Goal: Information Seeking & Learning: Learn about a topic

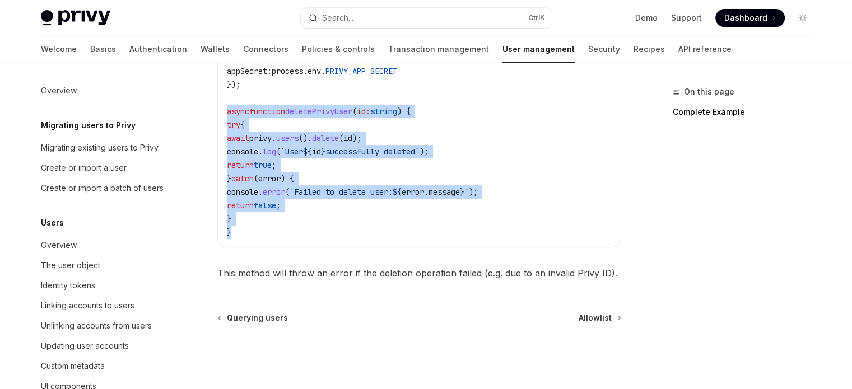
scroll to position [258, 0]
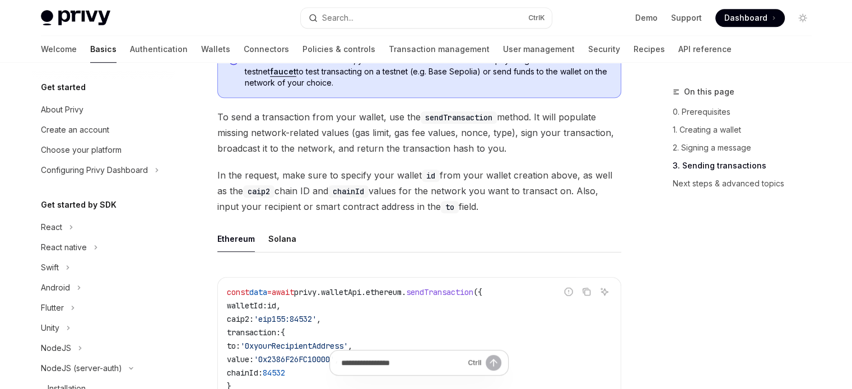
scroll to position [203, 0]
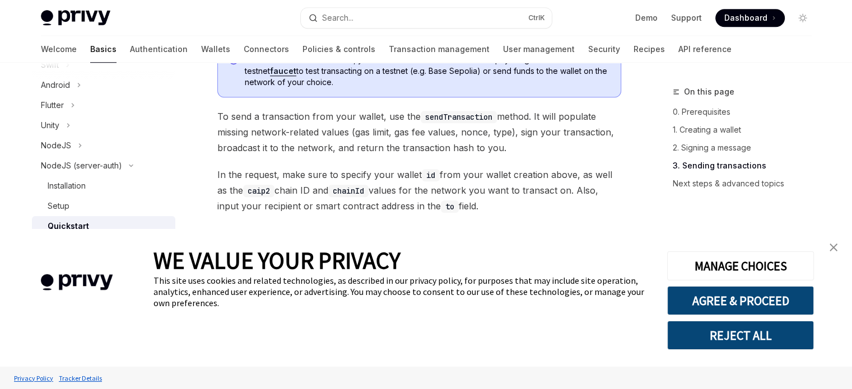
type textarea "*"
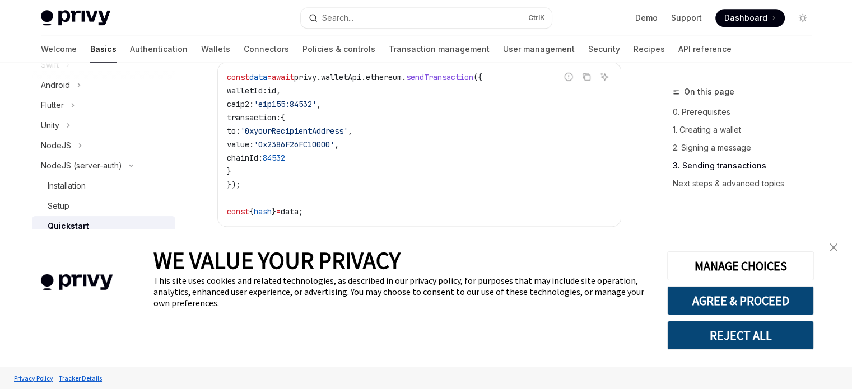
scroll to position [1064, 0]
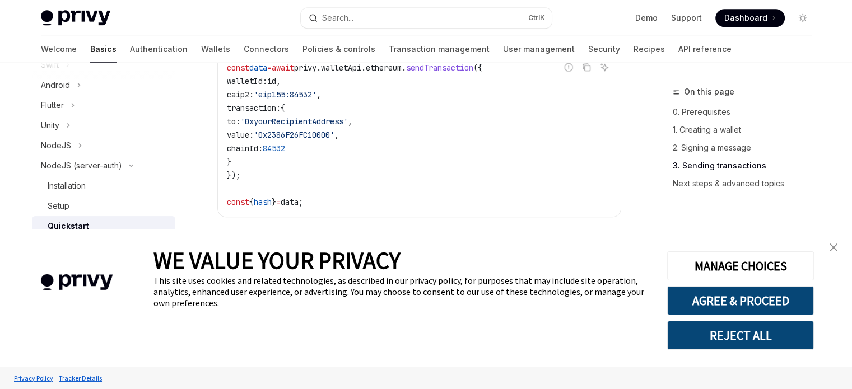
click at [831, 246] on img "close banner" at bounding box center [834, 248] width 8 height 8
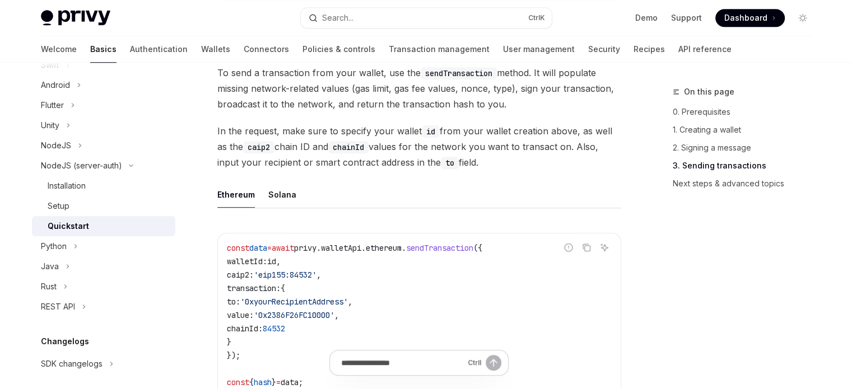
scroll to position [840, 0]
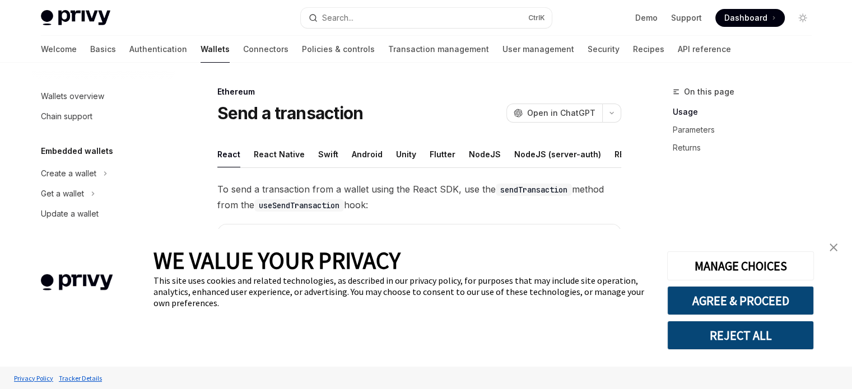
scroll to position [173, 0]
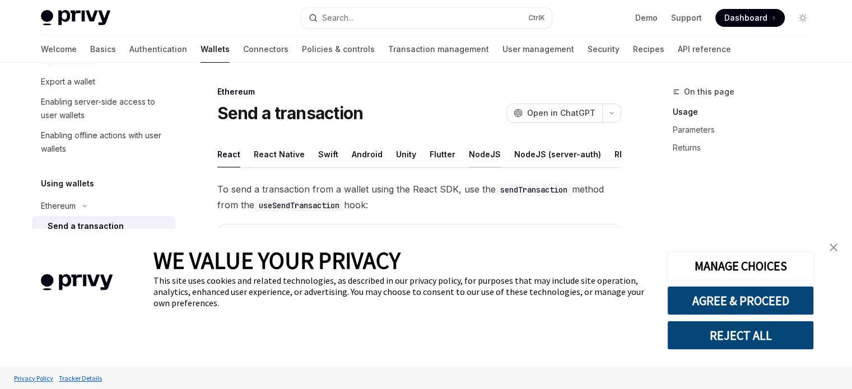
click at [469, 158] on div "NodeJS" at bounding box center [485, 154] width 32 height 26
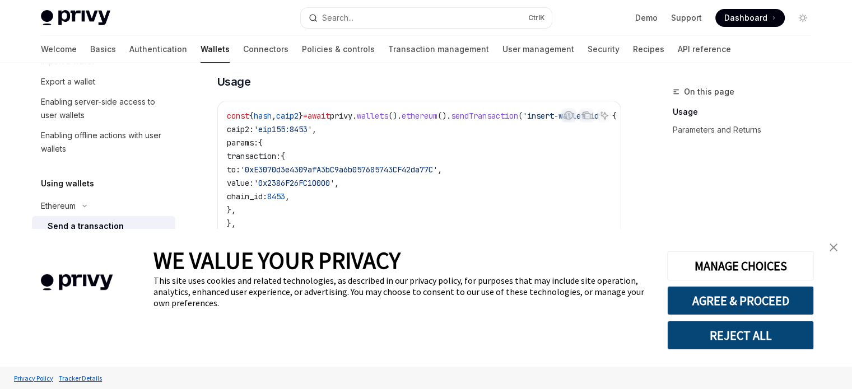
scroll to position [224, 0]
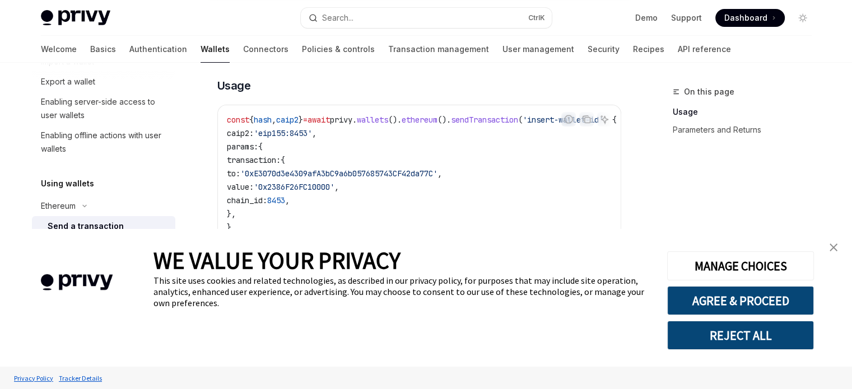
click at [831, 249] on img "close banner" at bounding box center [834, 248] width 8 height 8
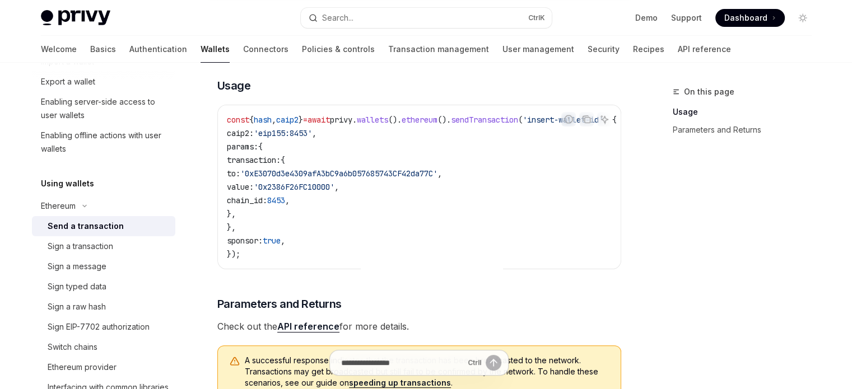
click at [414, 269] on div "const { hash , caip2 } = await privy . wallets (). ethereum (). sendTransaction…" at bounding box center [419, 187] width 403 height 164
drag, startPoint x: 422, startPoint y: 282, endPoint x: 448, endPoint y: 279, distance: 25.9
click at [446, 279] on div "Privy is fully compatible with popular web3 libraries for interfacing wallets, …" at bounding box center [419, 182] width 404 height 450
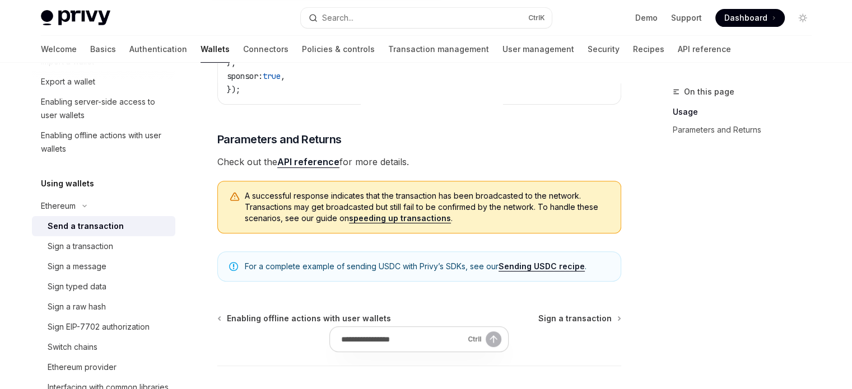
scroll to position [392, 0]
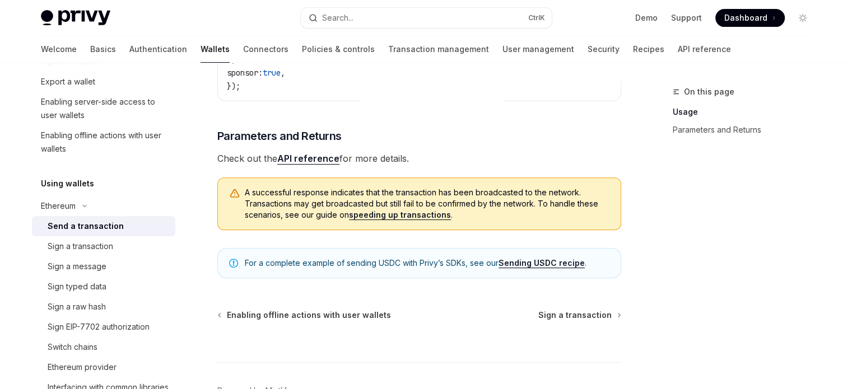
click at [565, 333] on div "Ctrl I" at bounding box center [419, 341] width 404 height 41
click at [568, 321] on span "Sign a transaction" at bounding box center [574, 315] width 73 height 11
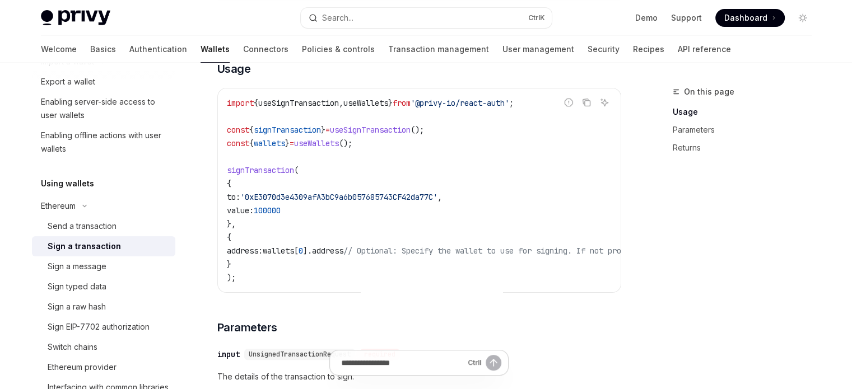
scroll to position [224, 0]
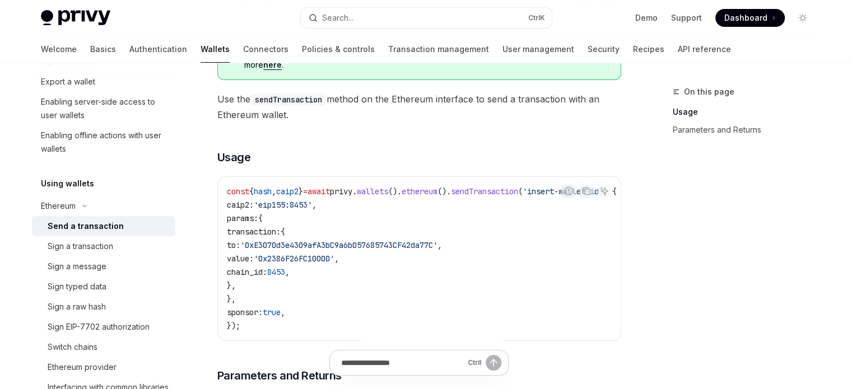
scroll to position [168, 0]
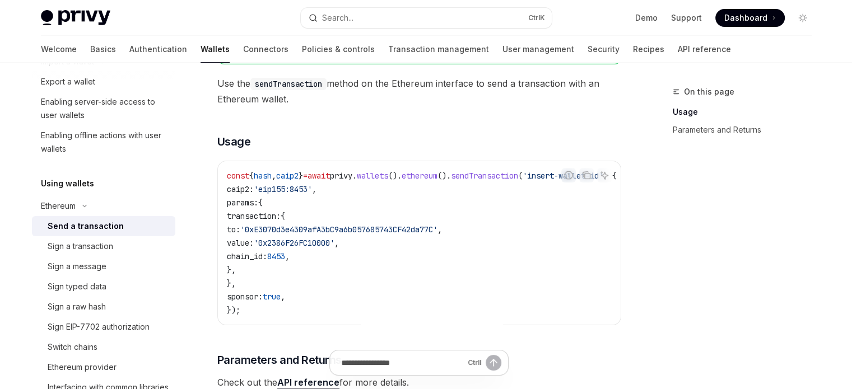
click at [469, 206] on code "const { hash , caip2 } = await privy . wallets (). ethereum (). sendTransaction…" at bounding box center [435, 243] width 417 height 148
click at [468, 231] on code "const { hash , caip2 } = await privy . wallets (). ethereum (). sendTransaction…" at bounding box center [435, 243] width 417 height 148
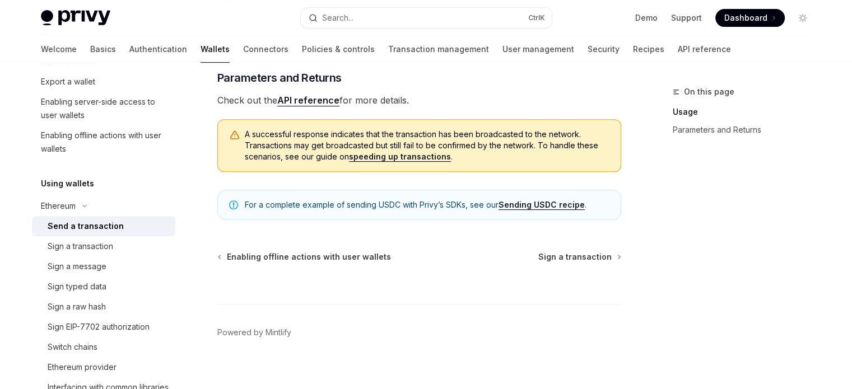
scroll to position [473, 0]
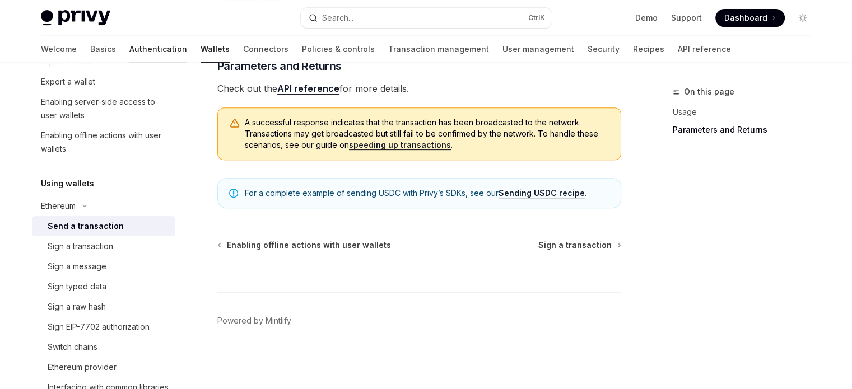
click at [129, 57] on link "Authentication" at bounding box center [158, 49] width 58 height 27
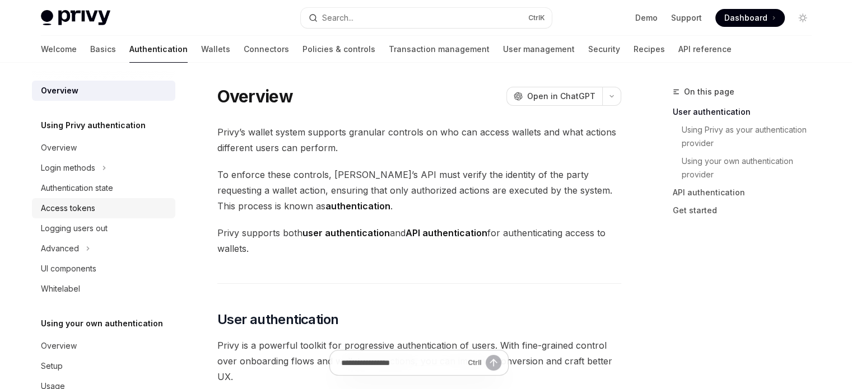
click at [108, 204] on div "Access tokens" at bounding box center [105, 208] width 128 height 13
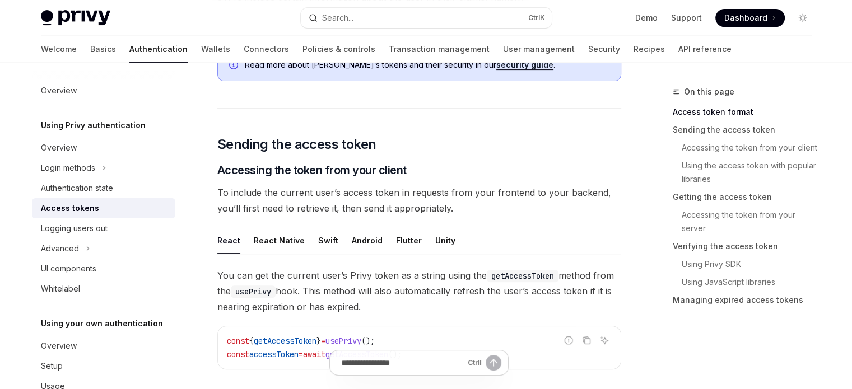
scroll to position [448, 0]
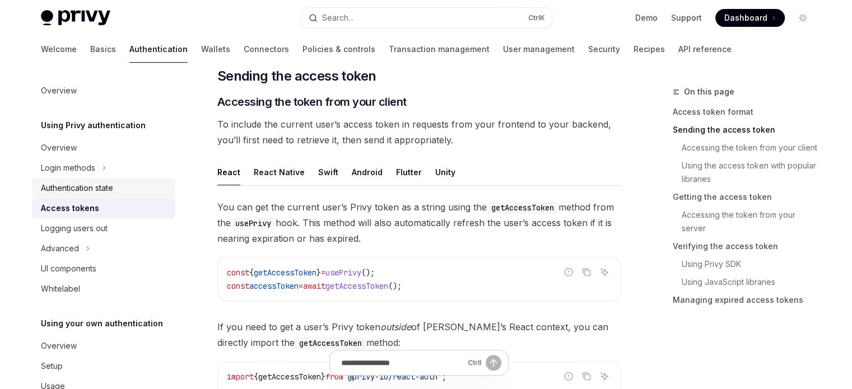
click at [94, 179] on link "Authentication state" at bounding box center [103, 188] width 143 height 20
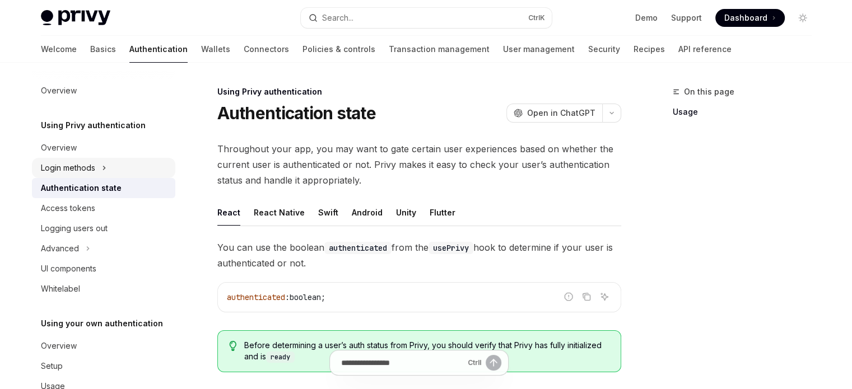
click at [96, 167] on button "Login methods" at bounding box center [103, 168] width 143 height 20
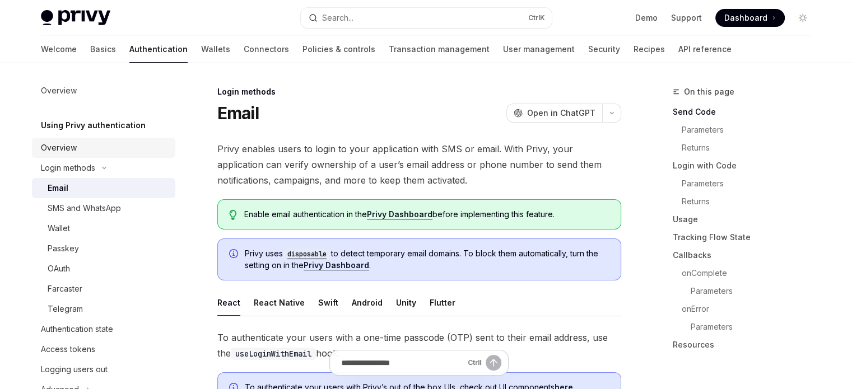
click at [96, 152] on div "Overview" at bounding box center [105, 147] width 128 height 13
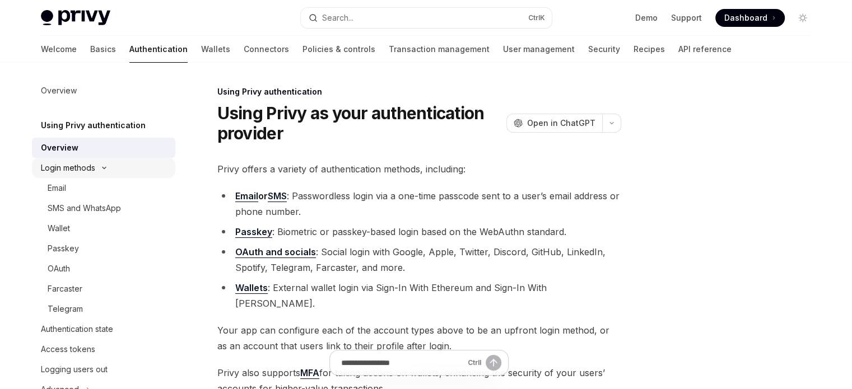
click at [96, 165] on button "Login methods" at bounding box center [103, 168] width 143 height 20
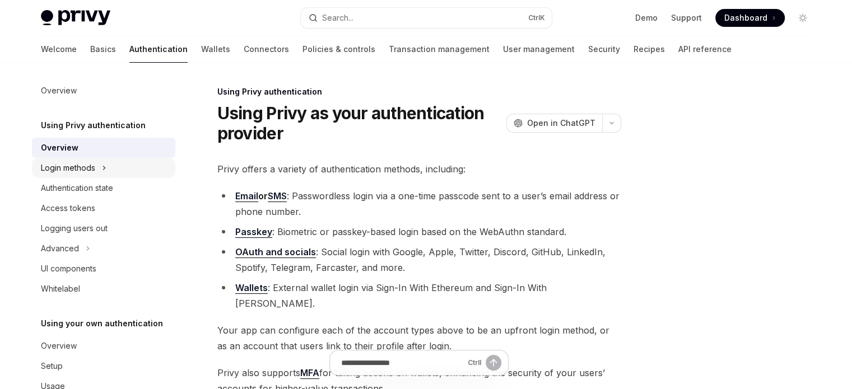
click at [96, 165] on button "Login methods" at bounding box center [103, 168] width 143 height 20
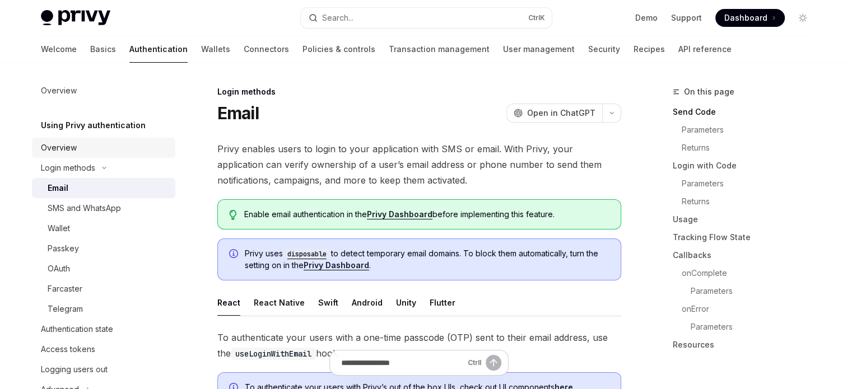
click at [96, 155] on link "Overview" at bounding box center [103, 148] width 143 height 20
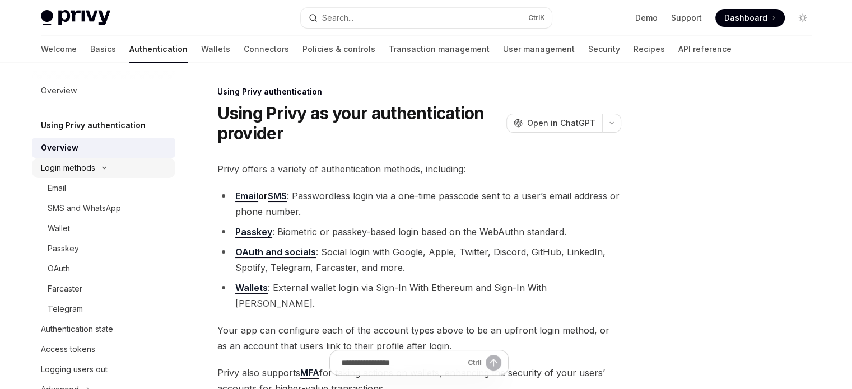
click at [95, 165] on div "Login methods" at bounding box center [68, 167] width 54 height 13
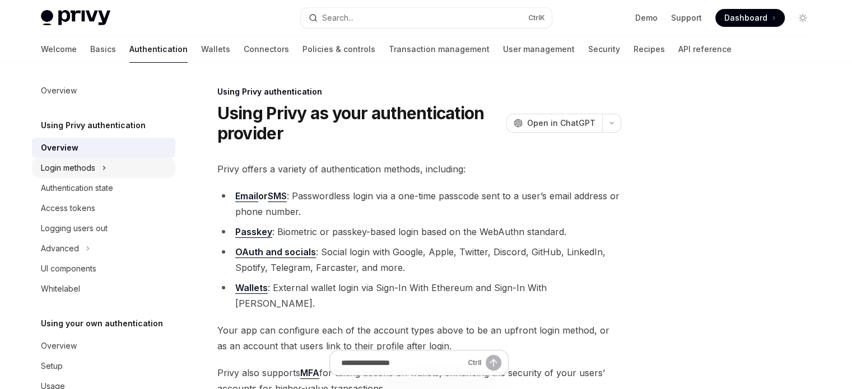
click at [96, 161] on button "Login methods" at bounding box center [103, 168] width 143 height 20
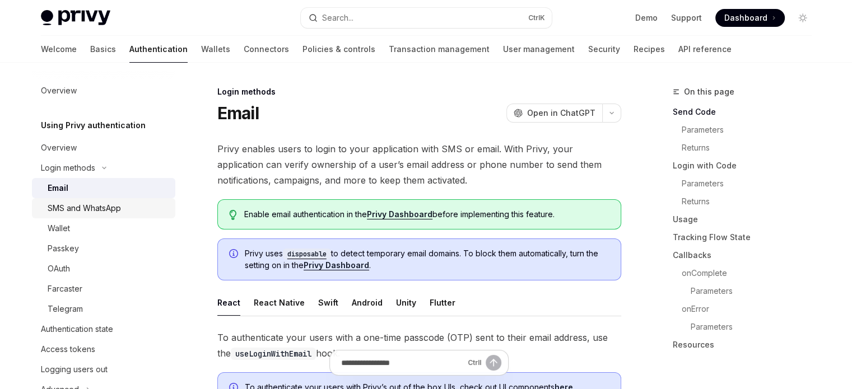
click at [96, 213] on div "SMS and WhatsApp" at bounding box center [84, 208] width 73 height 13
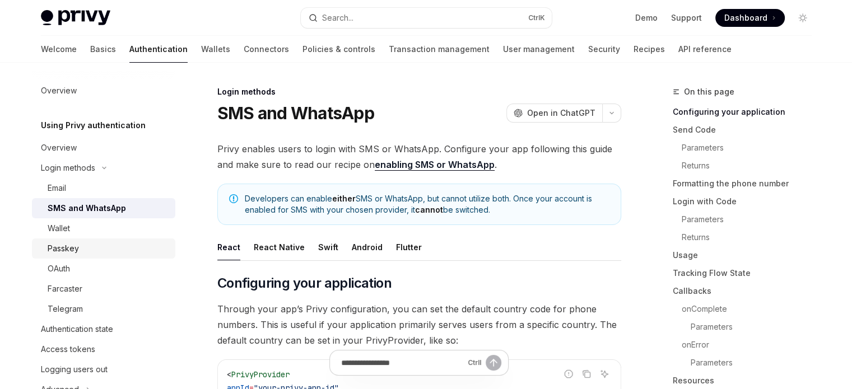
click at [92, 239] on link "Passkey" at bounding box center [103, 249] width 143 height 20
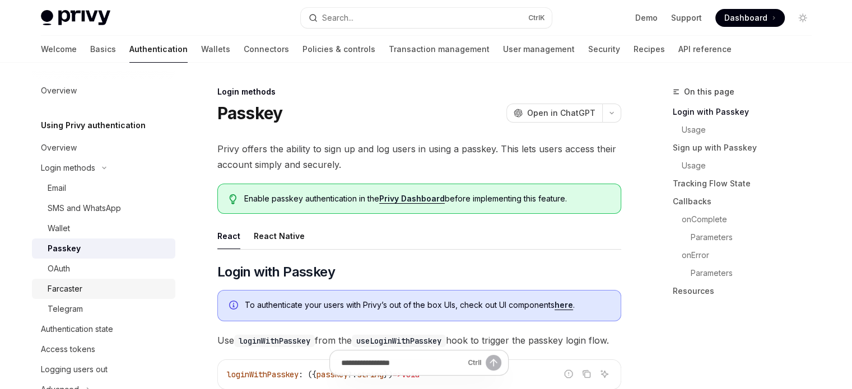
click at [85, 285] on div "Farcaster" at bounding box center [108, 288] width 121 height 13
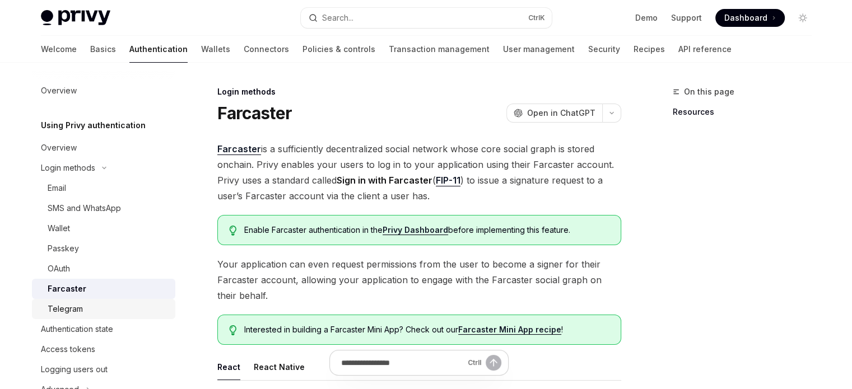
click at [86, 314] on div "Telegram" at bounding box center [108, 308] width 121 height 13
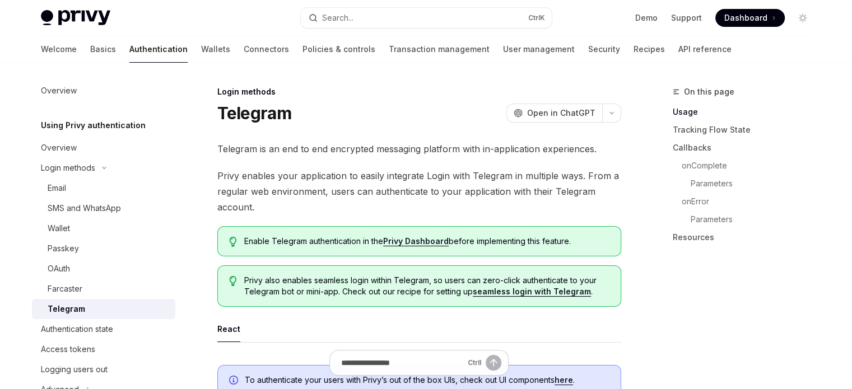
click at [86, 301] on link "Telegram" at bounding box center [103, 309] width 143 height 20
type textarea "*"
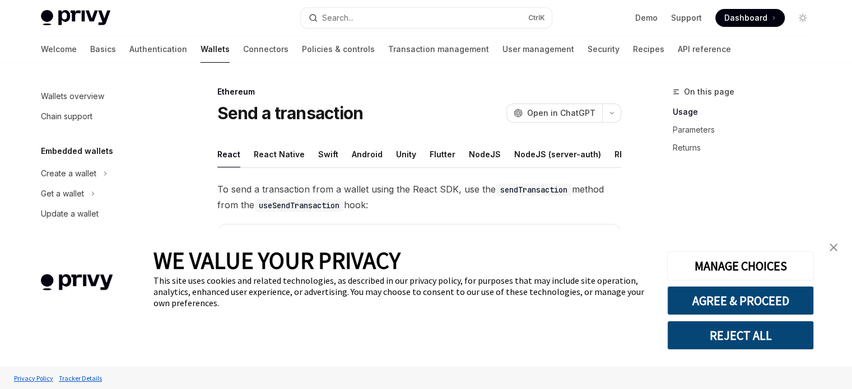
scroll to position [173, 0]
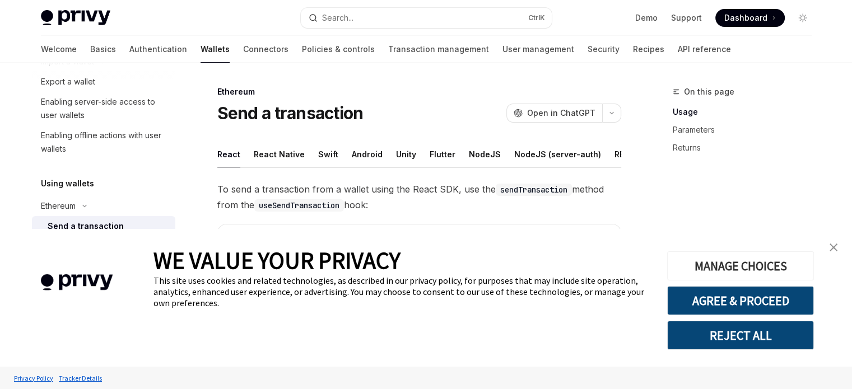
click at [813, 254] on button "MANAGE CHOICES" at bounding box center [740, 265] width 147 height 29
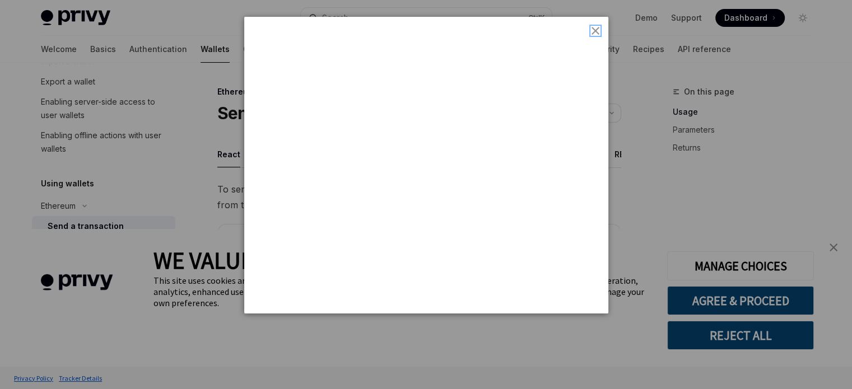
click at [595, 31] on img "close button" at bounding box center [595, 31] width 8 height 8
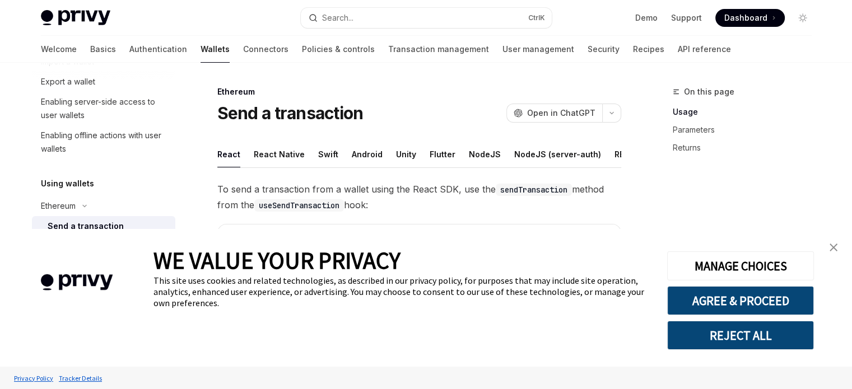
click at [836, 251] on img "close banner" at bounding box center [834, 248] width 8 height 8
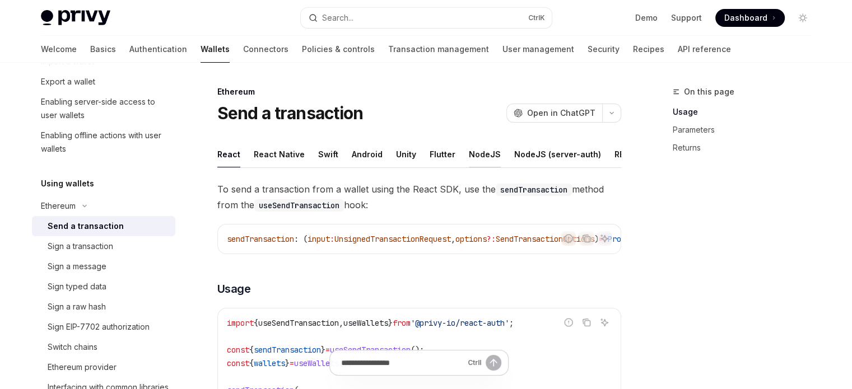
click at [486, 154] on div "NodeJS" at bounding box center [485, 154] width 32 height 26
type textarea "*"
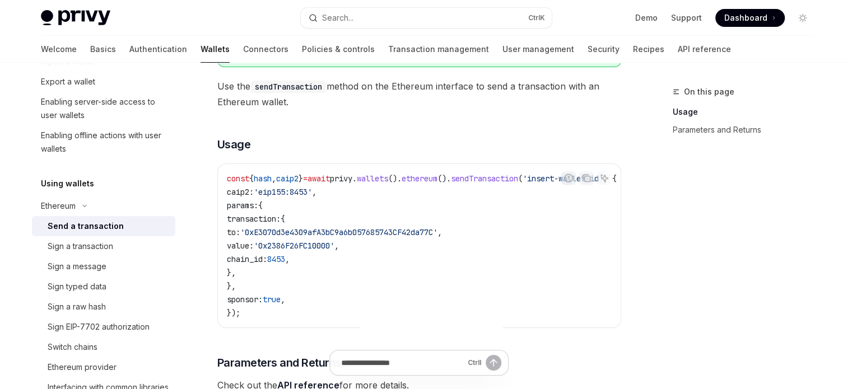
scroll to position [168, 0]
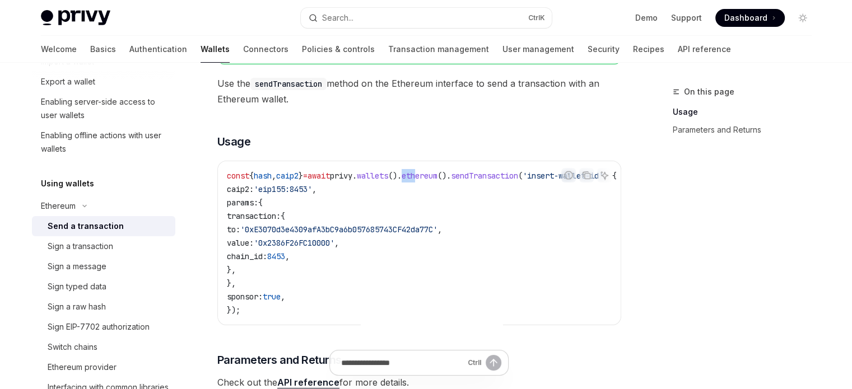
drag, startPoint x: 432, startPoint y: 183, endPoint x: 446, endPoint y: 184, distance: 13.5
click at [446, 181] on span "const { hash , caip2 } = await privy . wallets (). ethereum (). sendTransaction…" at bounding box center [422, 176] width 390 height 10
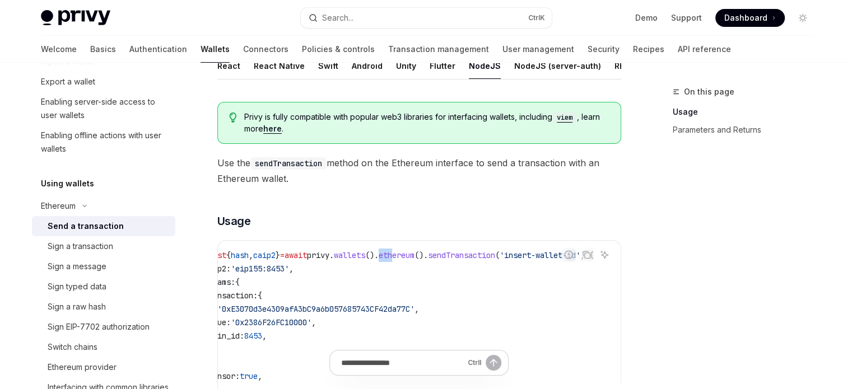
scroll to position [132, 0]
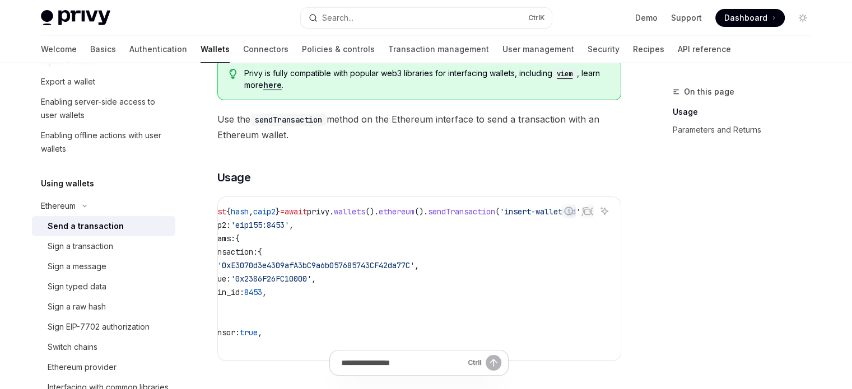
click at [463, 238] on code "const { hash , caip2 } = await privy . wallets (). ethereum (). sendTransaction…" at bounding box center [412, 279] width 417 height 148
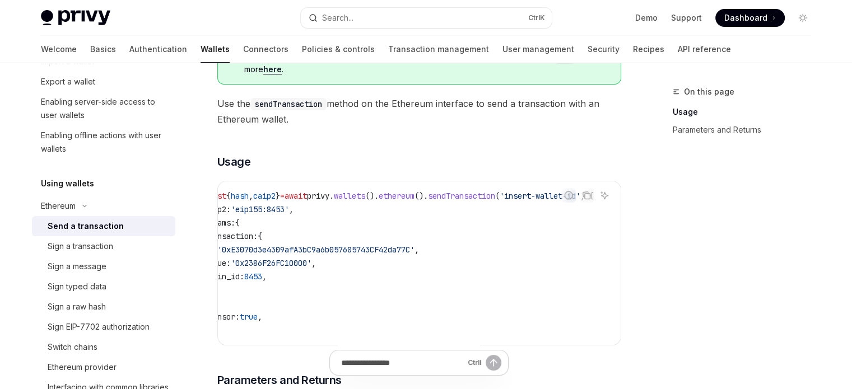
scroll to position [149, 0]
click at [558, 209] on code "const { hash , caip2 } = await privy . wallets (). ethereum (). sendTransaction…" at bounding box center [412, 262] width 417 height 148
drag, startPoint x: 502, startPoint y: 204, endPoint x: 576, endPoint y: 200, distance: 74.0
click at [576, 200] on span "'insert-wallet-id'" at bounding box center [540, 195] width 81 height 10
copy span "nsert-wallet-id"
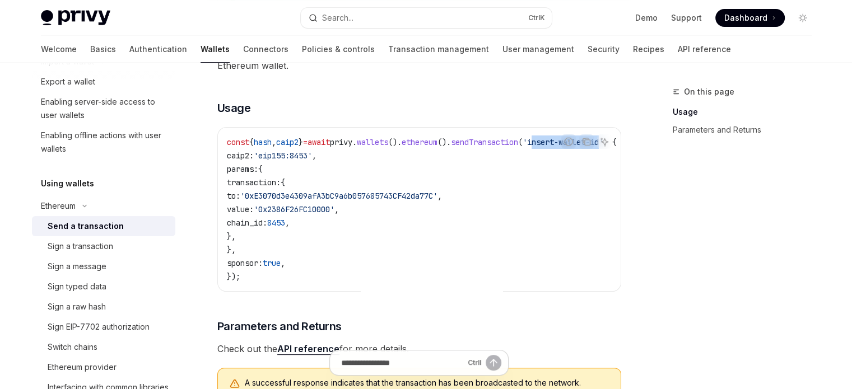
scroll to position [193, 0]
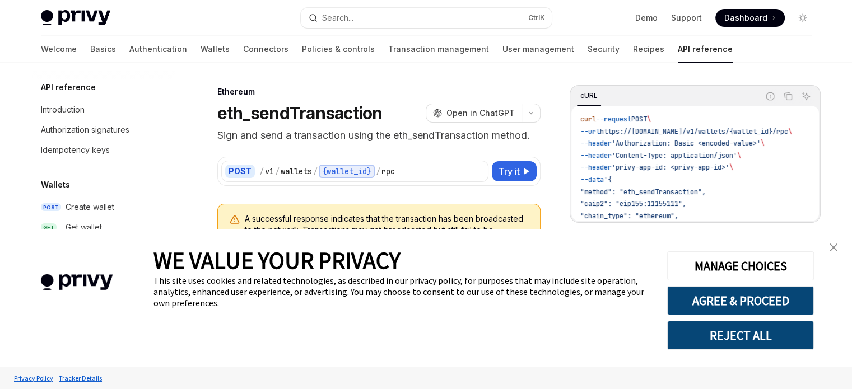
scroll to position [183, 0]
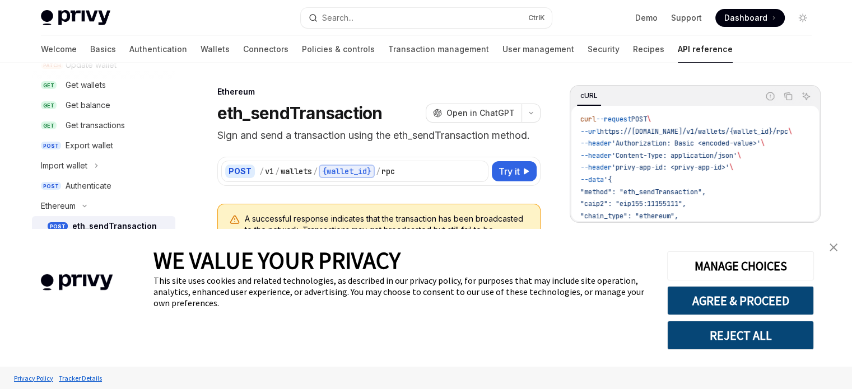
click at [832, 248] on img "close banner" at bounding box center [834, 248] width 8 height 8
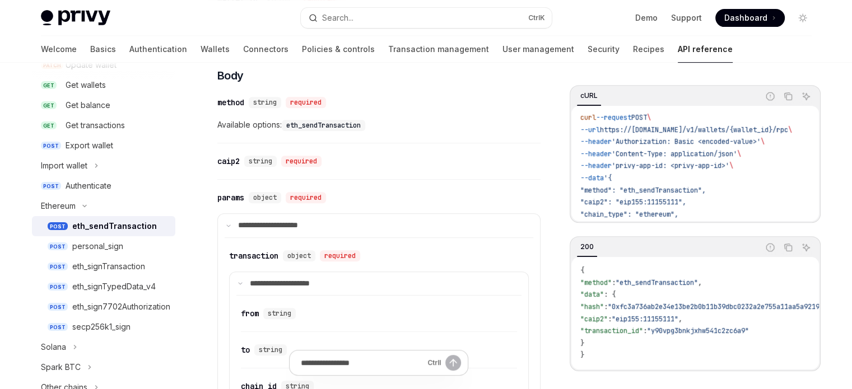
scroll to position [0, 0]
drag, startPoint x: 609, startPoint y: 145, endPoint x: 647, endPoint y: 141, distance: 38.3
click at [647, 141] on span "--header 'Authorization: Basic <encoded-value>' \" at bounding box center [672, 143] width 184 height 9
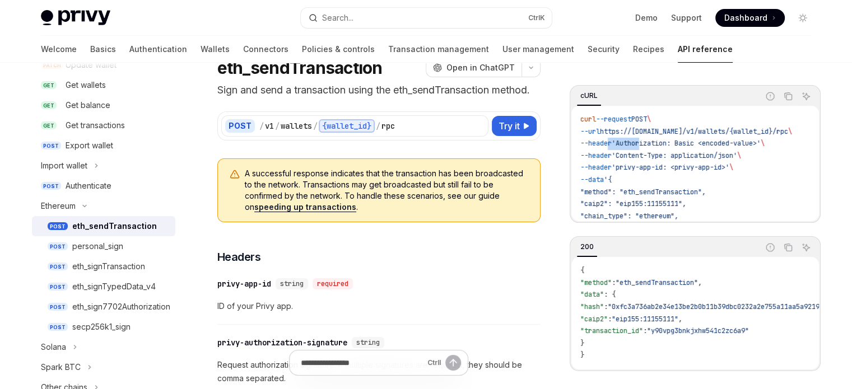
scroll to position [112, 0]
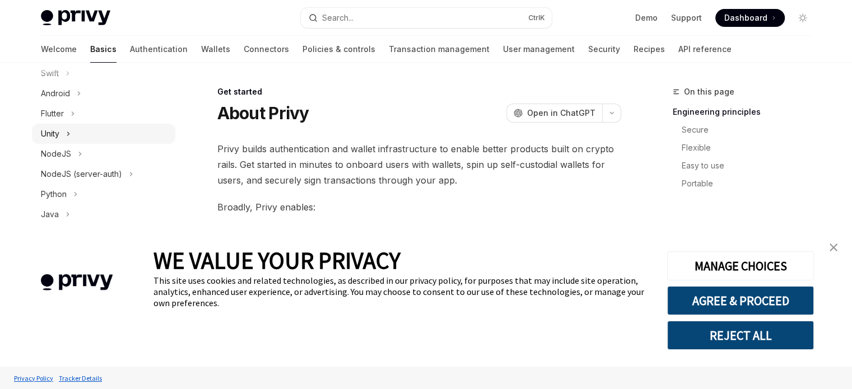
scroll to position [224, 0]
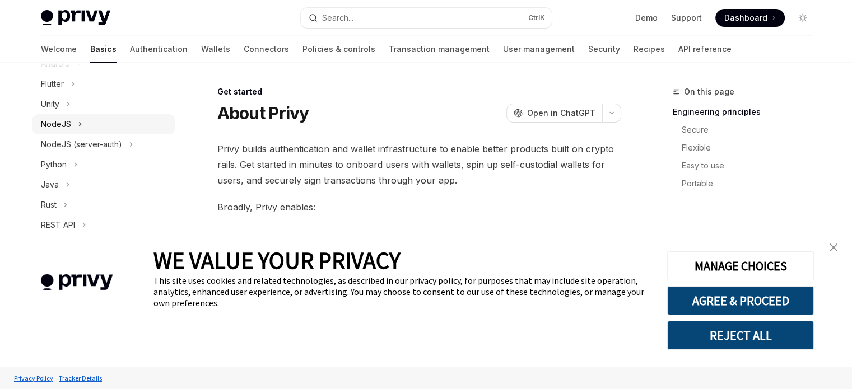
click at [117, 132] on button "NodeJS" at bounding box center [103, 124] width 143 height 20
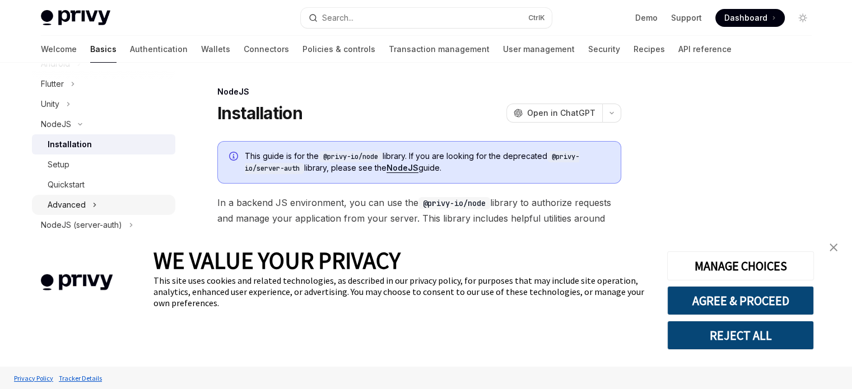
click at [111, 196] on button "Advanced" at bounding box center [103, 205] width 143 height 20
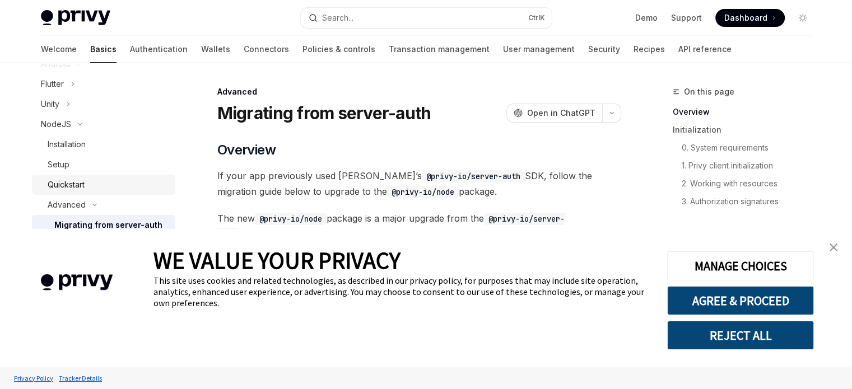
click at [117, 182] on div "Quickstart" at bounding box center [108, 184] width 121 height 13
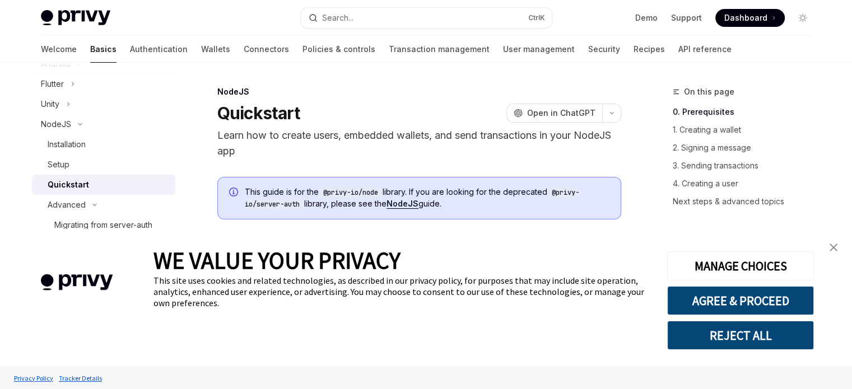
click at [833, 246] on img "close banner" at bounding box center [834, 248] width 8 height 8
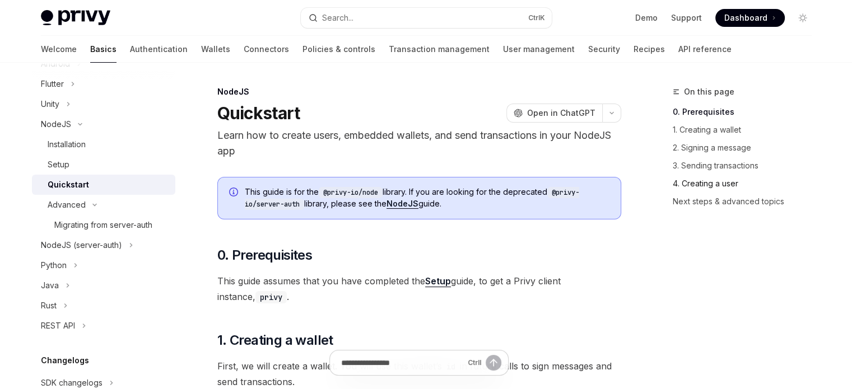
click at [744, 178] on link "4. Creating a user" at bounding box center [747, 184] width 148 height 18
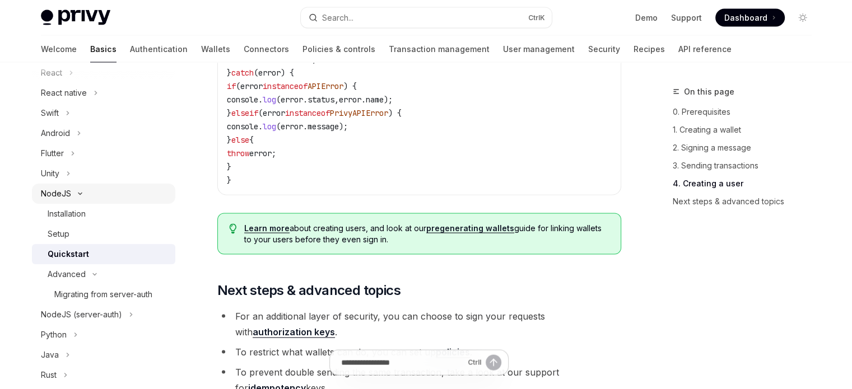
scroll to position [168, 0]
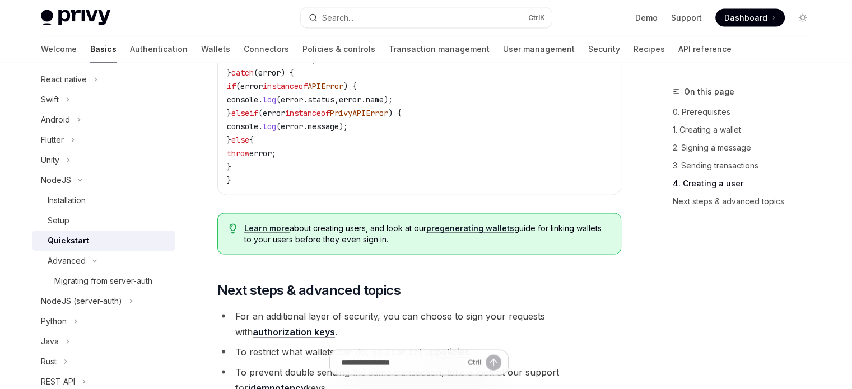
click at [134, 241] on div "Quickstart" at bounding box center [108, 240] width 121 height 13
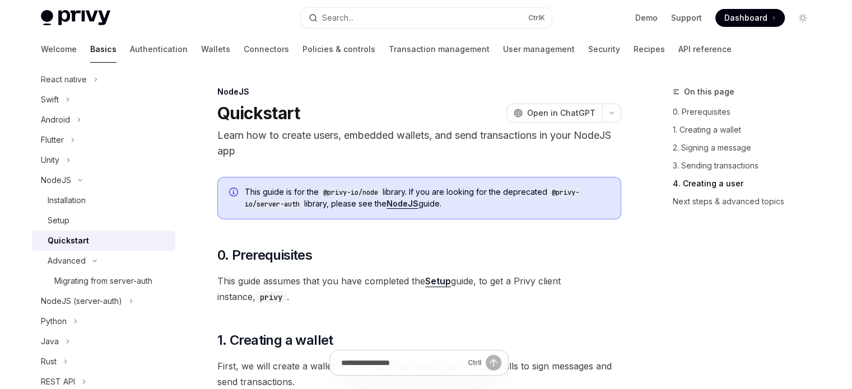
type textarea "*"
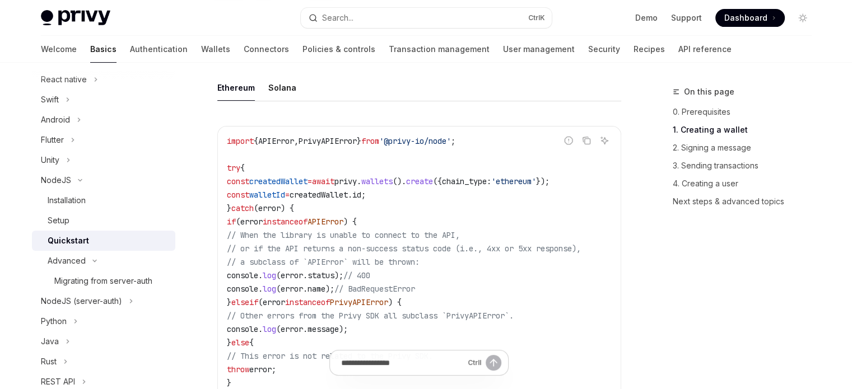
scroll to position [336, 0]
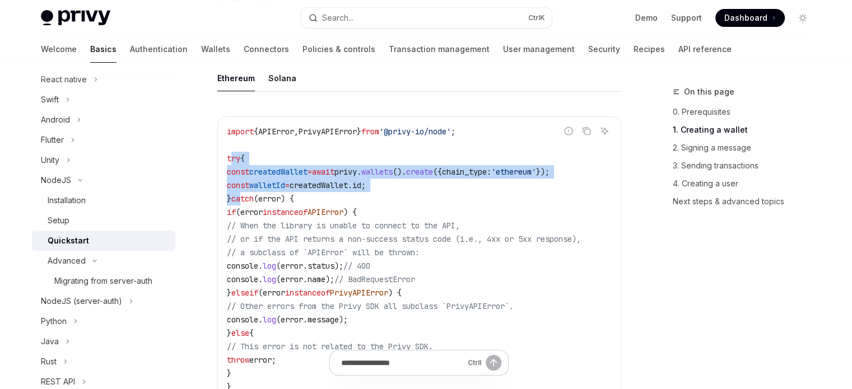
drag, startPoint x: 231, startPoint y: 159, endPoint x: 245, endPoint y: 199, distance: 42.0
click at [245, 199] on code "import { APIError , PrivyAPIError } from '@privy-io/node' ; try { const created…" at bounding box center [419, 259] width 385 height 269
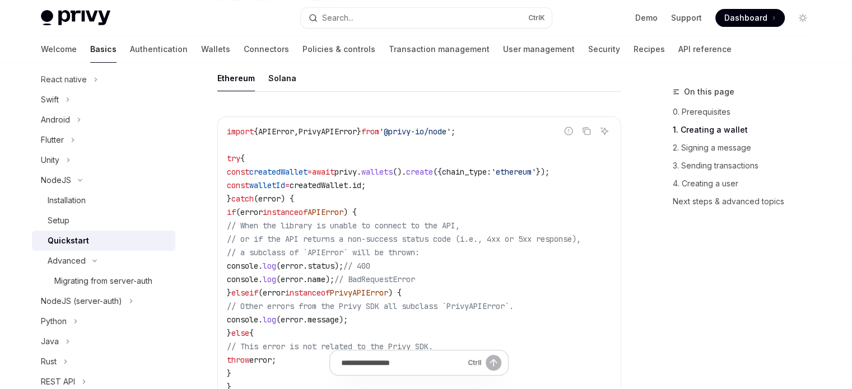
click at [262, 243] on span "// or if the API returns a non-success status code (i.e., 4xx or 5xx response)," at bounding box center [404, 239] width 354 height 10
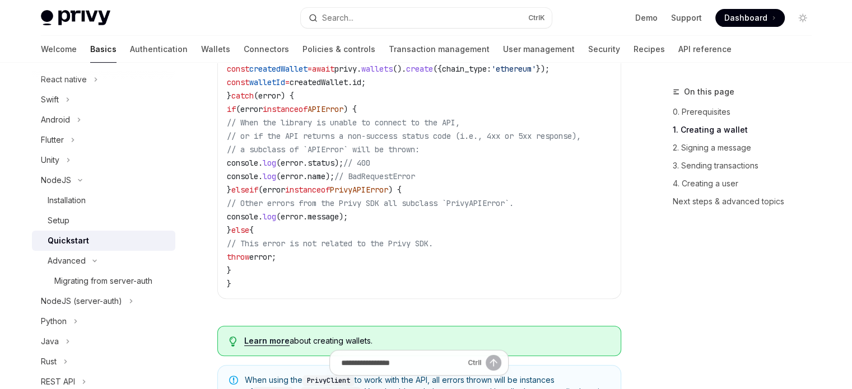
scroll to position [448, 0]
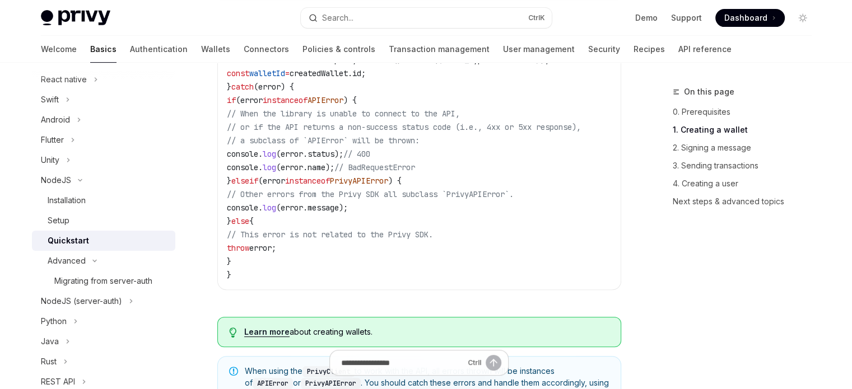
click at [256, 264] on code "import { APIError , PrivyAPIError } from '@privy-io/node' ; try { const created…" at bounding box center [419, 147] width 385 height 269
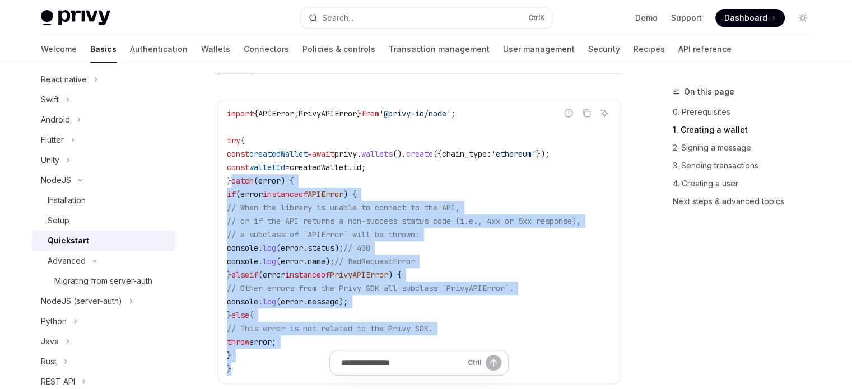
scroll to position [336, 0]
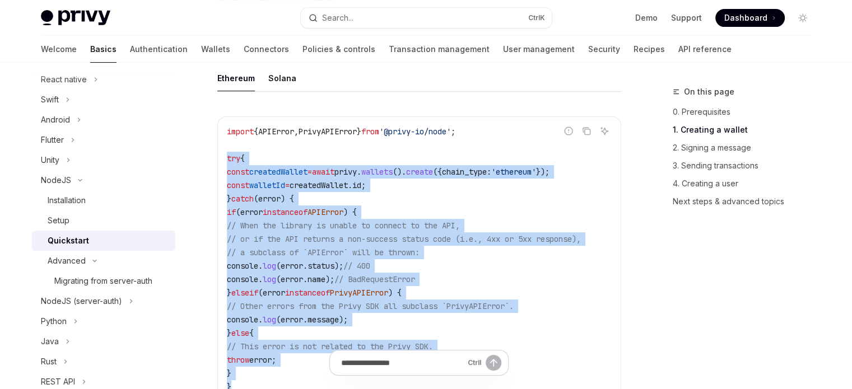
drag, startPoint x: 253, startPoint y: 279, endPoint x: 223, endPoint y: 160, distance: 122.8
click at [223, 160] on div "import { APIError , PrivyAPIError } from '@privy-io/node' ; try { const created…" at bounding box center [419, 259] width 403 height 285
copy code "try { const createdWallet = await privy . wallets (). create ({ chain_type: 'et…"
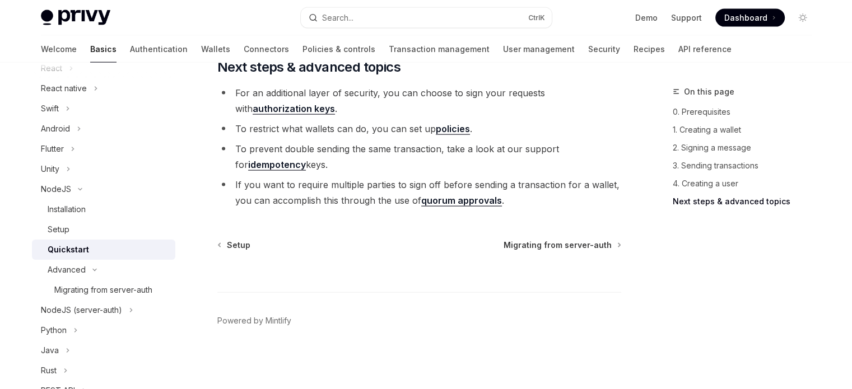
scroll to position [280, 0]
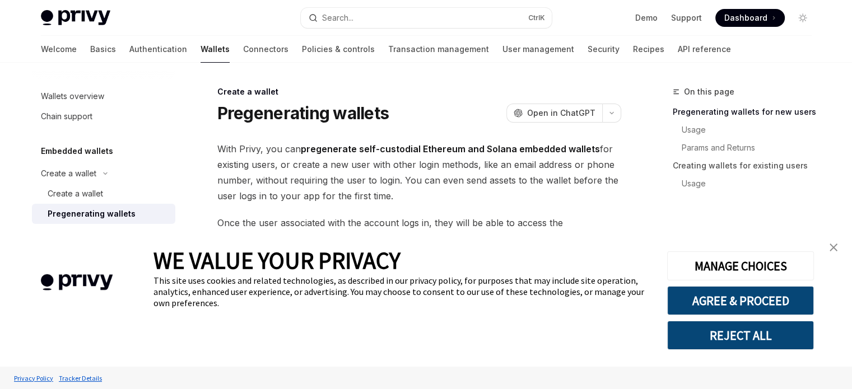
click at [845, 250] on div "WE VALUE YOUR PRIVACY This site uses cookies and related technologies, as descr…" at bounding box center [426, 298] width 852 height 138
click at [843, 250] on link "close banner" at bounding box center [833, 247] width 22 height 22
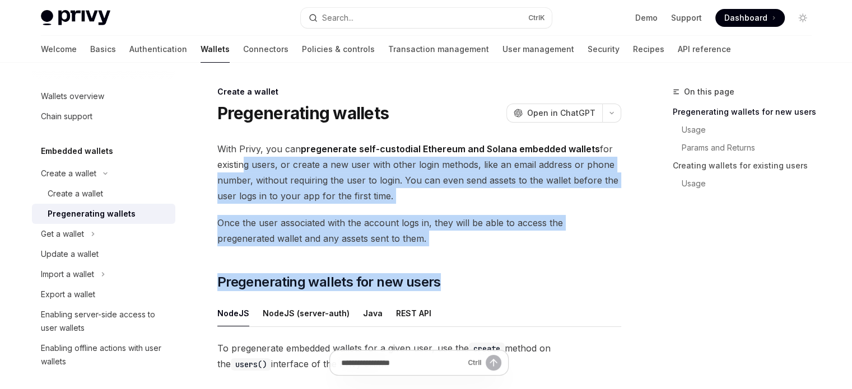
drag, startPoint x: 549, startPoint y: 247, endPoint x: 239, endPoint y: 159, distance: 322.7
click at [239, 159] on span "With Privy, you can pregenerate self-custodial Ethereum and Solana embedded wal…" at bounding box center [419, 172] width 404 height 63
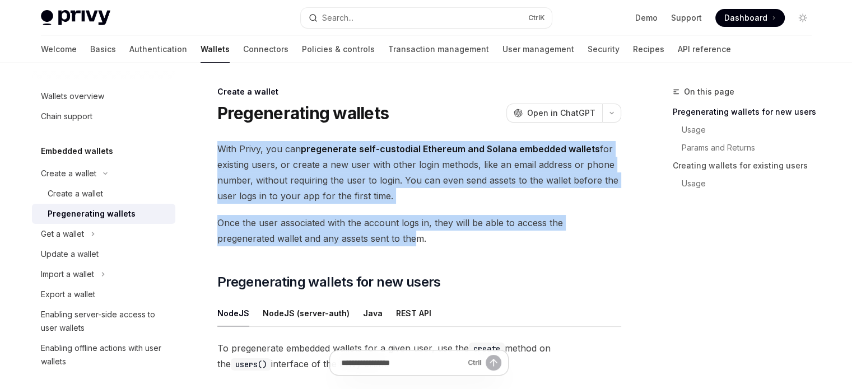
drag, startPoint x: 212, startPoint y: 143, endPoint x: 354, endPoint y: 243, distance: 173.4
click at [355, 243] on span "Once the user associated with the account logs in, they will be able to access …" at bounding box center [419, 230] width 404 height 31
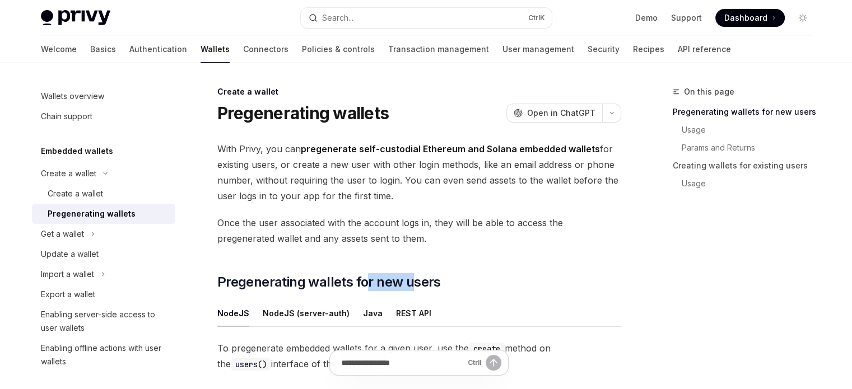
drag, startPoint x: 412, startPoint y: 248, endPoint x: 366, endPoint y: 246, distance: 45.4
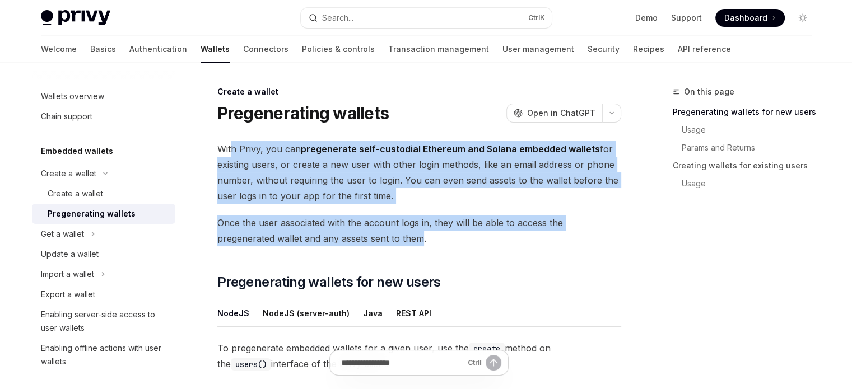
drag, startPoint x: 359, startPoint y: 235, endPoint x: 231, endPoint y: 154, distance: 151.3
click at [231, 154] on span "With Privy, you can pregenerate self-custodial Ethereum and Solana embedded wal…" at bounding box center [419, 172] width 404 height 63
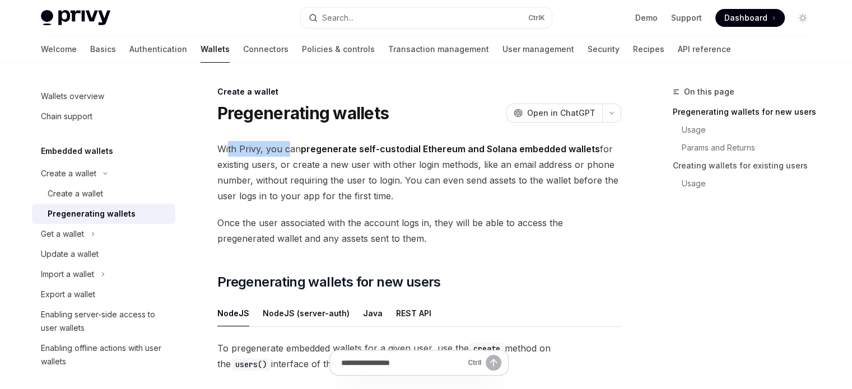
drag, startPoint x: 227, startPoint y: 152, endPoint x: 287, endPoint y: 152, distance: 59.4
click at [287, 152] on span "With Privy, you can pregenerate self-custodial Ethereum and Solana embedded wal…" at bounding box center [419, 172] width 404 height 63
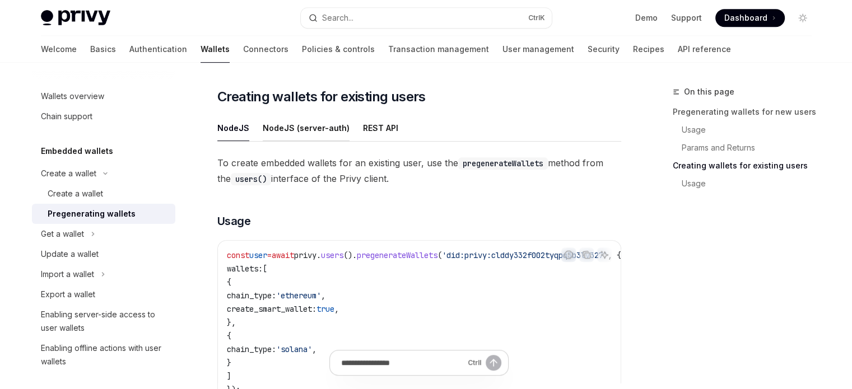
scroll to position [560, 0]
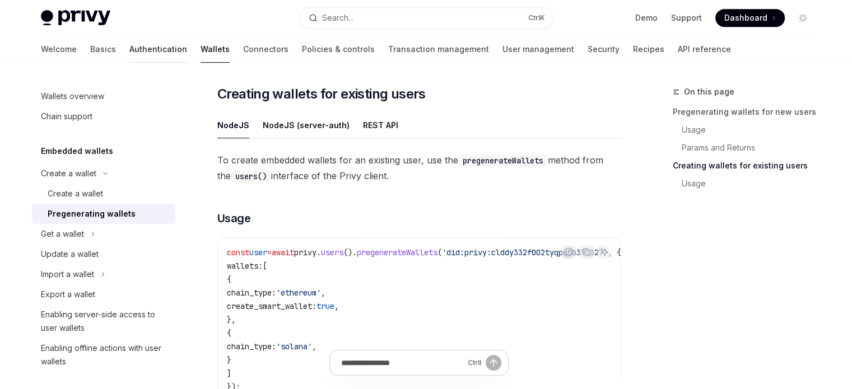
click at [129, 46] on link "Authentication" at bounding box center [158, 49] width 58 height 27
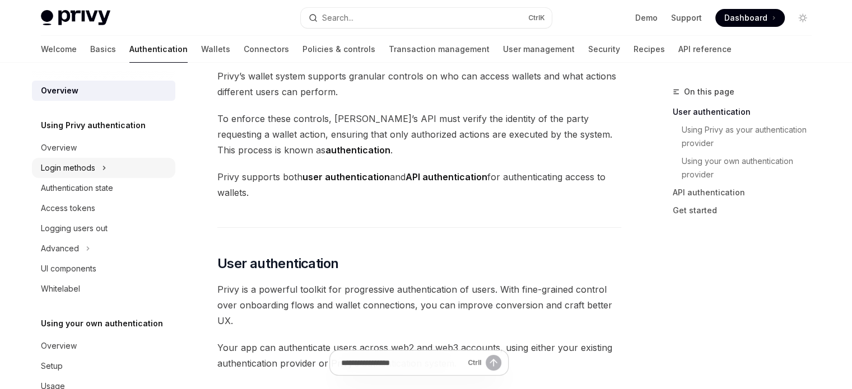
click at [121, 170] on button "Login methods" at bounding box center [103, 168] width 143 height 20
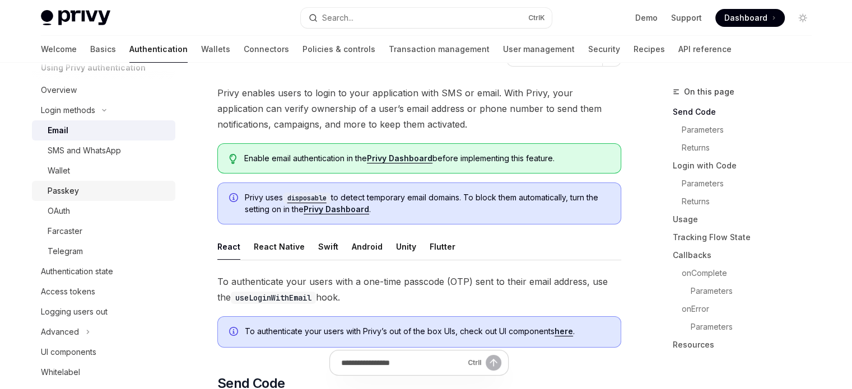
scroll to position [56, 0]
click at [106, 166] on div "Wallet" at bounding box center [108, 172] width 121 height 13
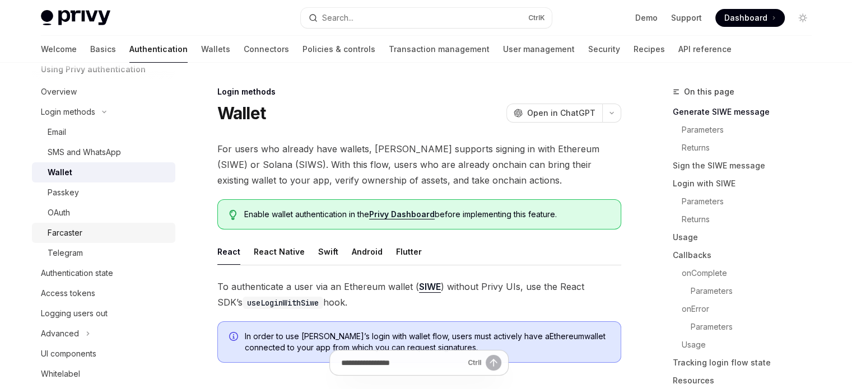
click at [124, 236] on div "Farcaster" at bounding box center [108, 232] width 121 height 13
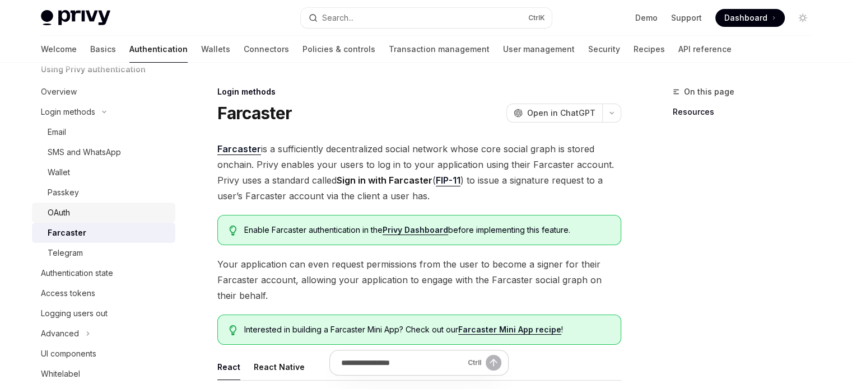
click at [121, 221] on link "OAuth" at bounding box center [103, 213] width 143 height 20
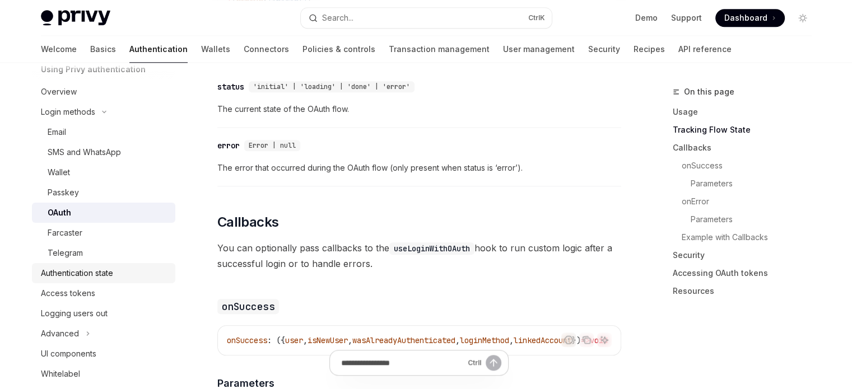
scroll to position [1232, 0]
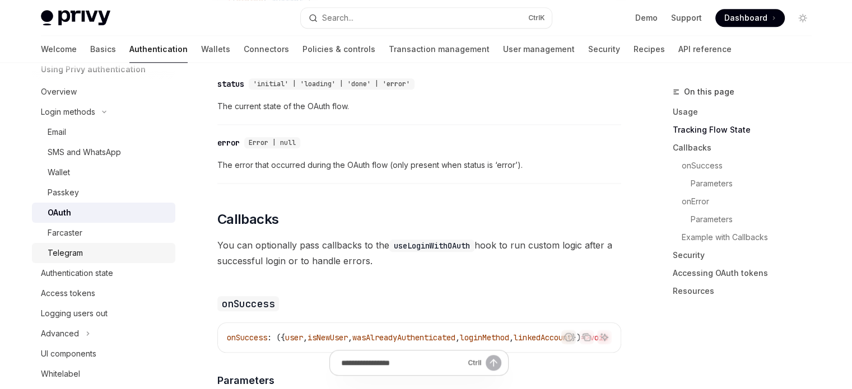
click at [76, 250] on div "Telegram" at bounding box center [65, 252] width 35 height 13
type textarea "*"
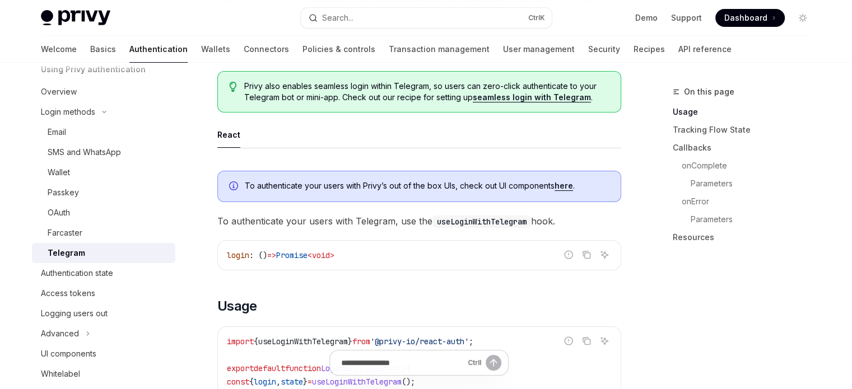
scroll to position [336, 0]
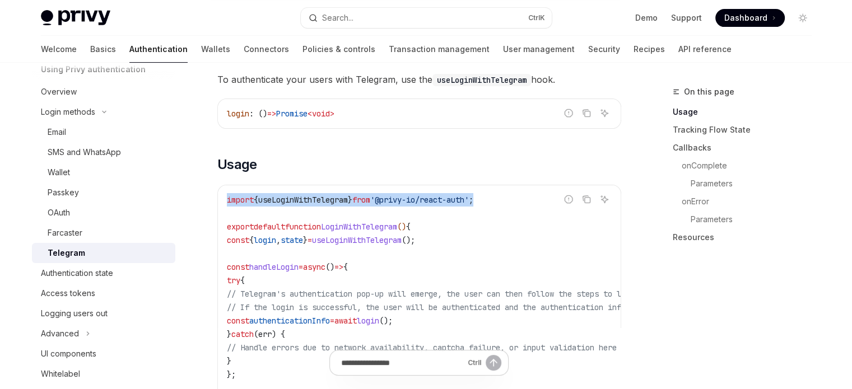
drag, startPoint x: 228, startPoint y: 196, endPoint x: 502, endPoint y: 203, distance: 274.0
click at [502, 203] on code "import { useLoginWithTelegram } from '@privy-io/react-auth' ; export default fu…" at bounding box center [520, 307] width 587 height 229
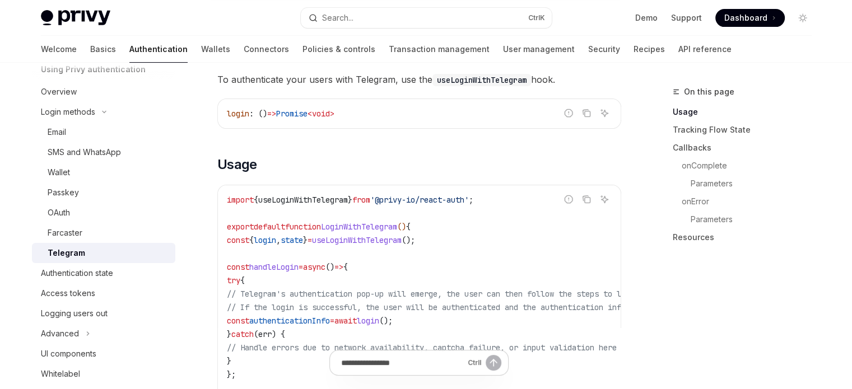
click at [498, 218] on code "import { useLoginWithTelegram } from '@privy-io/react-auth' ; export default fu…" at bounding box center [520, 307] width 587 height 229
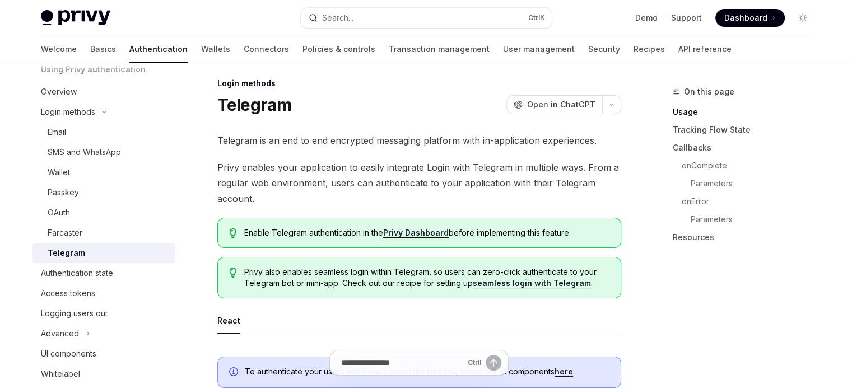
scroll to position [0, 0]
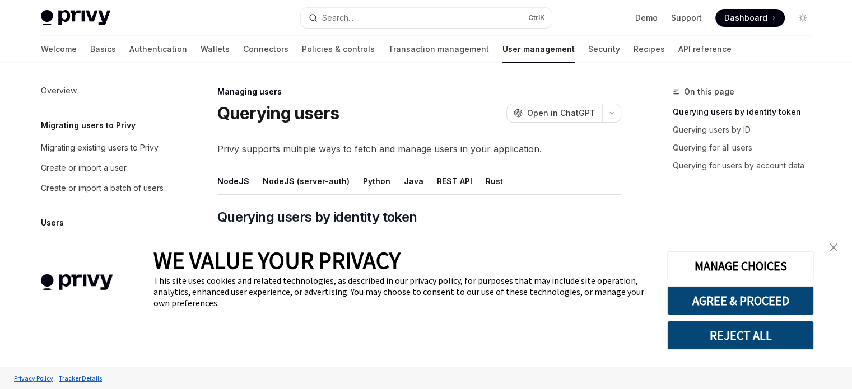
scroll to position [251, 0]
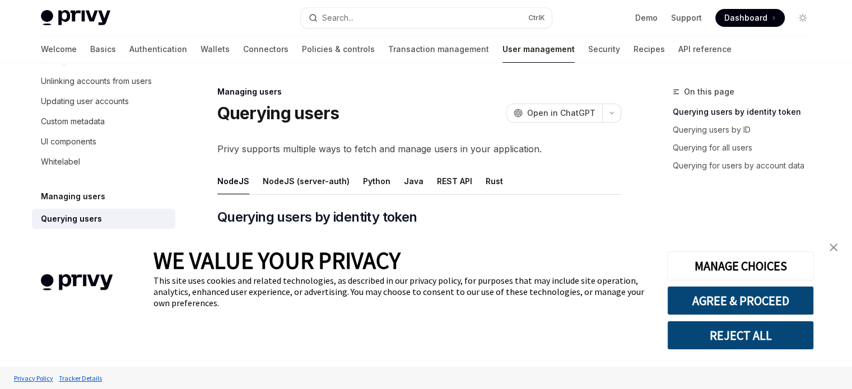
click at [840, 251] on link "close banner" at bounding box center [833, 247] width 22 height 22
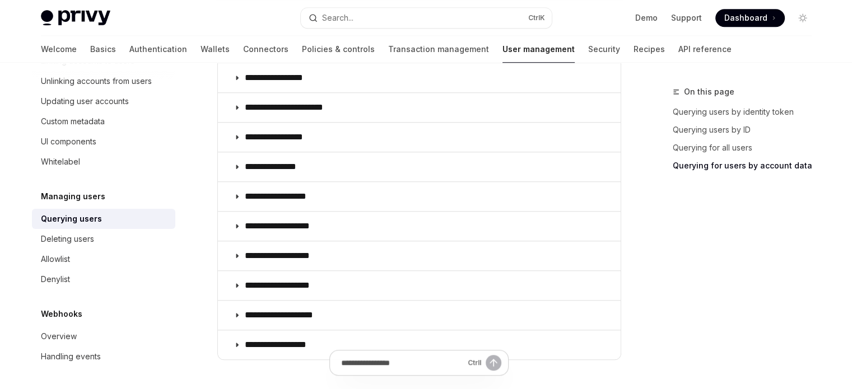
scroll to position [896, 0]
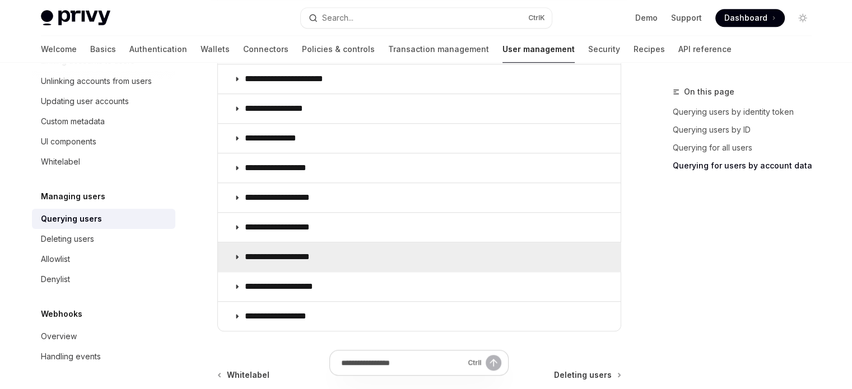
click at [355, 257] on summary "**********" at bounding box center [419, 257] width 403 height 29
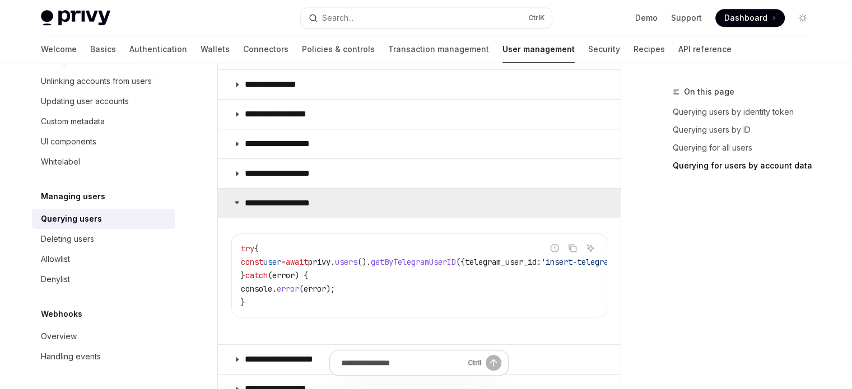
scroll to position [952, 0]
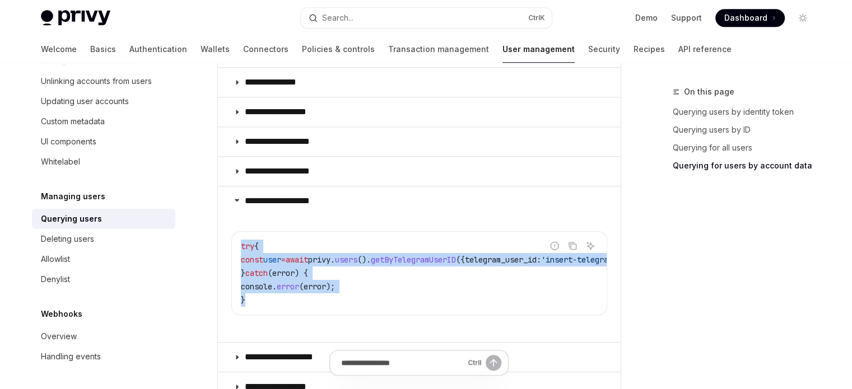
drag, startPoint x: 269, startPoint y: 298, endPoint x: 237, endPoint y: 245, distance: 62.3
click at [237, 245] on div "try { const user = await privy . users (). getByTelegramUserID ({ telegram_user…" at bounding box center [419, 273] width 375 height 83
copy code "try { const user = await privy . users (). getByTelegramUserID ({ telegram_user…"
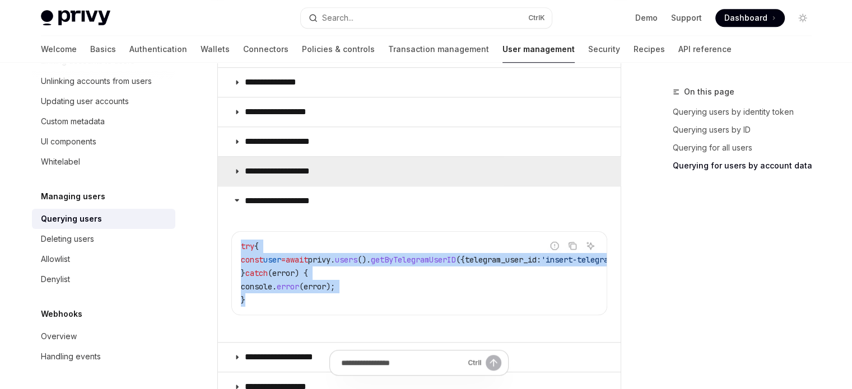
copy code "try { const user = await privy . users (). getByTelegramUserID ({ telegram_user…"
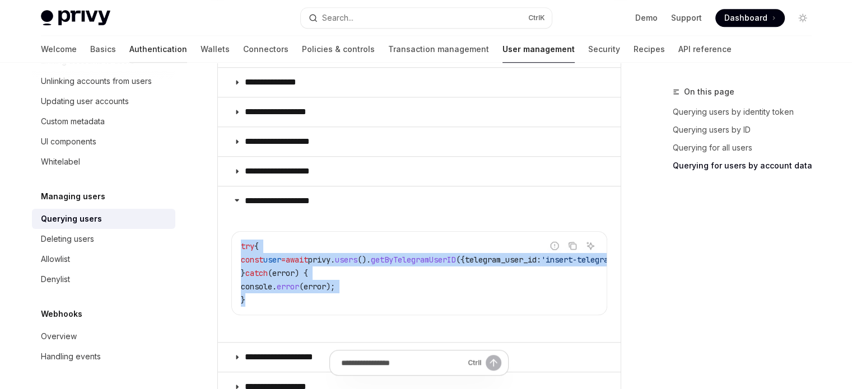
click at [129, 56] on link "Authentication" at bounding box center [158, 49] width 58 height 27
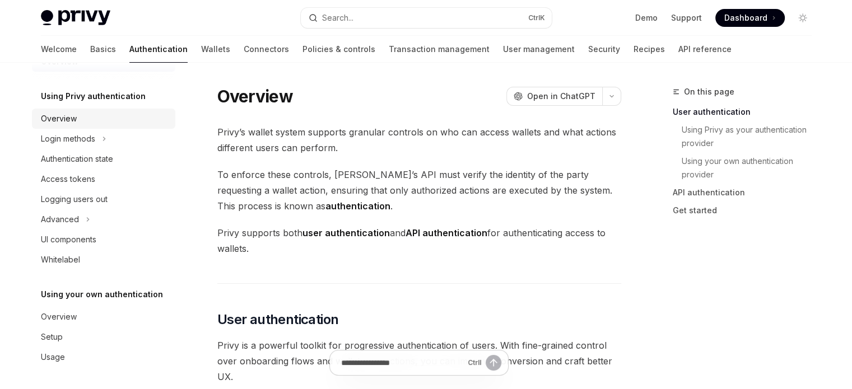
scroll to position [29, 0]
click at [124, 297] on h5 "Using your own authentication" at bounding box center [102, 294] width 122 height 13
click at [69, 310] on div "Overview" at bounding box center [59, 316] width 36 height 13
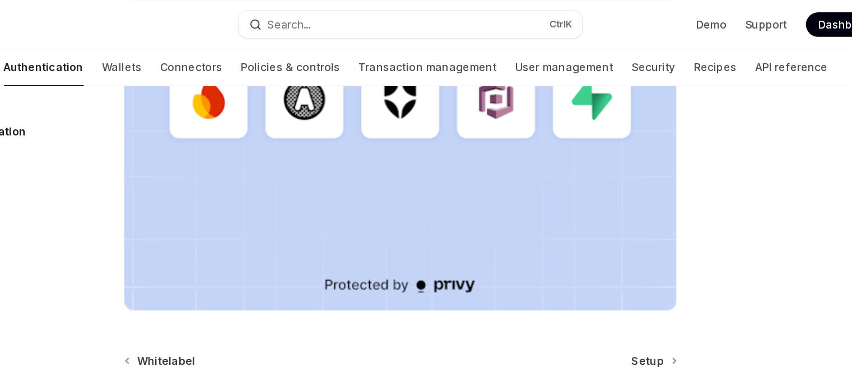
scroll to position [404, 0]
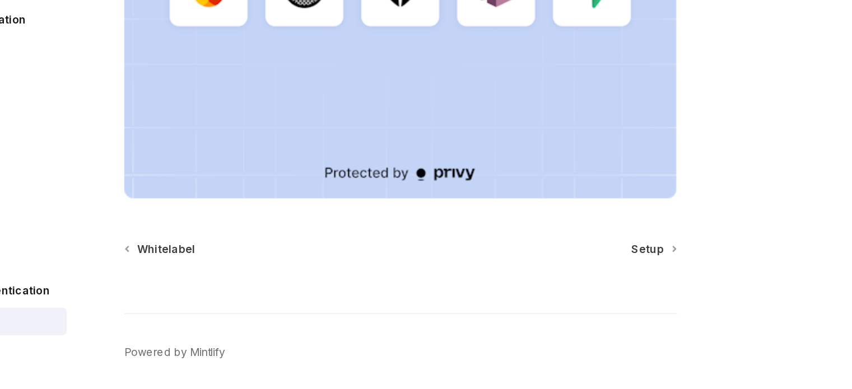
click at [608, 257] on div "Using your own authentication Using your own authentication provider OpenAI Ope…" at bounding box center [314, 44] width 618 height 727
click at [606, 262] on span "Setup" at bounding box center [600, 263] width 24 height 11
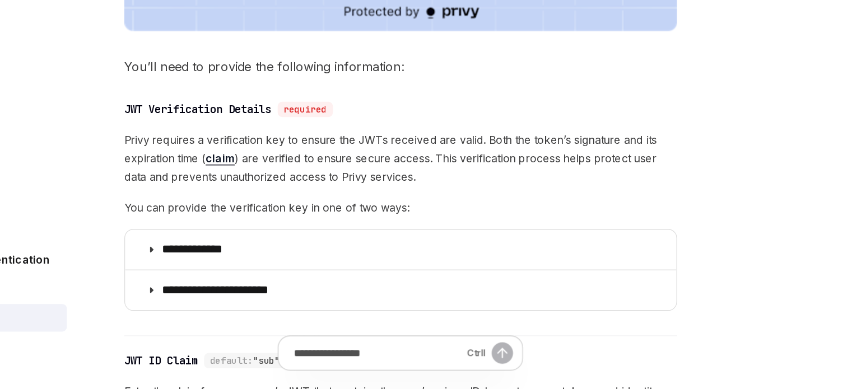
scroll to position [509, 0]
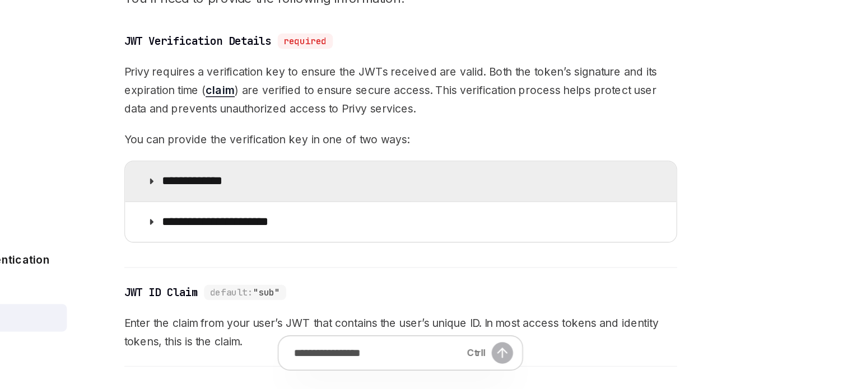
click at [318, 243] on summary "**********" at bounding box center [419, 237] width 403 height 29
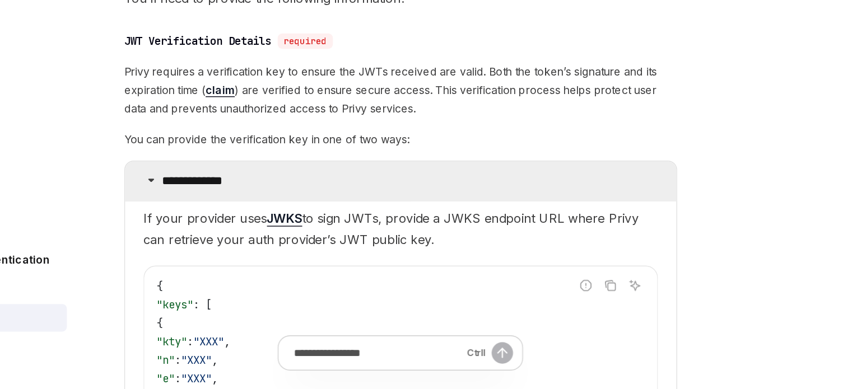
click at [318, 243] on summary "**********" at bounding box center [419, 237] width 403 height 29
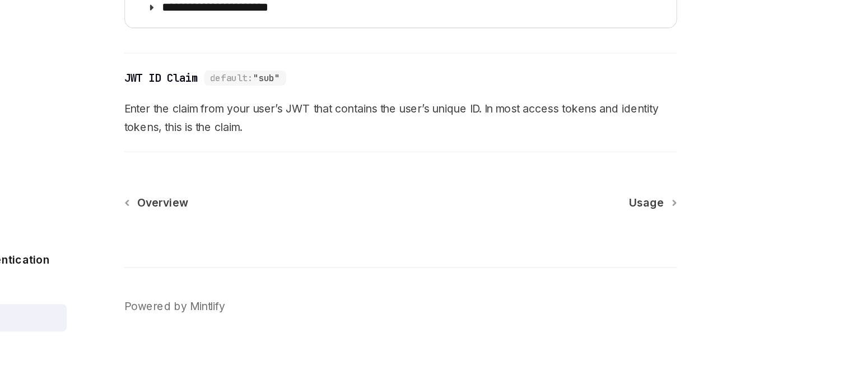
scroll to position [672, 0]
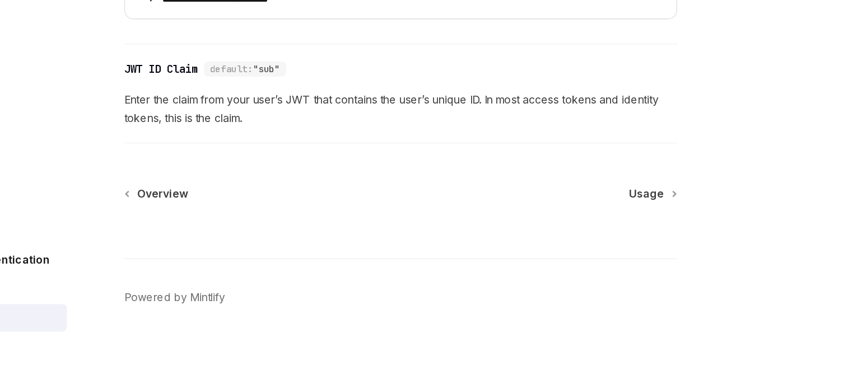
click at [585, 246] on div "Overview Usage" at bounding box center [419, 246] width 404 height 11
click at [594, 246] on span "Usage" at bounding box center [598, 246] width 25 height 11
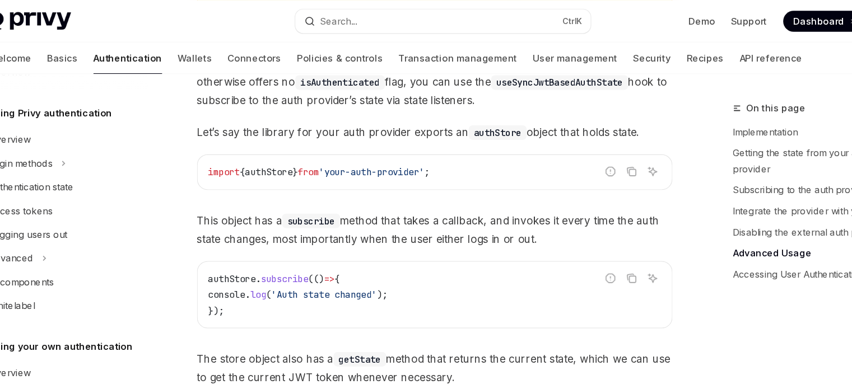
scroll to position [1521, 0]
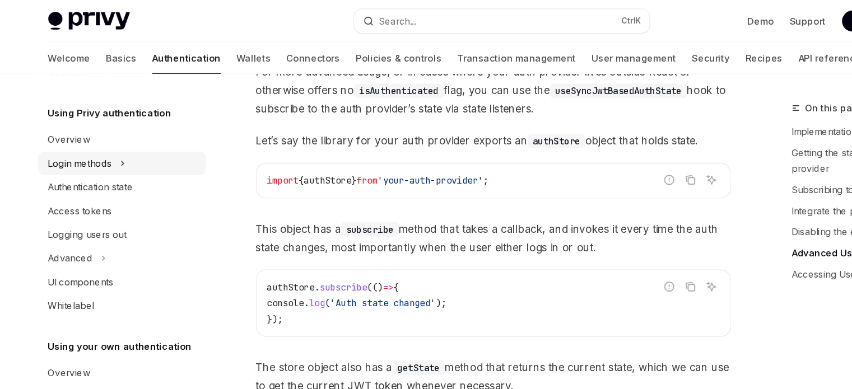
click at [107, 146] on button "Login methods" at bounding box center [103, 139] width 143 height 20
type textarea "*"
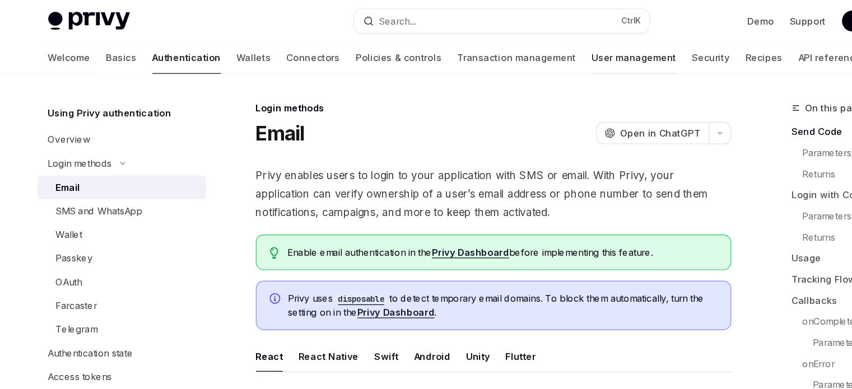
click at [503, 48] on link "User management" at bounding box center [539, 49] width 72 height 27
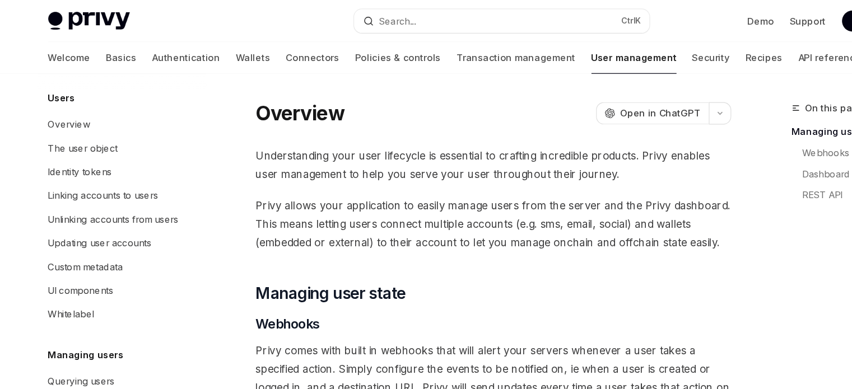
scroll to position [143, 0]
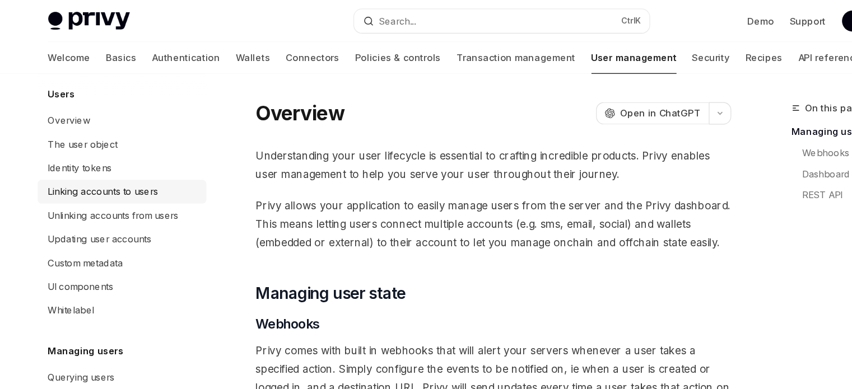
click at [109, 170] on div "Linking accounts to users" at bounding box center [88, 162] width 94 height 13
type textarea "*"
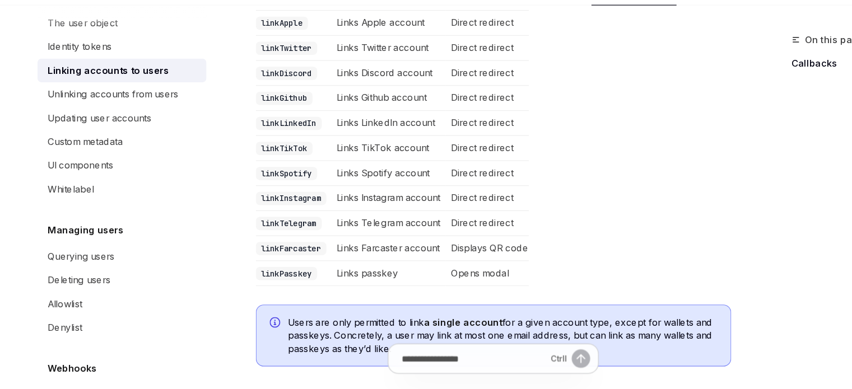
scroll to position [190, 0]
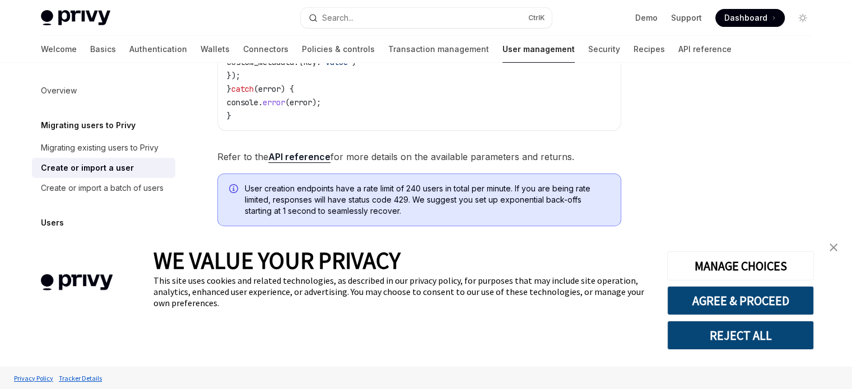
scroll to position [333, 0]
click at [835, 243] on link "close banner" at bounding box center [833, 247] width 22 height 22
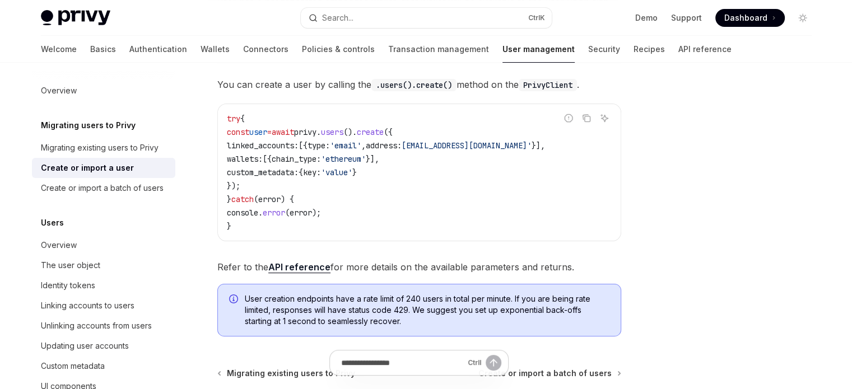
scroll to position [224, 0]
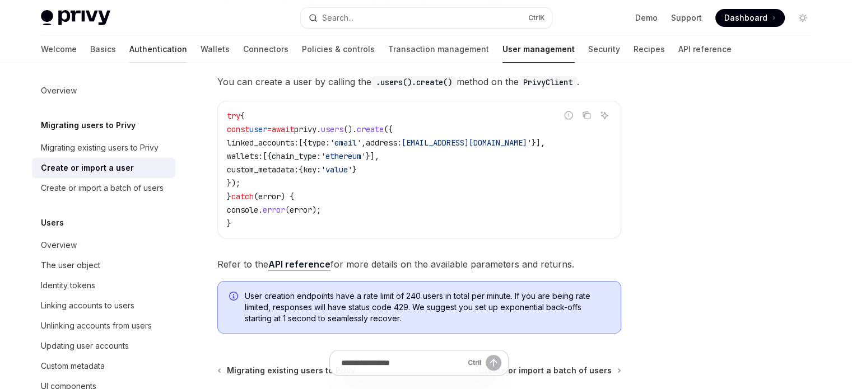
click at [129, 53] on link "Authentication" at bounding box center [158, 49] width 58 height 27
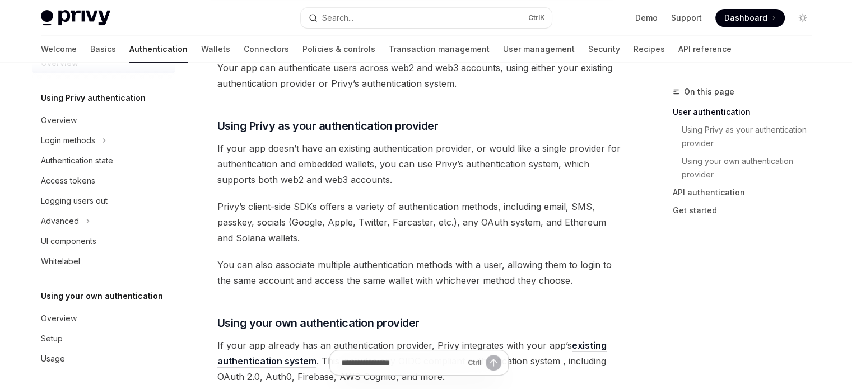
scroll to position [29, 0]
click at [67, 320] on div "Overview" at bounding box center [59, 316] width 36 height 13
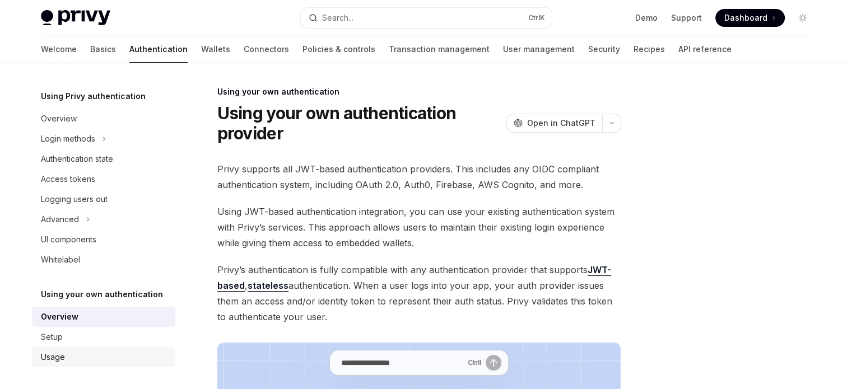
click at [58, 356] on div "Usage" at bounding box center [53, 357] width 24 height 13
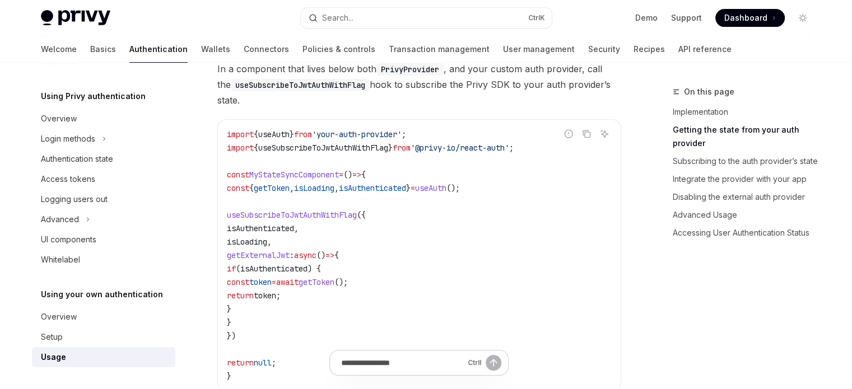
scroll to position [448, 0]
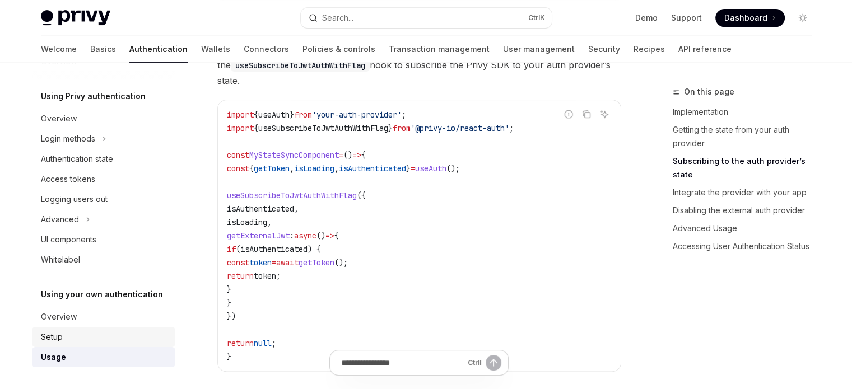
click at [101, 336] on div "Setup" at bounding box center [105, 336] width 128 height 13
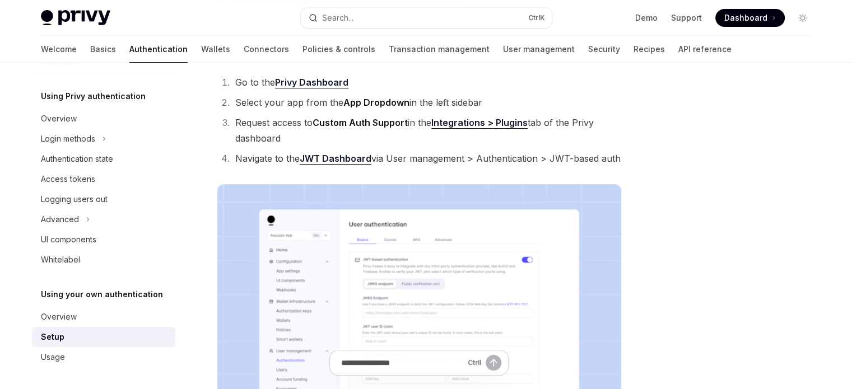
scroll to position [168, 0]
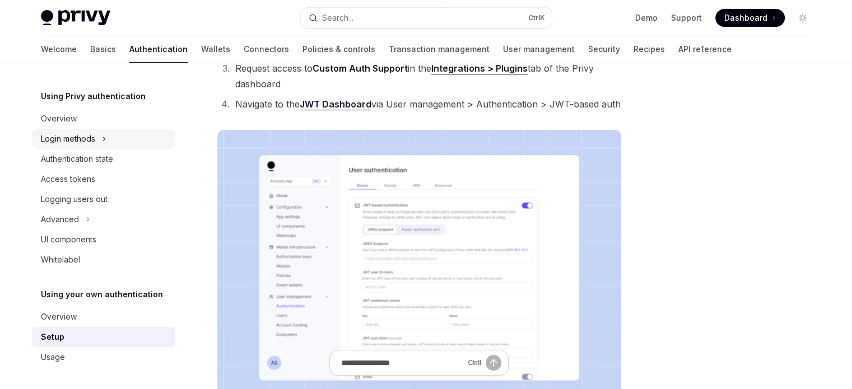
click at [95, 142] on div "Login methods" at bounding box center [68, 138] width 54 height 13
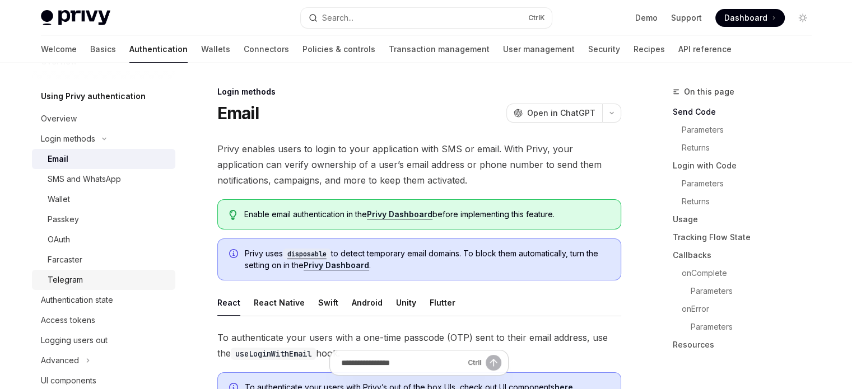
click at [96, 277] on div "Telegram" at bounding box center [108, 279] width 121 height 13
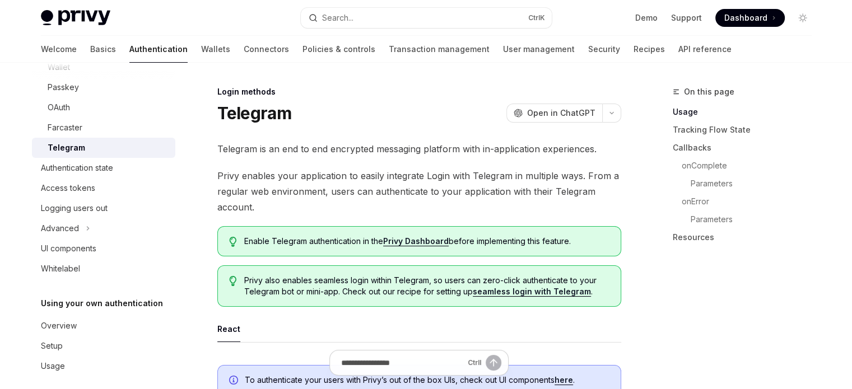
scroll to position [170, 0]
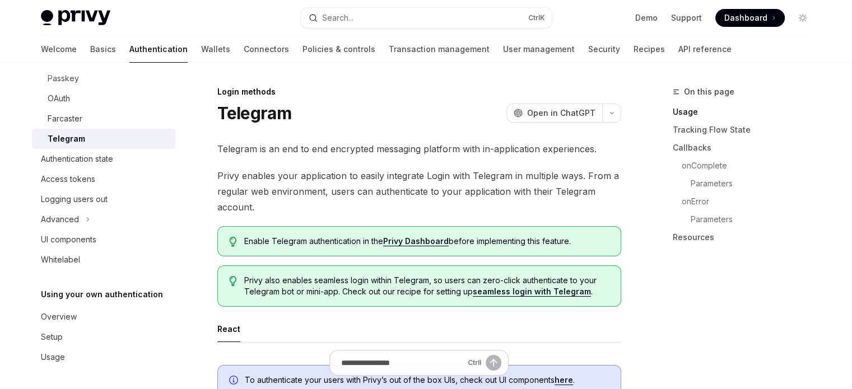
click at [89, 296] on h5 "Using your own authentication" at bounding box center [102, 294] width 122 height 13
click at [77, 315] on div "Overview" at bounding box center [105, 316] width 128 height 13
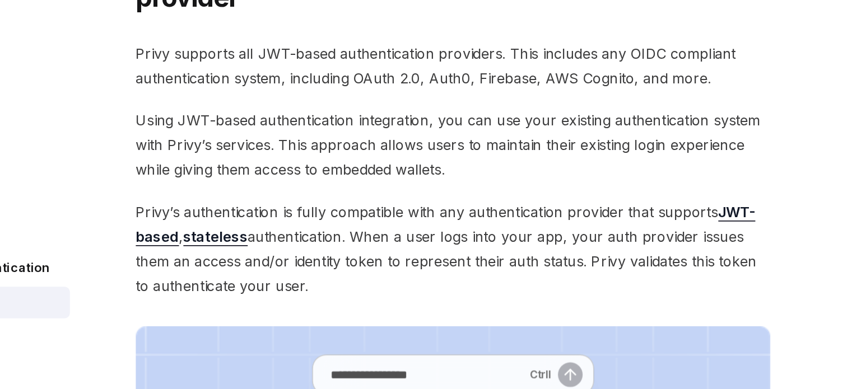
scroll to position [11, 0]
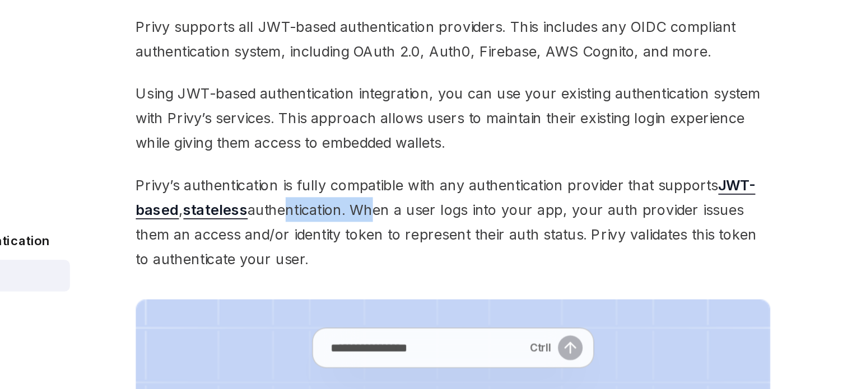
drag, startPoint x: 307, startPoint y: 274, endPoint x: 365, endPoint y: 274, distance: 58.3
click at [365, 274] on span "Privy’s authentication is fully compatible with any authentication provider tha…" at bounding box center [419, 282] width 404 height 63
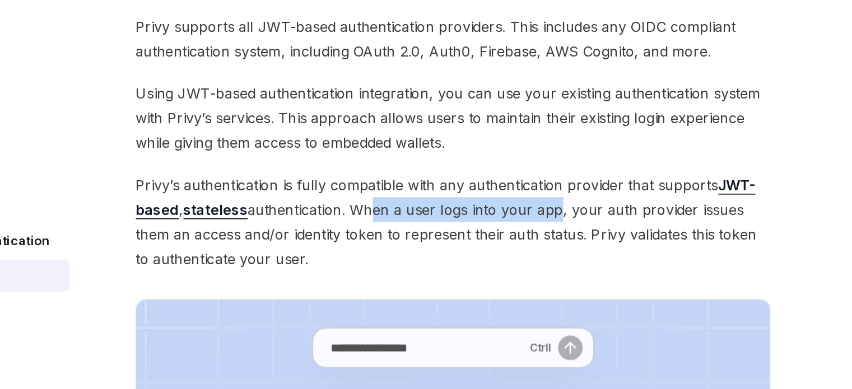
drag, startPoint x: 365, startPoint y: 274, endPoint x: 479, endPoint y: 280, distance: 114.4
click at [479, 280] on span "Privy’s authentication is fully compatible with any authentication provider tha…" at bounding box center [419, 282] width 404 height 63
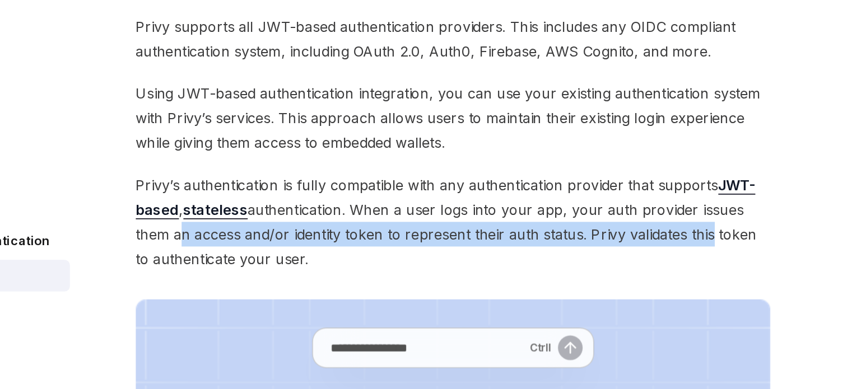
drag, startPoint x: 241, startPoint y: 288, endPoint x: 589, endPoint y: 291, distance: 347.8
click at [579, 291] on span "Privy’s authentication is fully compatible with any authentication provider tha…" at bounding box center [419, 282] width 404 height 63
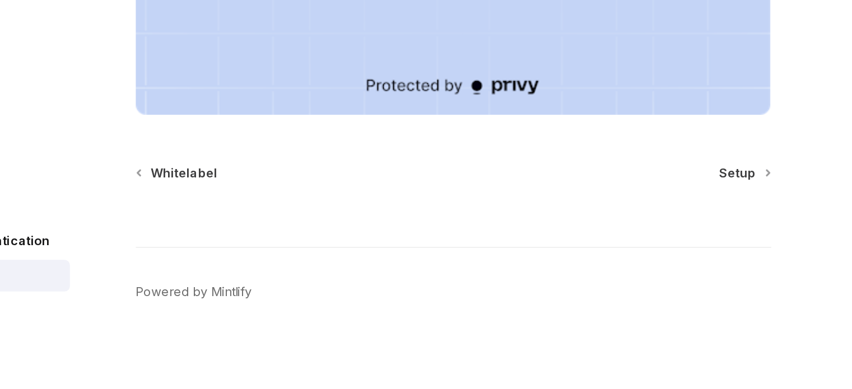
scroll to position [422, 0]
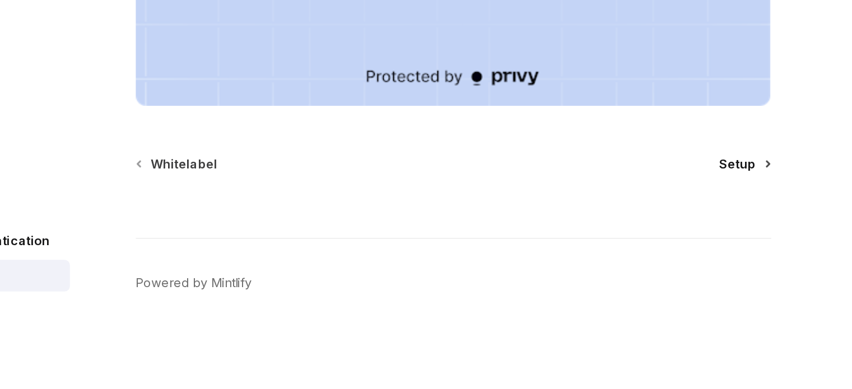
click at [606, 249] on span "Setup" at bounding box center [600, 245] width 24 height 11
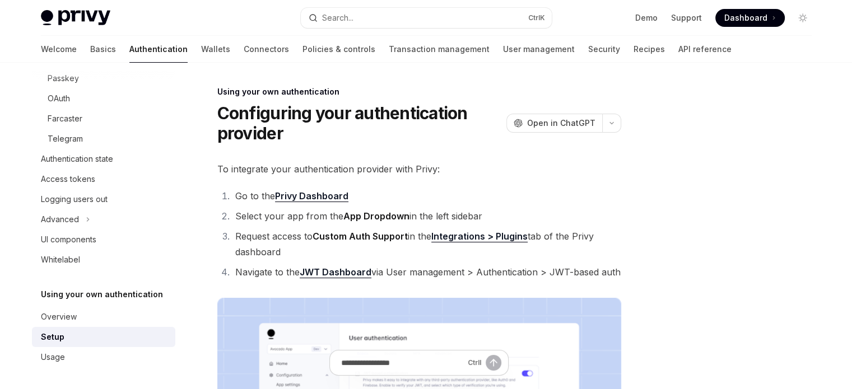
click at [735, 16] on span "Dashboard" at bounding box center [745, 17] width 43 height 11
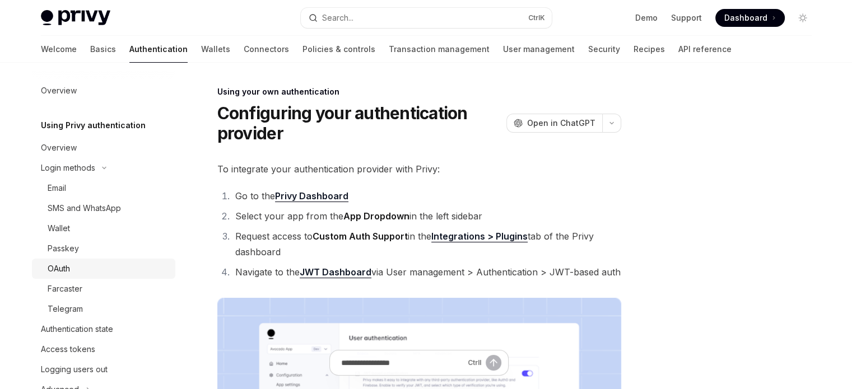
click at [101, 259] on link "OAuth" at bounding box center [103, 269] width 143 height 20
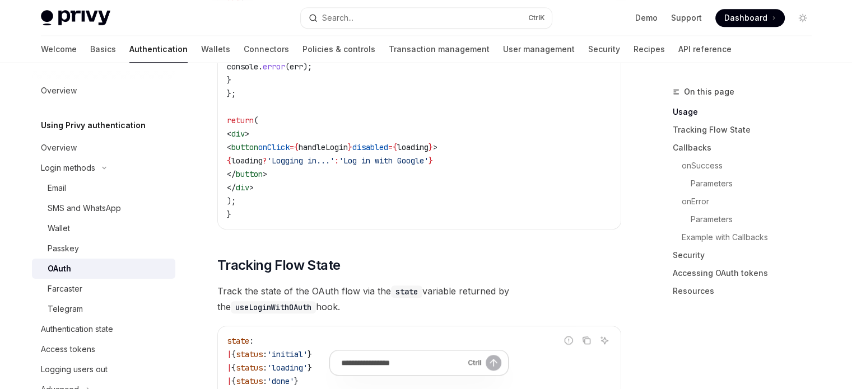
scroll to position [896, 0]
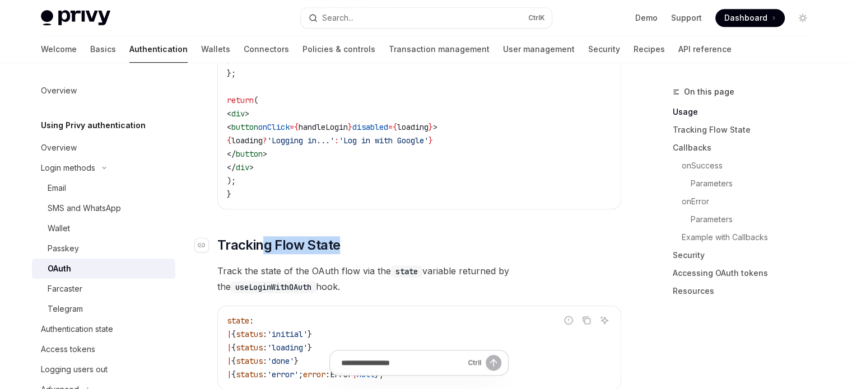
drag, startPoint x: 265, startPoint y: 232, endPoint x: 342, endPoint y: 230, distance: 76.8
click at [342, 236] on h2 "​ Tracking Flow State" at bounding box center [419, 245] width 404 height 18
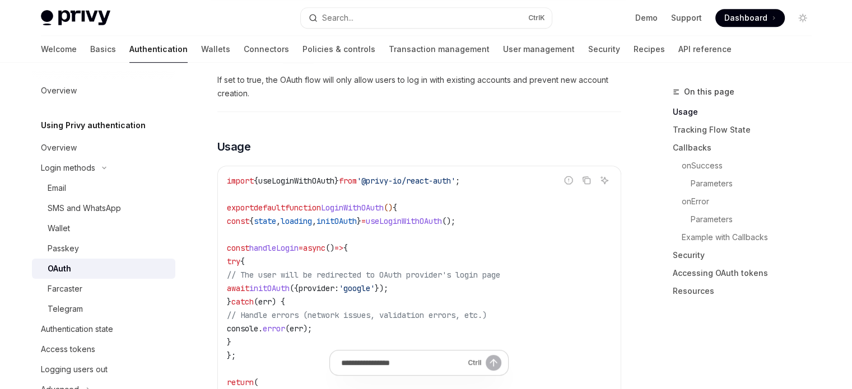
scroll to position [280, 0]
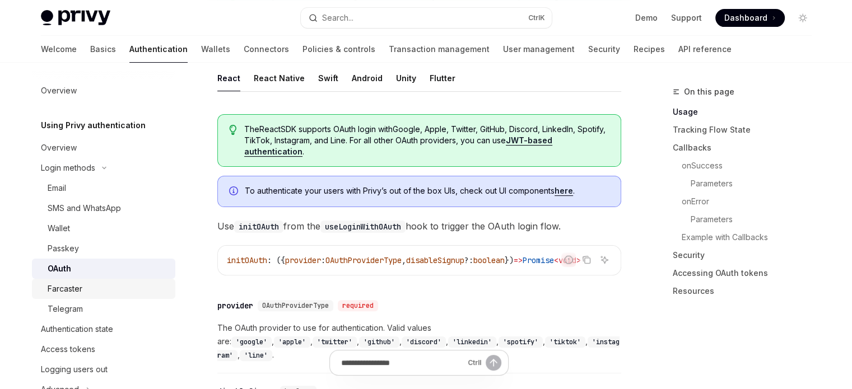
click at [151, 289] on div "Farcaster" at bounding box center [108, 288] width 121 height 13
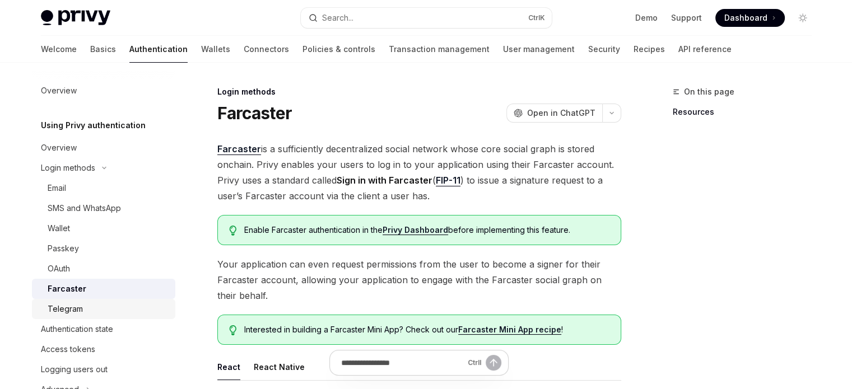
click at [144, 302] on div "Telegram" at bounding box center [108, 308] width 121 height 13
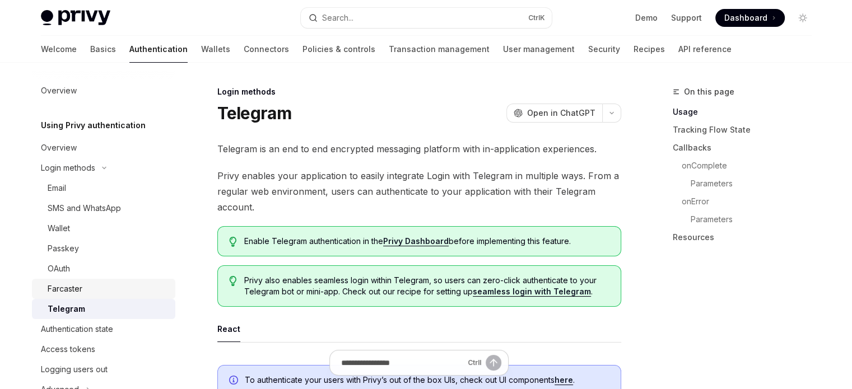
click at [143, 291] on div "Farcaster" at bounding box center [108, 288] width 121 height 13
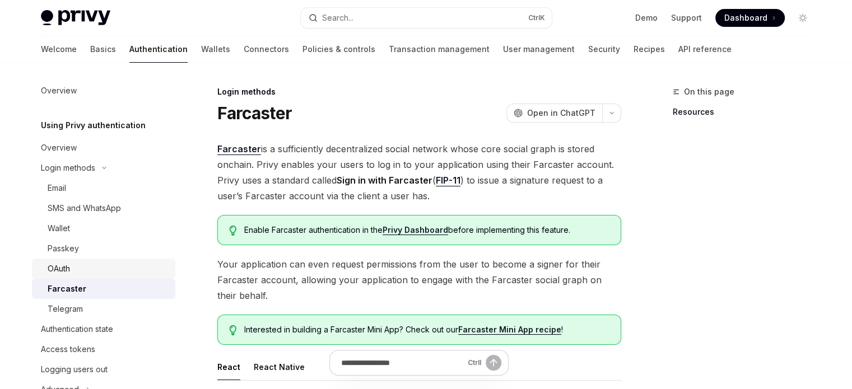
click at [135, 275] on div "OAuth" at bounding box center [108, 268] width 121 height 13
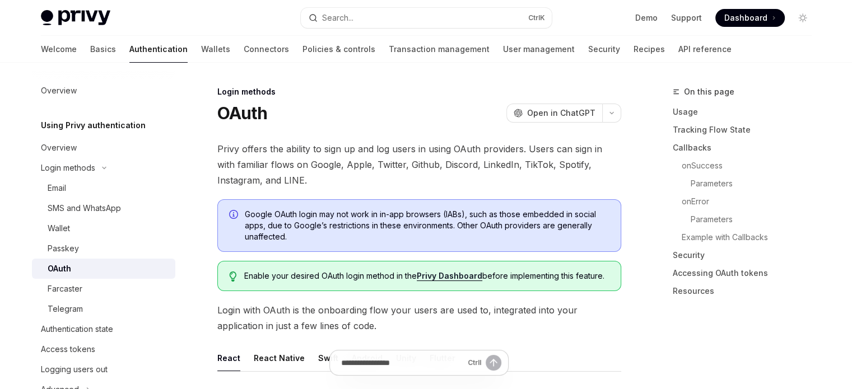
click at [138, 262] on div "OAuth" at bounding box center [108, 268] width 121 height 13
click at [139, 241] on link "Passkey" at bounding box center [103, 249] width 143 height 20
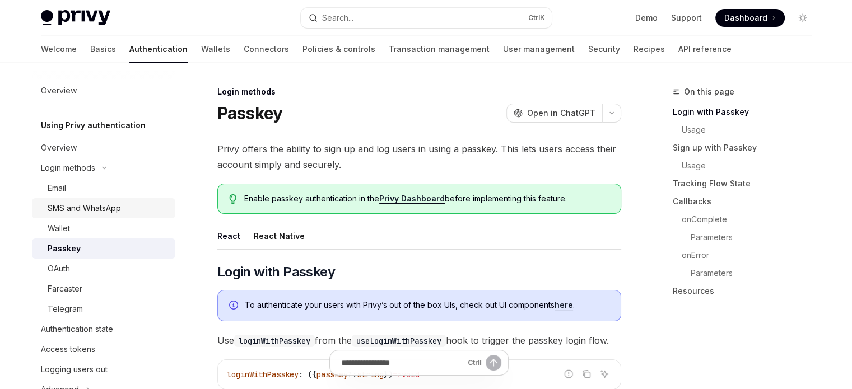
click at [145, 214] on div "SMS and WhatsApp" at bounding box center [108, 208] width 121 height 13
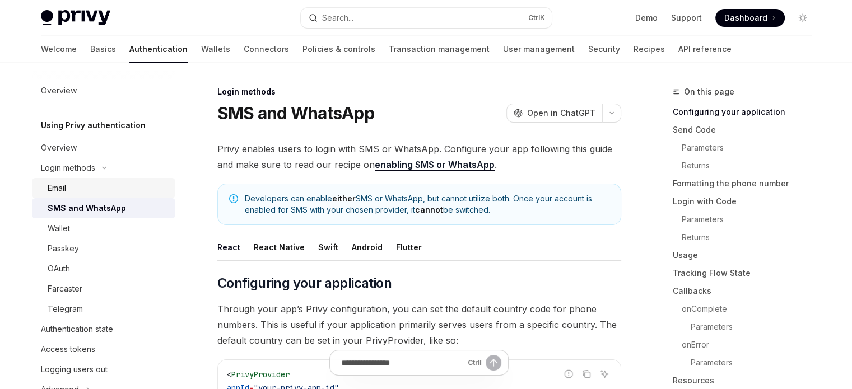
click at [143, 194] on link "Email" at bounding box center [103, 188] width 143 height 20
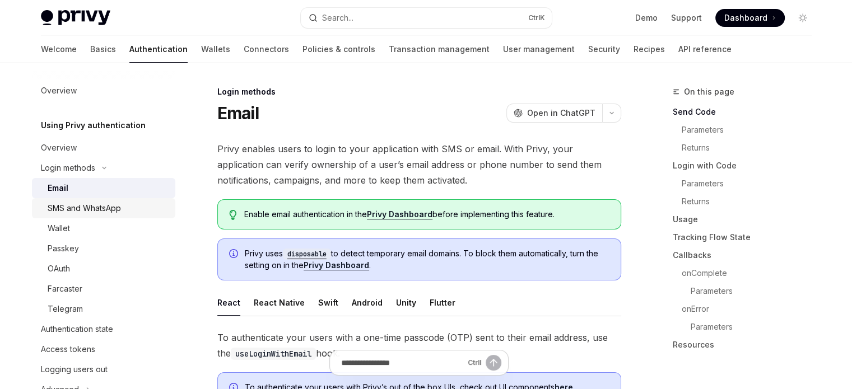
click at [142, 208] on div "SMS and WhatsApp" at bounding box center [108, 208] width 121 height 13
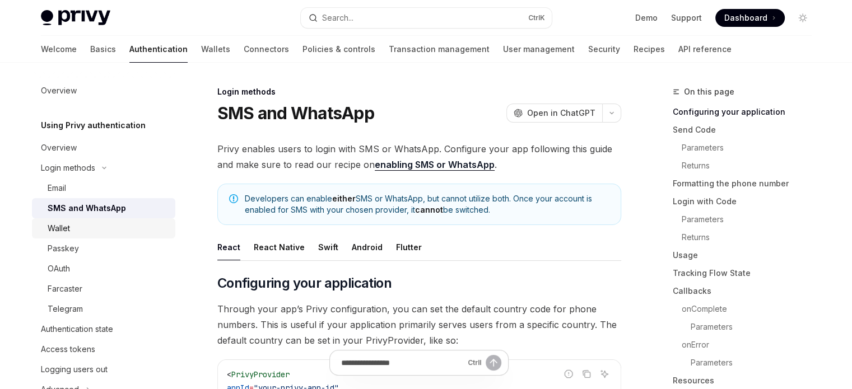
click at [138, 220] on link "Wallet" at bounding box center [103, 228] width 143 height 20
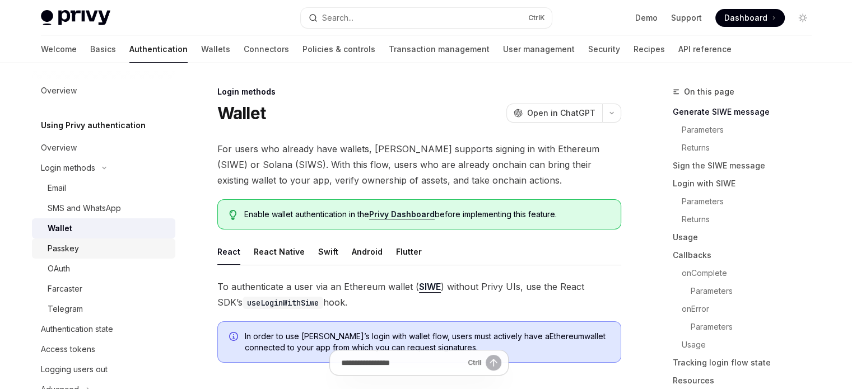
click at [133, 242] on div "Passkey" at bounding box center [108, 248] width 121 height 13
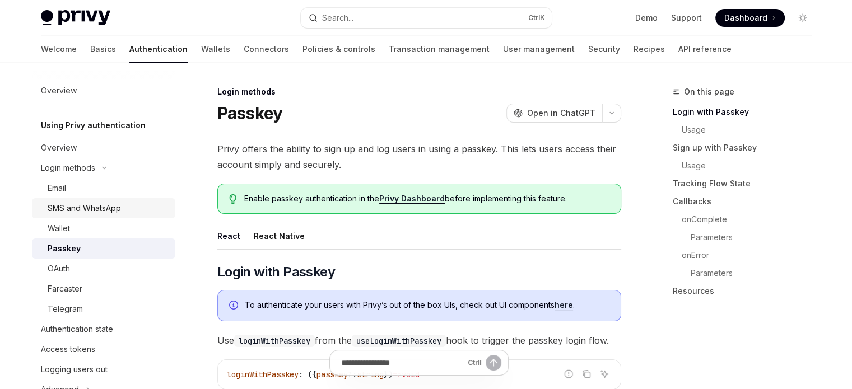
click at [133, 214] on div "SMS and WhatsApp" at bounding box center [108, 208] width 121 height 13
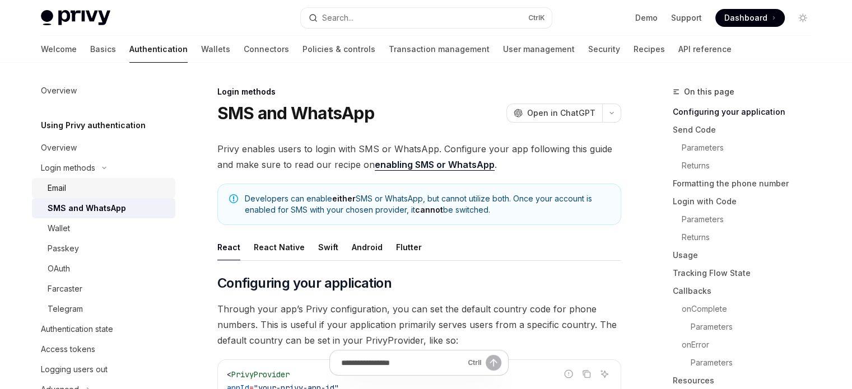
click at [129, 192] on div "Email" at bounding box center [108, 187] width 121 height 13
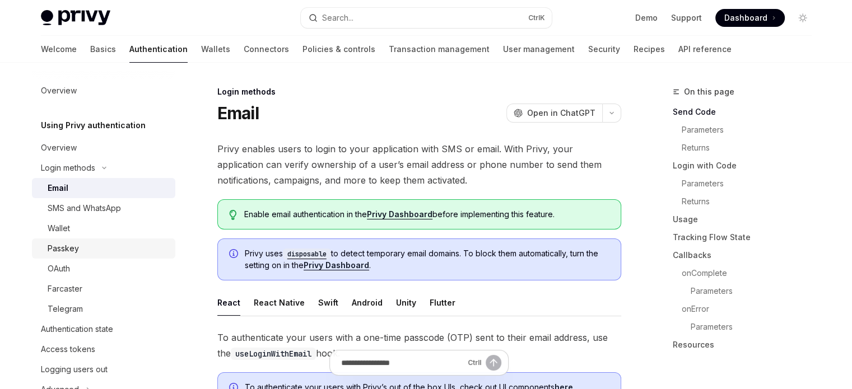
click at [114, 257] on link "Passkey" at bounding box center [103, 249] width 143 height 20
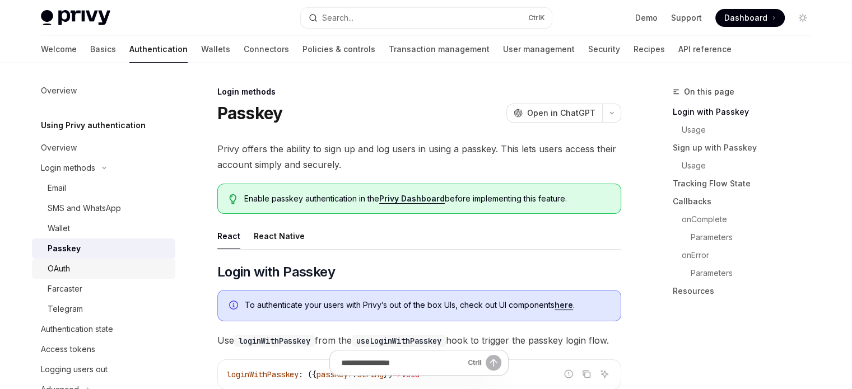
click at [111, 266] on div "OAuth" at bounding box center [108, 268] width 121 height 13
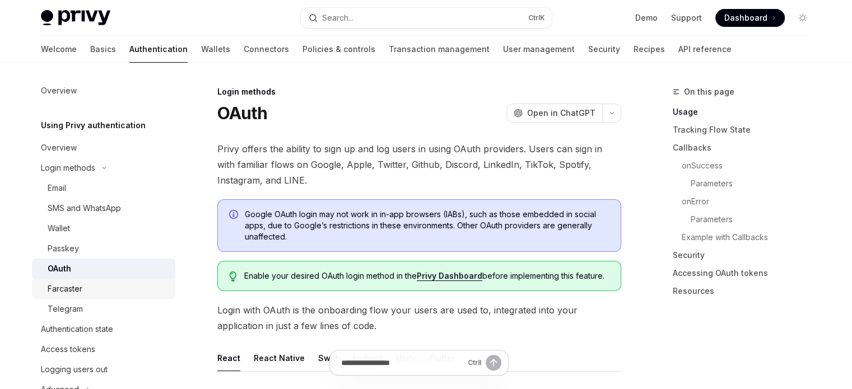
click at [106, 281] on link "Farcaster" at bounding box center [103, 289] width 143 height 20
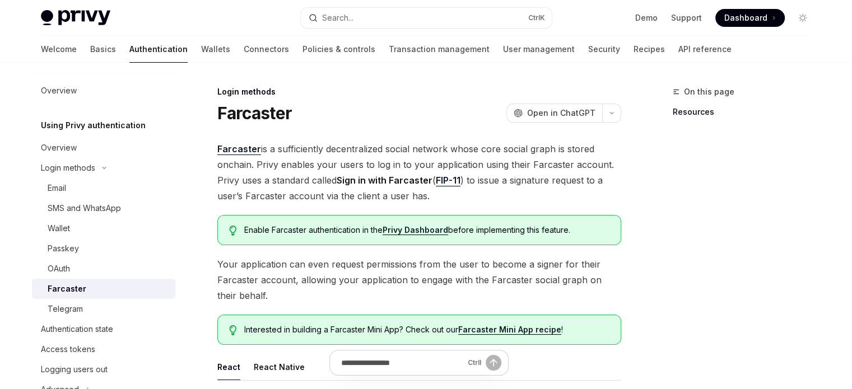
click at [105, 298] on link "Farcaster" at bounding box center [103, 289] width 143 height 20
click at [105, 306] on div "Telegram" at bounding box center [108, 308] width 121 height 13
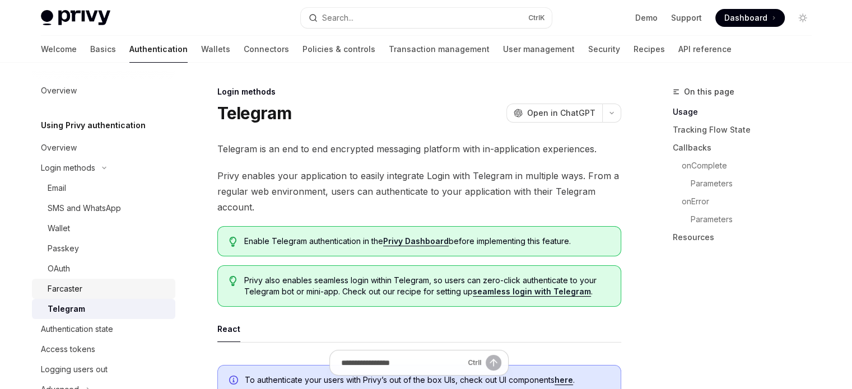
click at [104, 292] on div "Farcaster" at bounding box center [108, 288] width 121 height 13
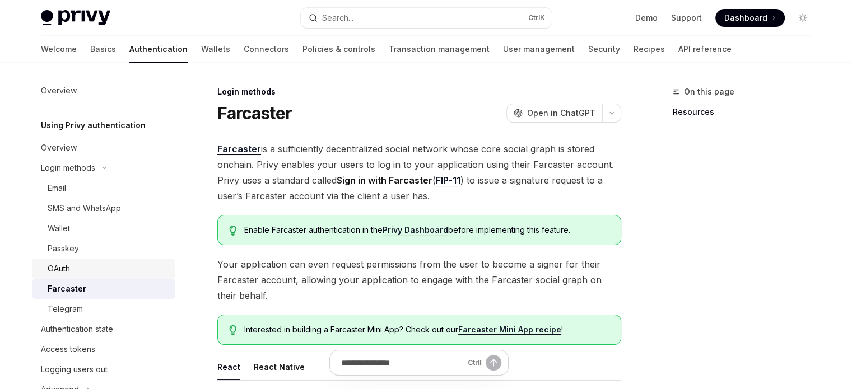
click at [101, 273] on div "OAuth" at bounding box center [108, 268] width 121 height 13
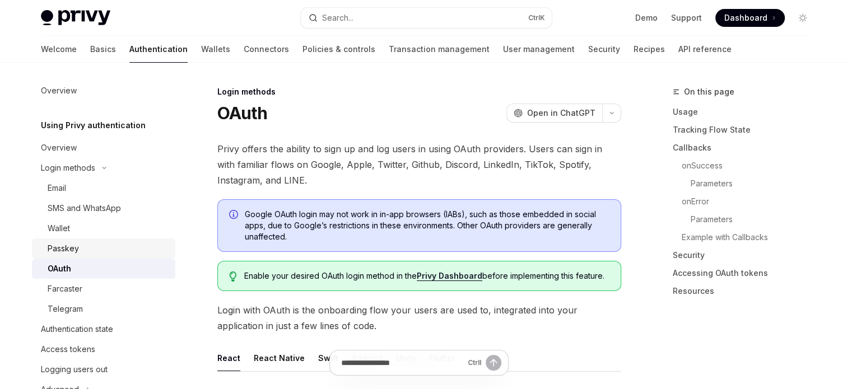
click at [100, 253] on div "Passkey" at bounding box center [108, 248] width 121 height 13
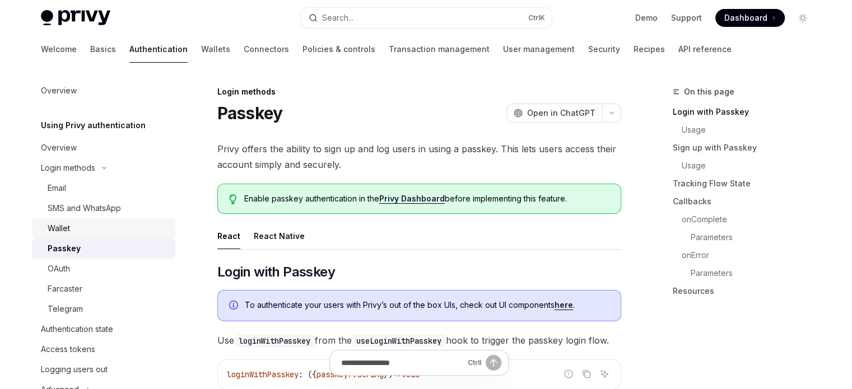
click at [101, 236] on link "Wallet" at bounding box center [103, 228] width 143 height 20
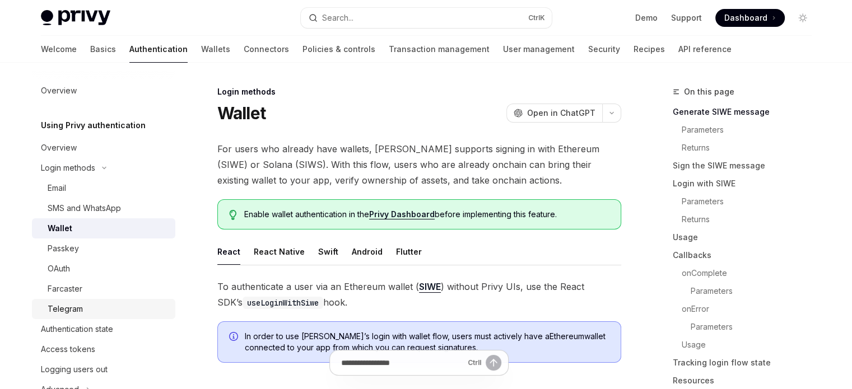
click at [99, 307] on div "Telegram" at bounding box center [108, 308] width 121 height 13
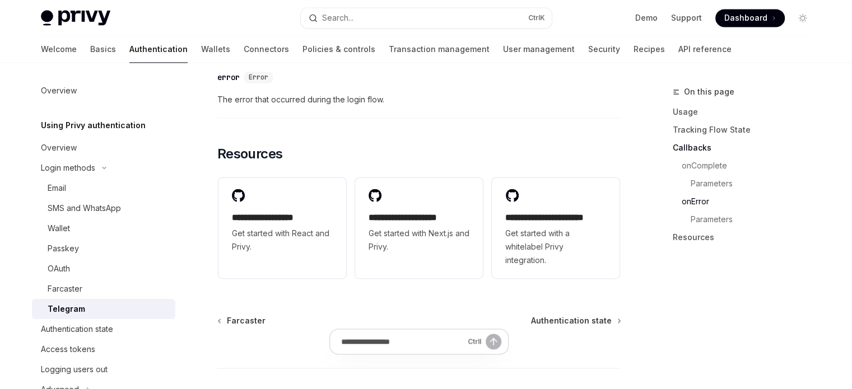
scroll to position [1792, 0]
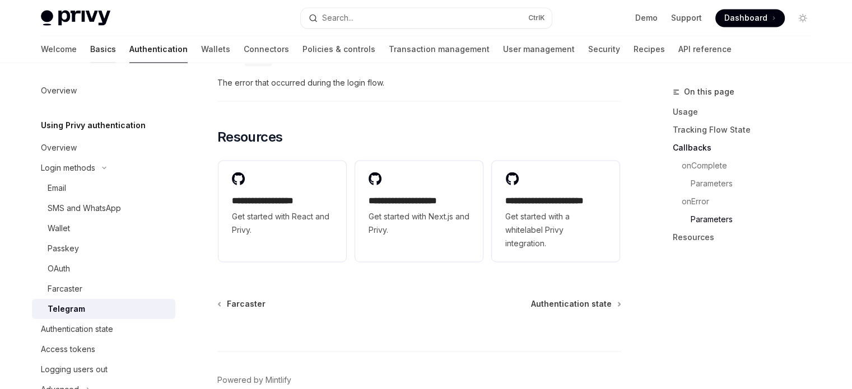
click at [90, 46] on link "Basics" at bounding box center [103, 49] width 26 height 27
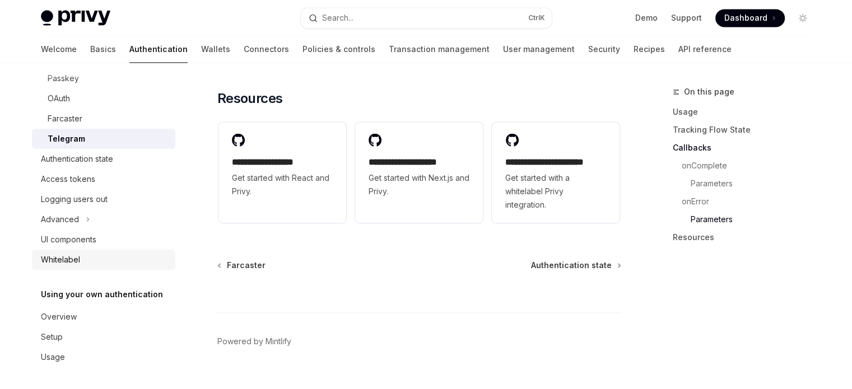
scroll to position [1852, 0]
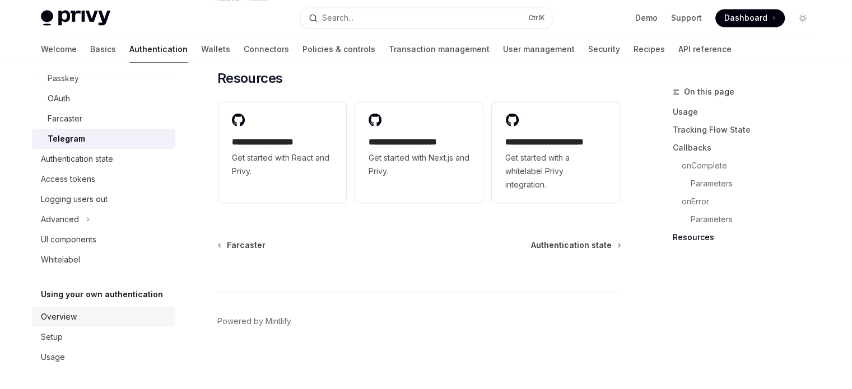
click at [81, 307] on link "Overview" at bounding box center [103, 317] width 143 height 20
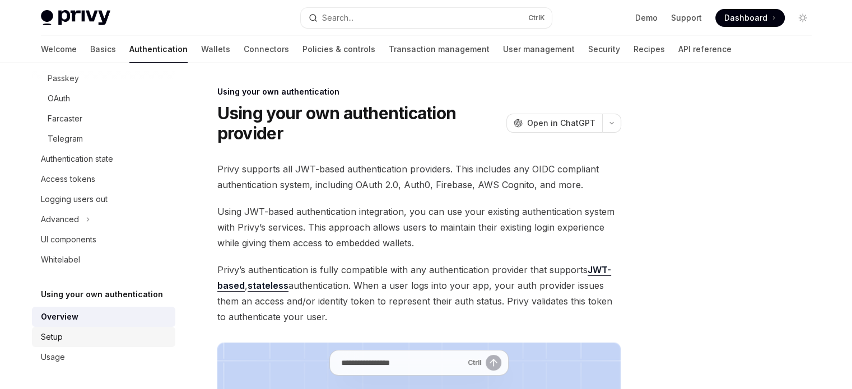
click at [83, 336] on div "Setup" at bounding box center [105, 336] width 128 height 13
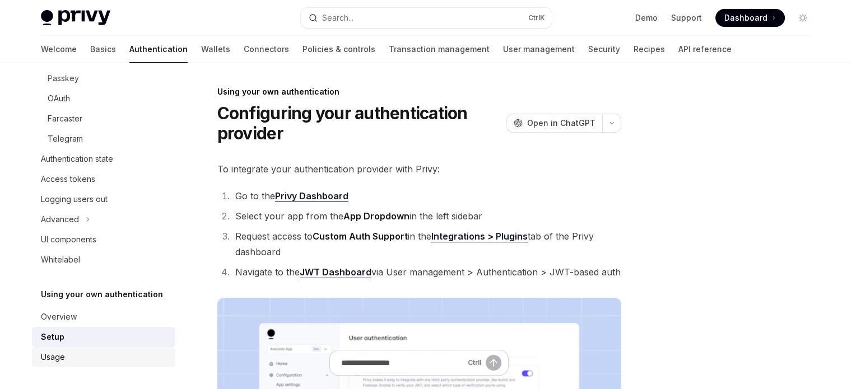
click at [81, 358] on div "Usage" at bounding box center [105, 357] width 128 height 13
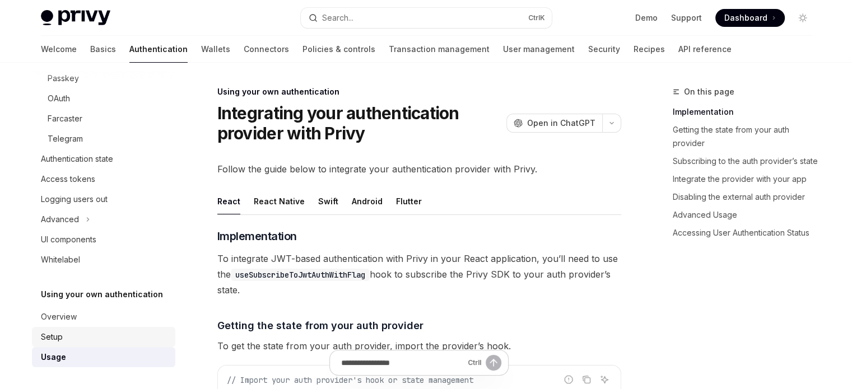
click at [80, 339] on div "Setup" at bounding box center [105, 336] width 128 height 13
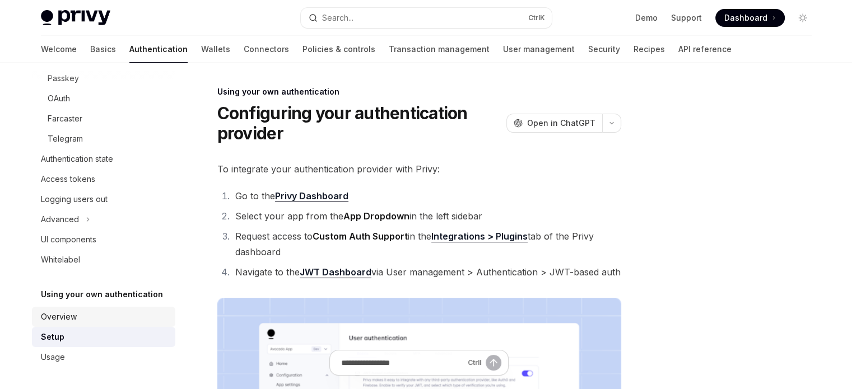
click at [79, 324] on link "Overview" at bounding box center [103, 317] width 143 height 20
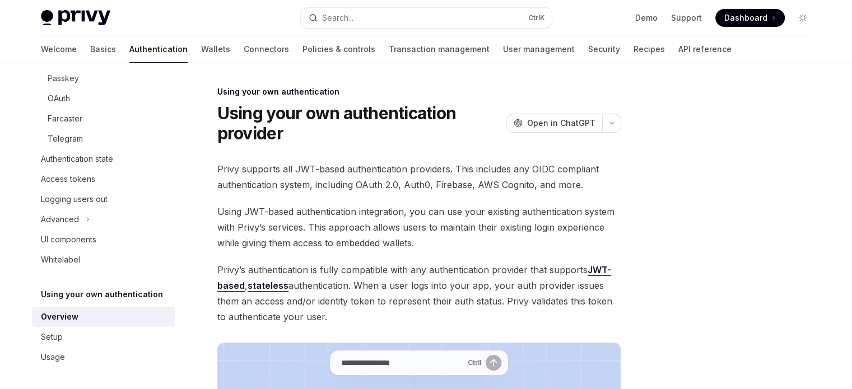
click at [83, 310] on div "Overview" at bounding box center [105, 316] width 128 height 13
click at [75, 358] on div "Usage" at bounding box center [105, 357] width 128 height 13
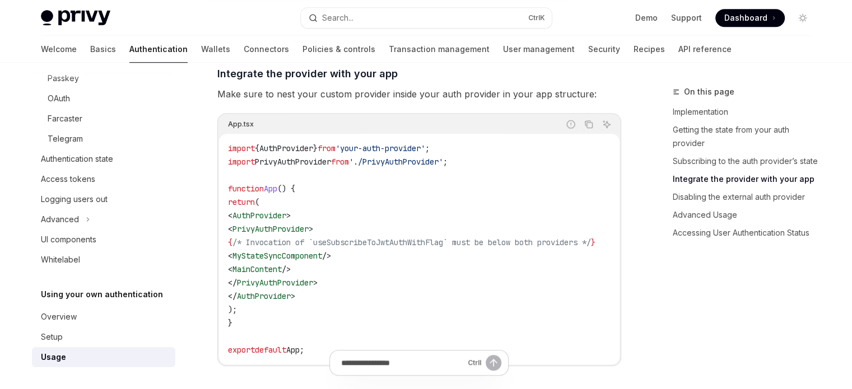
scroll to position [840, 0]
click at [152, 338] on div "Setup" at bounding box center [105, 336] width 128 height 13
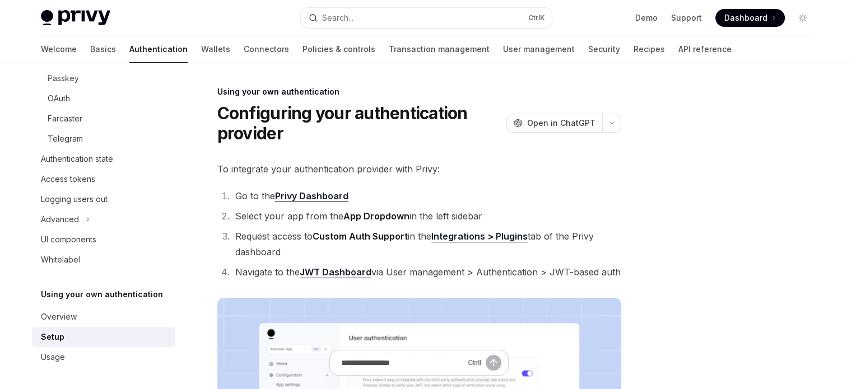
type textarea "*"
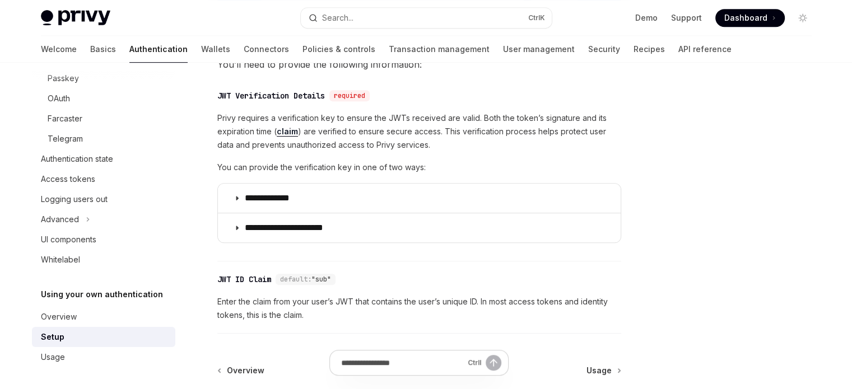
scroll to position [544, 0]
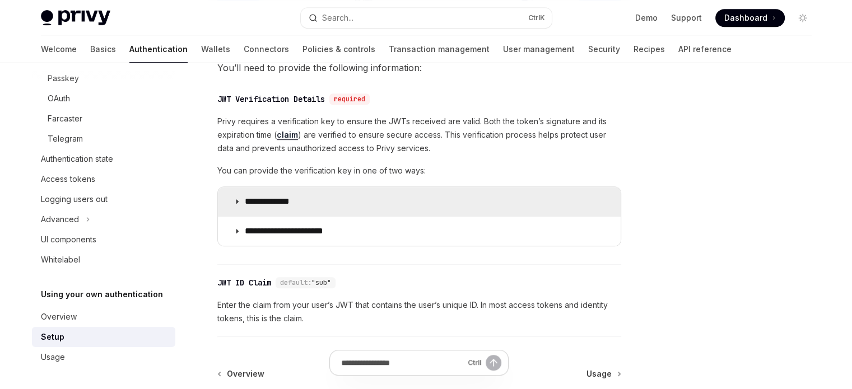
click at [233, 207] on summary "**********" at bounding box center [419, 201] width 403 height 29
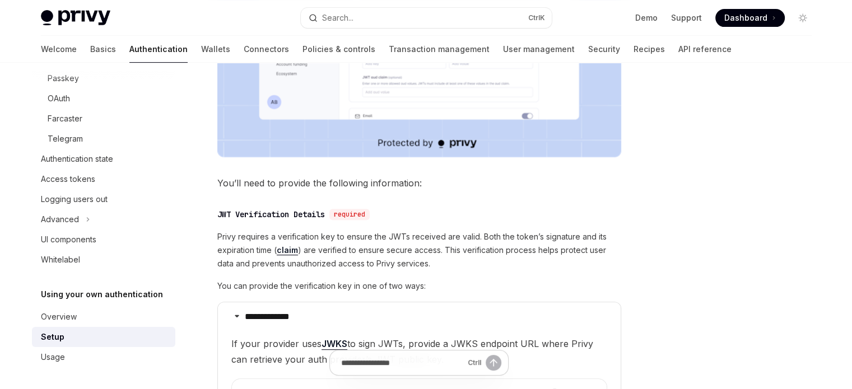
scroll to position [428, 0]
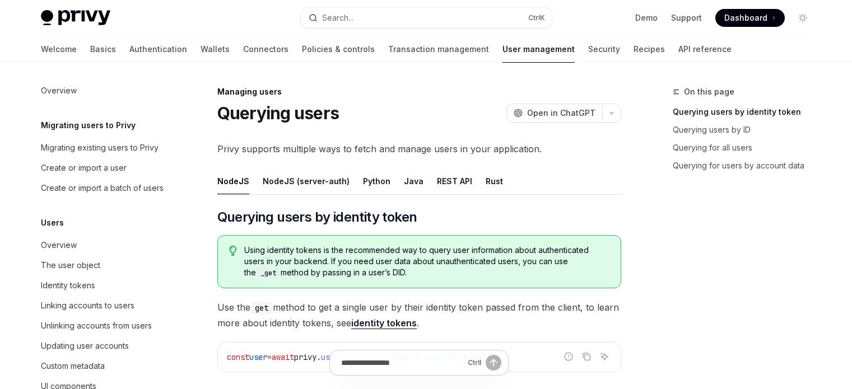
type textarea "*"
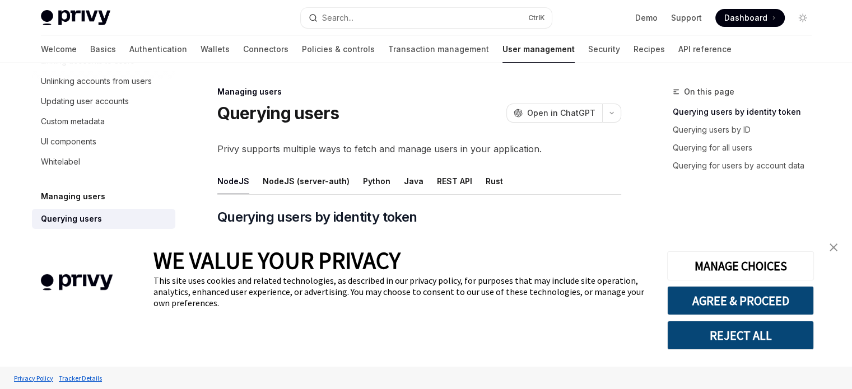
click at [837, 248] on img "close banner" at bounding box center [834, 248] width 8 height 8
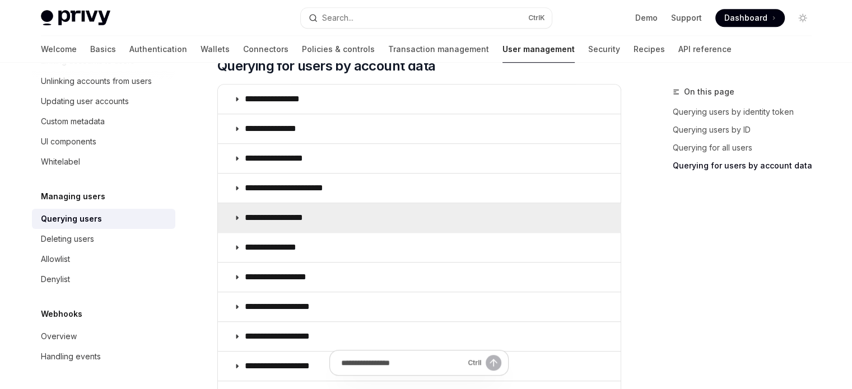
scroll to position [784, 0]
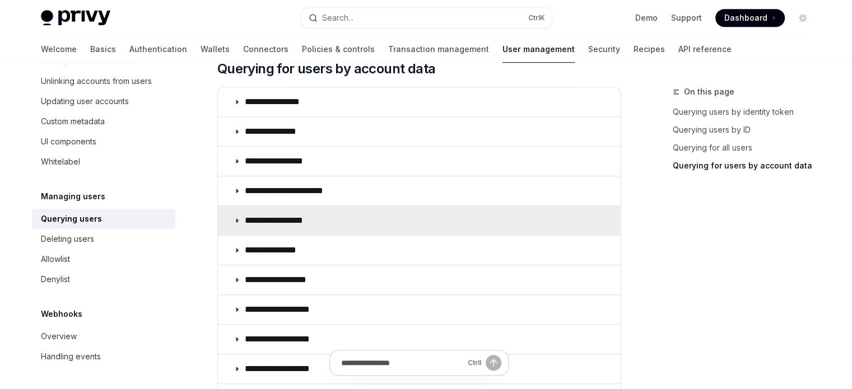
click at [421, 208] on summary "**********" at bounding box center [419, 220] width 403 height 29
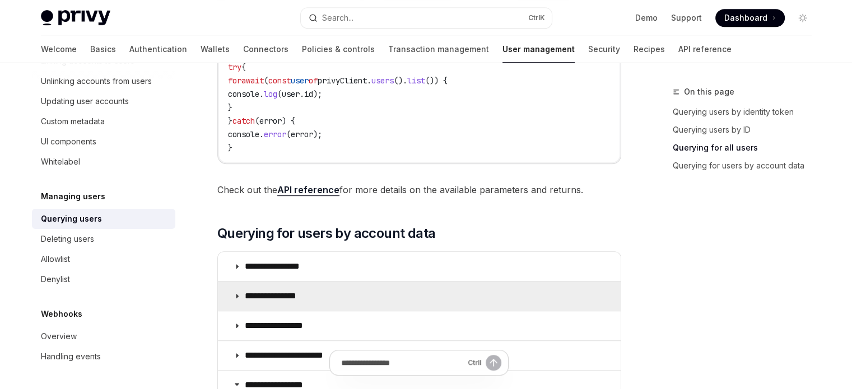
scroll to position [616, 0]
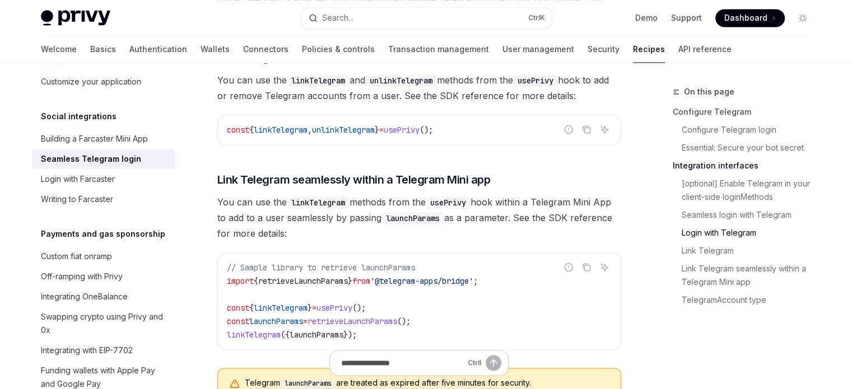
scroll to position [1624, 0]
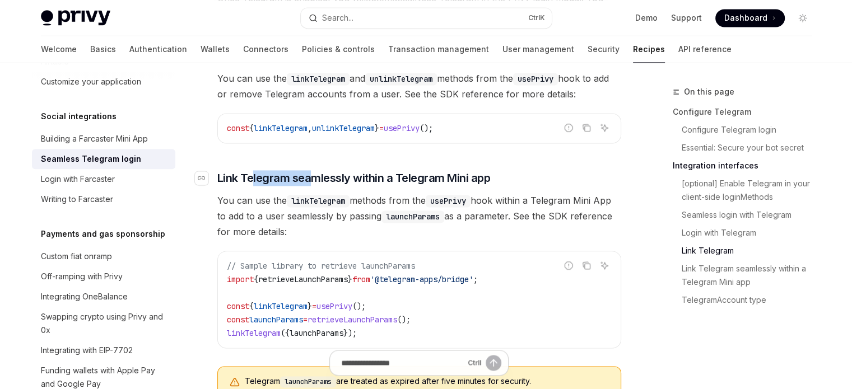
drag, startPoint x: 259, startPoint y: 160, endPoint x: 308, endPoint y: 160, distance: 49.3
click at [308, 170] on span "Link Telegram seamlessly within a Telegram Mini app" at bounding box center [353, 178] width 273 height 16
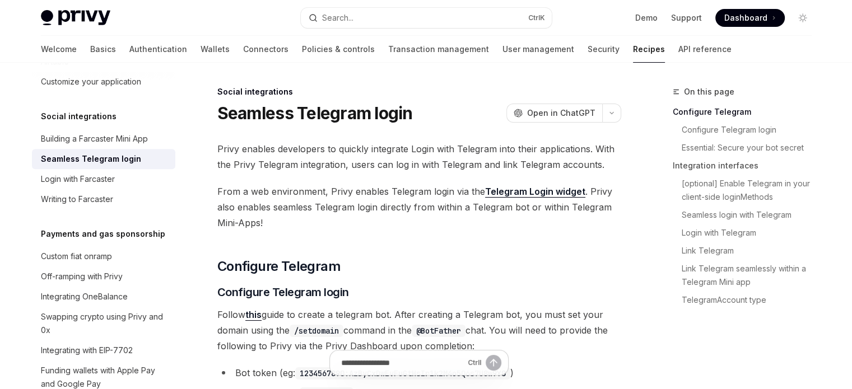
type textarea "*"
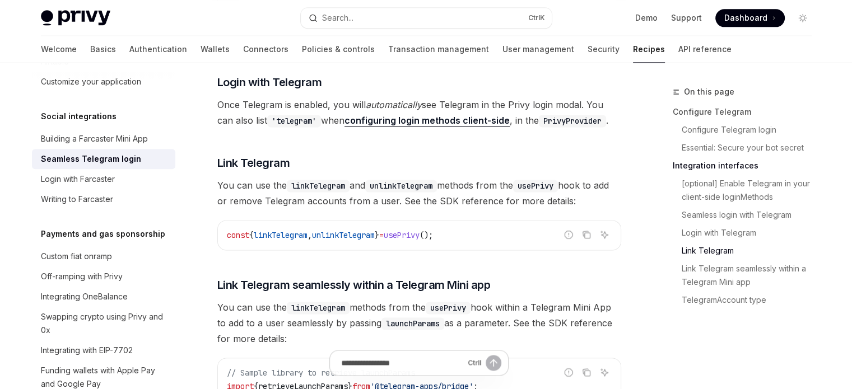
scroll to position [1456, 0]
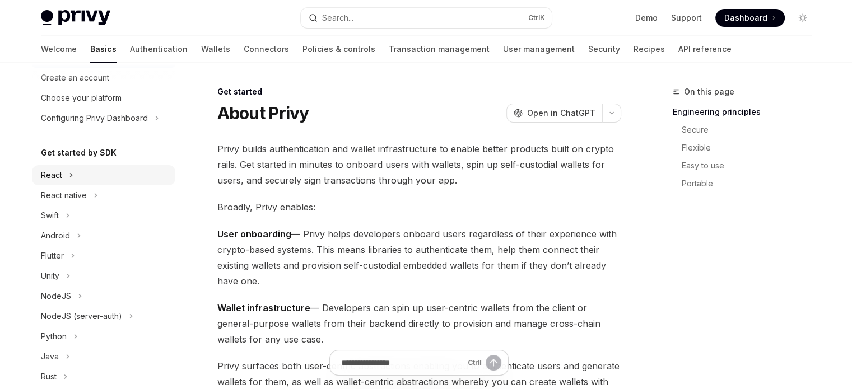
scroll to position [56, 0]
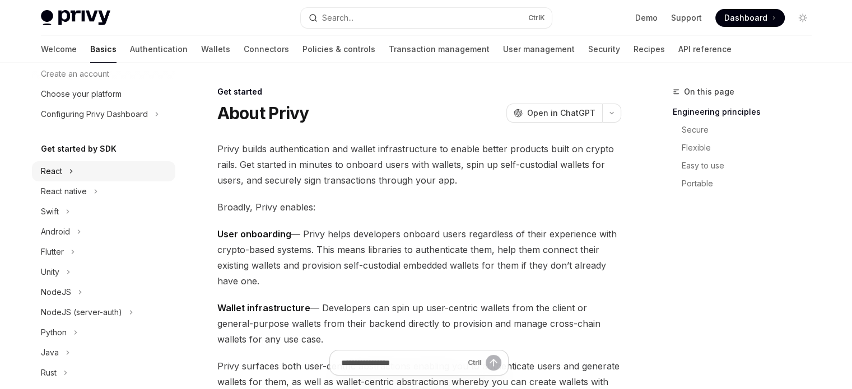
click at [92, 174] on button "React" at bounding box center [103, 171] width 143 height 20
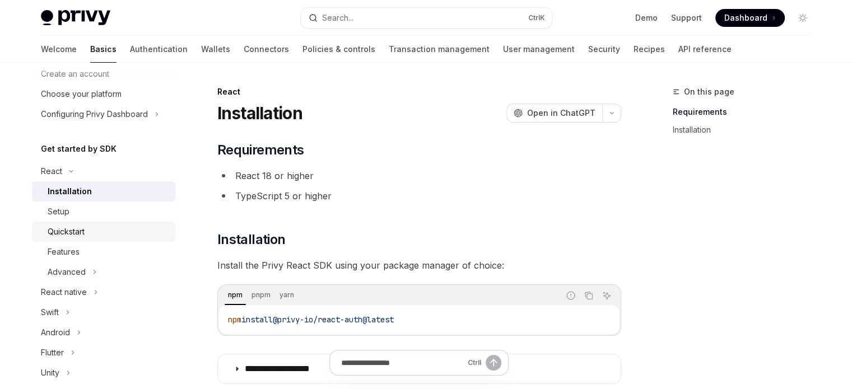
click at [96, 239] on link "Quickstart" at bounding box center [103, 232] width 143 height 20
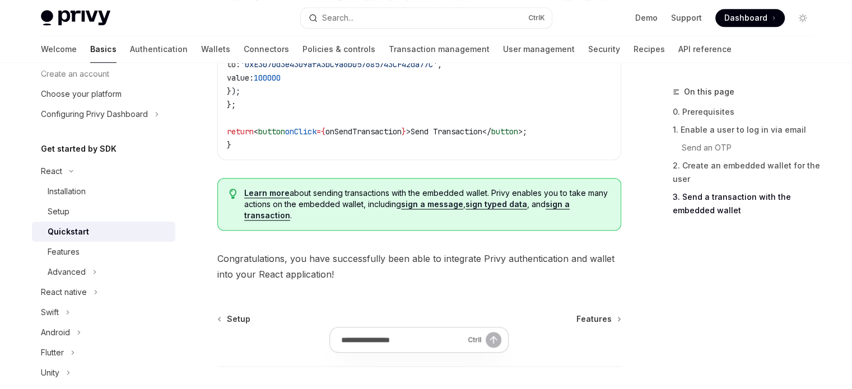
scroll to position [1195, 0]
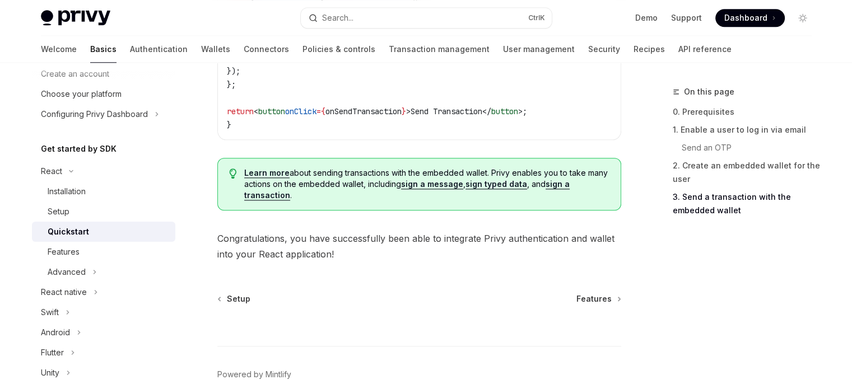
click at [551, 190] on link "sign a transaction" at bounding box center [406, 189] width 325 height 21
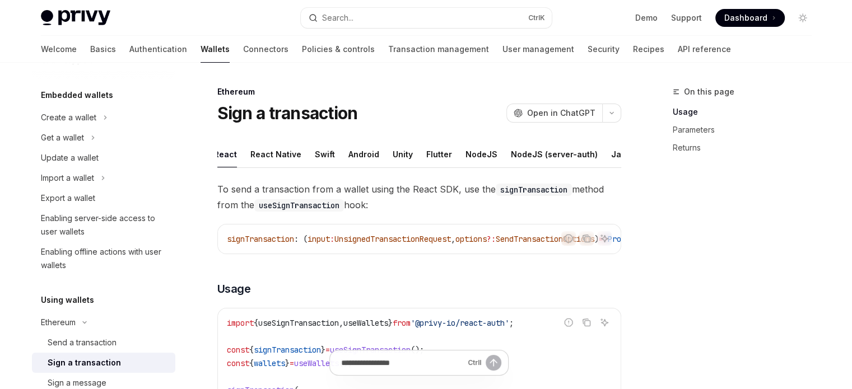
scroll to position [0, 1]
click at [488, 155] on div "NodeJS" at bounding box center [484, 154] width 32 height 26
type textarea "*"
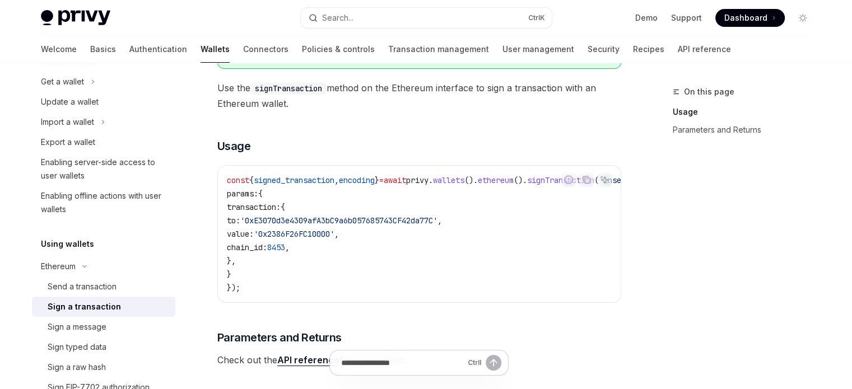
scroll to position [168, 0]
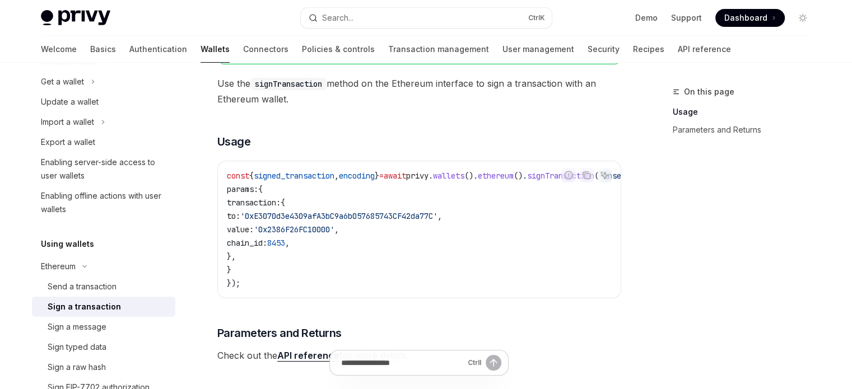
drag, startPoint x: 408, startPoint y: 304, endPoint x: 430, endPoint y: 304, distance: 22.4
click at [430, 298] on div "const { signed_transaction , encoding } = await privy . wallets (). ethereum ()…" at bounding box center [419, 229] width 403 height 137
drag, startPoint x: 435, startPoint y: 304, endPoint x: 444, endPoint y: 305, distance: 9.5
click at [444, 298] on div "const { signed_transaction , encoding } = await privy . wallets (). ethereum ()…" at bounding box center [419, 229] width 403 height 137
drag, startPoint x: 446, startPoint y: 305, endPoint x: 478, endPoint y: 306, distance: 32.5
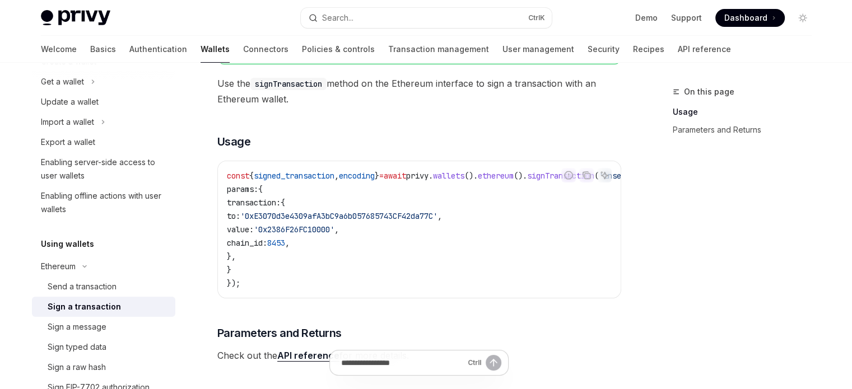
click at [478, 298] on div "const { signed_transaction , encoding } = await privy . wallets (). ethereum ()…" at bounding box center [419, 229] width 403 height 137
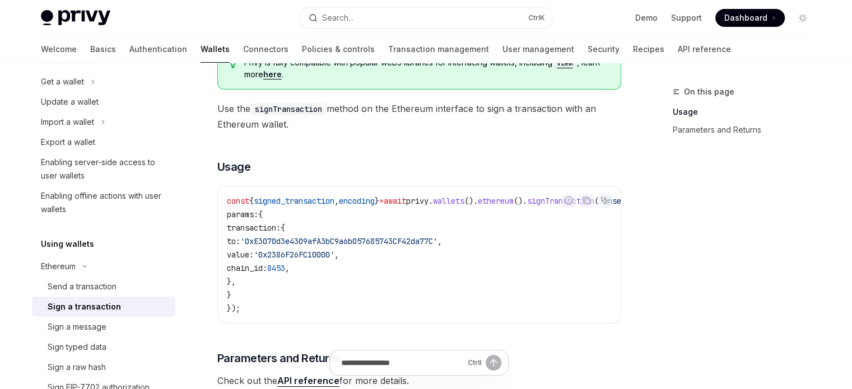
scroll to position [167, 0]
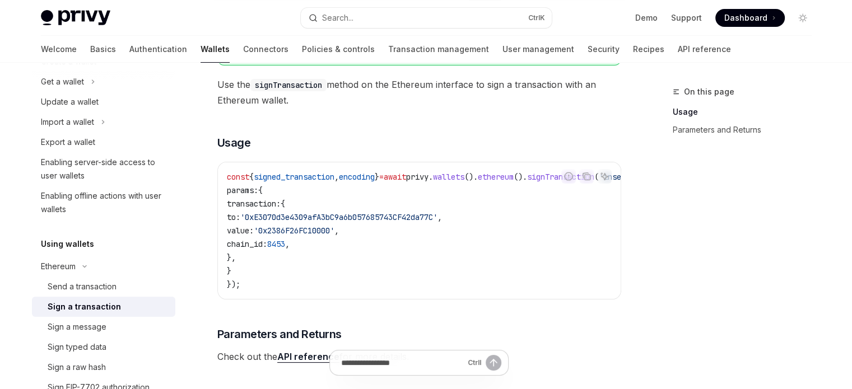
drag, startPoint x: 366, startPoint y: 201, endPoint x: 446, endPoint y: 211, distance: 80.8
click at [444, 211] on code "const { signed_transaction , encoding } = await privy . wallets (). ethereum ()…" at bounding box center [473, 230] width 493 height 121
click at [437, 222] on span "'0xE3070d3e4309afA3bC9a6b057685743CF42da77C'" at bounding box center [338, 217] width 197 height 10
click at [450, 258] on code "const { signed_transaction , encoding } = await privy . wallets (). ethereum ()…" at bounding box center [473, 230] width 493 height 121
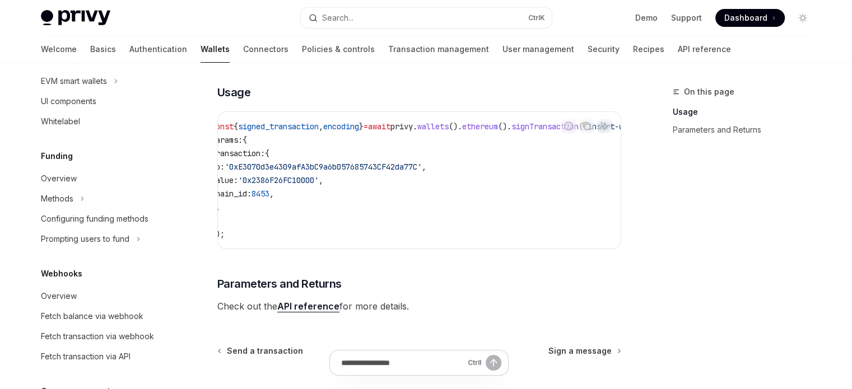
scroll to position [607, 0]
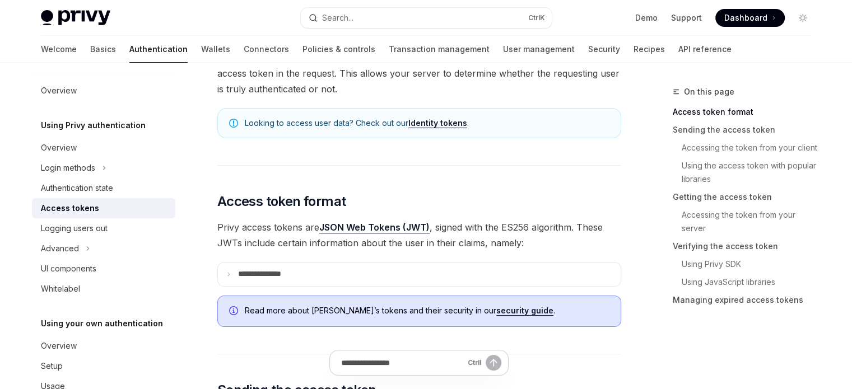
scroll to position [134, 0]
click at [358, 281] on summary "**********" at bounding box center [419, 274] width 403 height 24
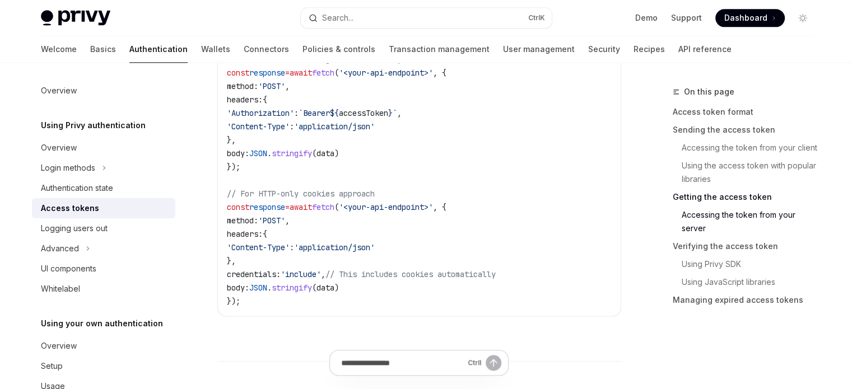
scroll to position [1489, 0]
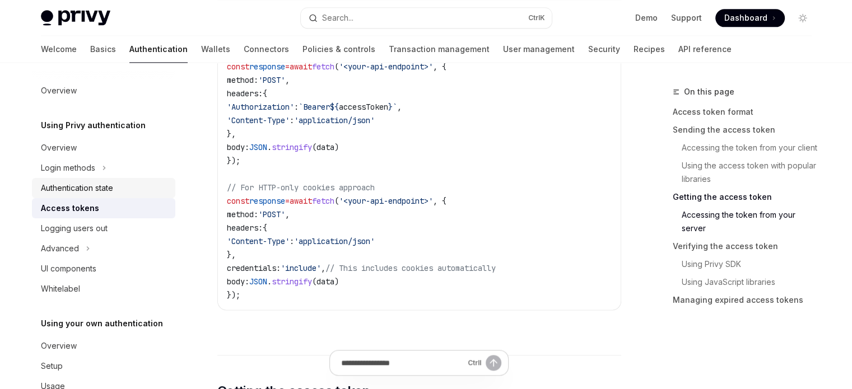
click at [105, 184] on div "Authentication state" at bounding box center [77, 187] width 72 height 13
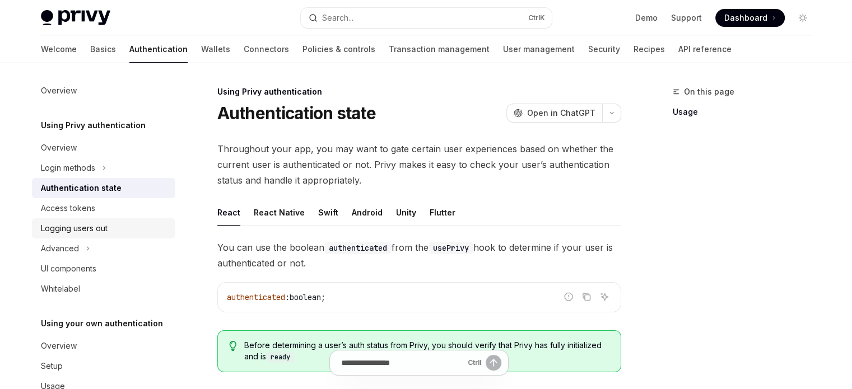
click at [105, 228] on div "Logging users out" at bounding box center [74, 228] width 67 height 13
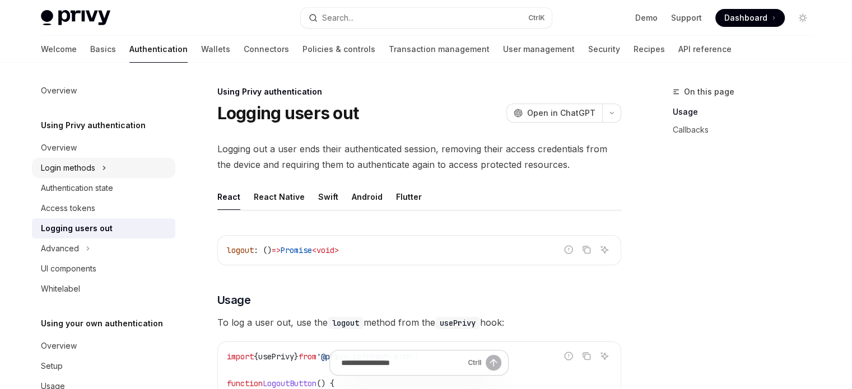
click at [83, 176] on button "Login methods" at bounding box center [103, 168] width 143 height 20
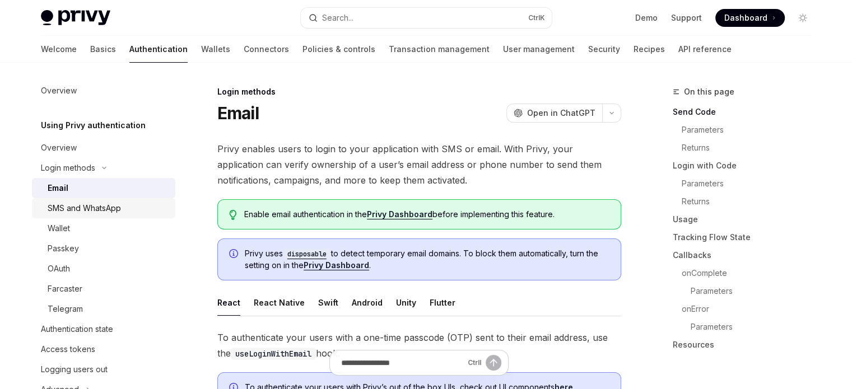
click at [82, 202] on div "SMS and WhatsApp" at bounding box center [84, 208] width 73 height 13
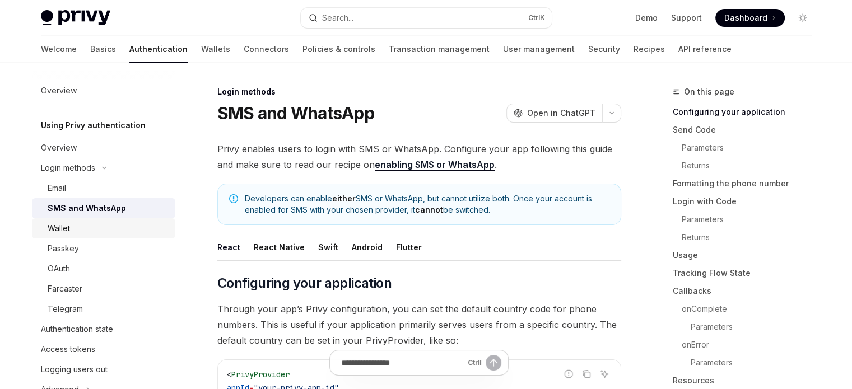
click at [82, 227] on div "Wallet" at bounding box center [108, 228] width 121 height 13
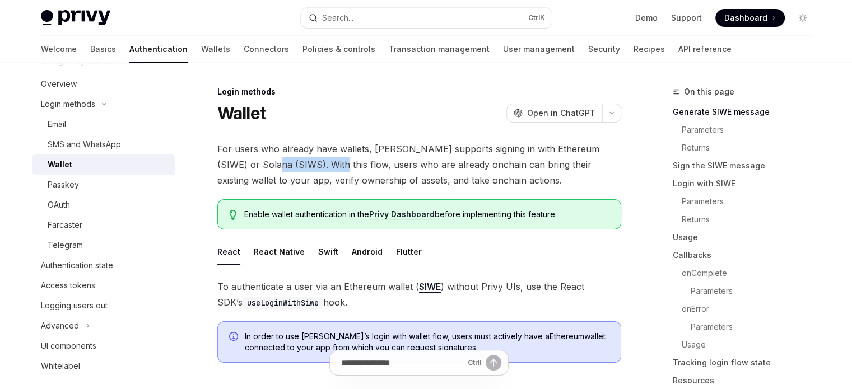
drag, startPoint x: 243, startPoint y: 165, endPoint x: 299, endPoint y: 172, distance: 57.0
click at [298, 172] on span "For users who already have wallets, Privy supports signing in with Ethereum (SI…" at bounding box center [419, 164] width 404 height 47
click at [299, 172] on span "For users who already have wallets, Privy supports signing in with Ethereum (SI…" at bounding box center [419, 164] width 404 height 47
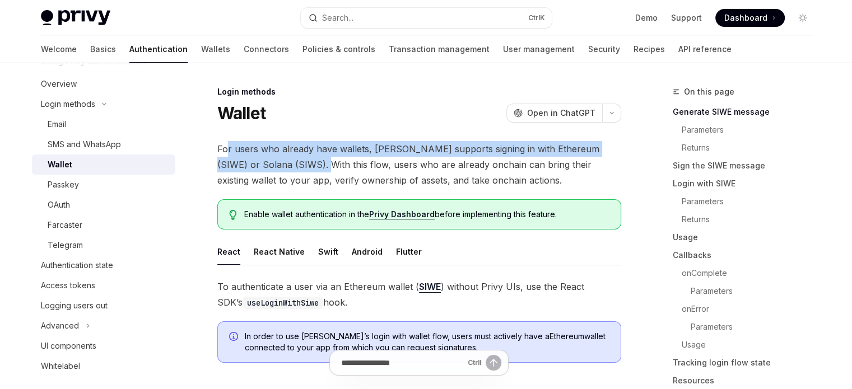
drag, startPoint x: 225, startPoint y: 146, endPoint x: 285, endPoint y: 163, distance: 61.7
click at [285, 163] on span "For users who already have wallets, Privy supports signing in with Ethereum (SI…" at bounding box center [419, 164] width 404 height 47
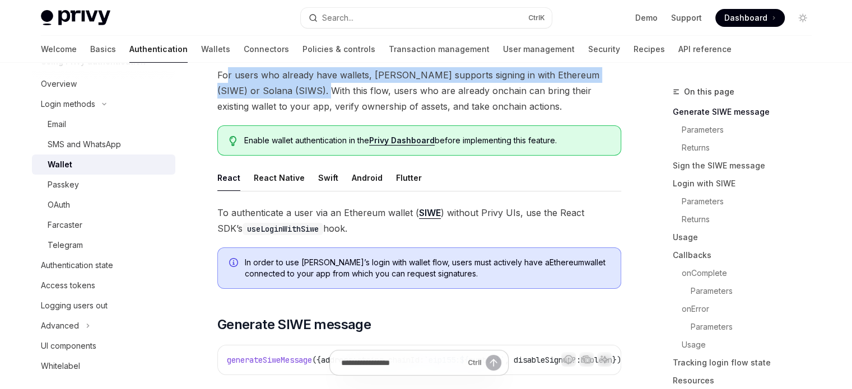
scroll to position [112, 0]
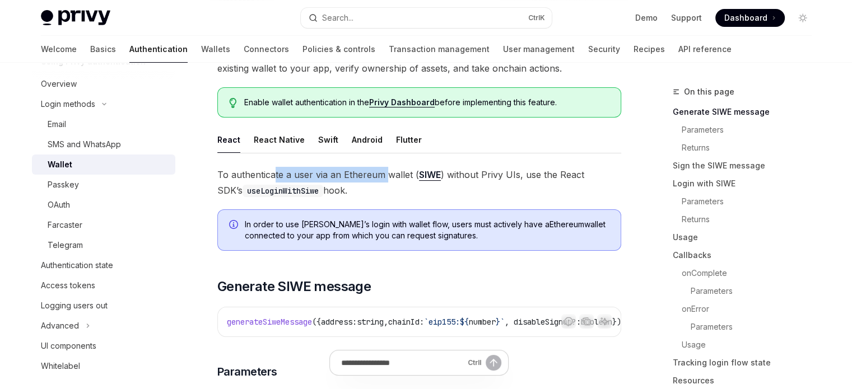
drag, startPoint x: 273, startPoint y: 170, endPoint x: 383, endPoint y: 174, distance: 109.9
click at [383, 174] on span "To authenticate a user via an Ethereum wallet ( SIWE ) without Privy UIs, use t…" at bounding box center [419, 182] width 404 height 31
click at [76, 242] on div "Telegram" at bounding box center [65, 245] width 35 height 13
type textarea "*"
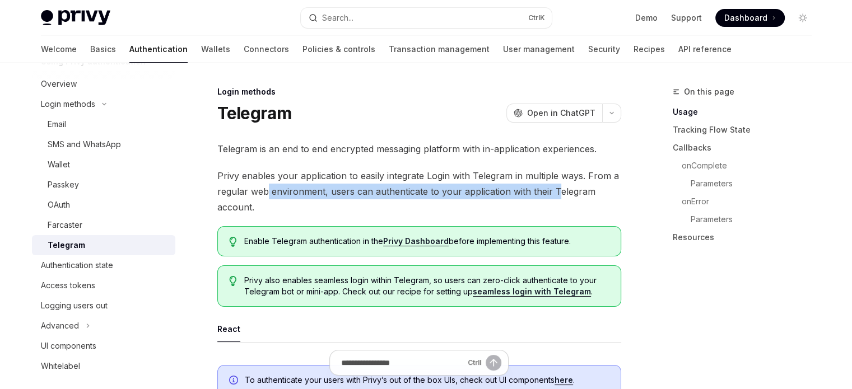
drag, startPoint x: 299, startPoint y: 188, endPoint x: 552, endPoint y: 188, distance: 253.7
click at [552, 188] on span "Privy enables your application to easily integrate Login with Telegram in multi…" at bounding box center [419, 191] width 404 height 47
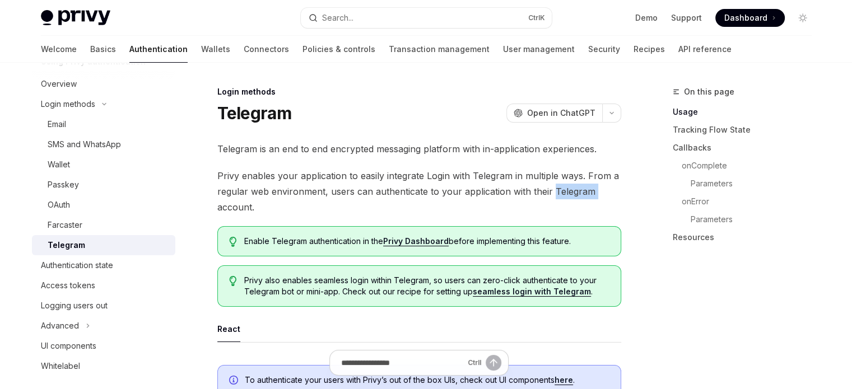
click at [552, 188] on span "Privy enables your application to easily integrate Login with Telegram in multi…" at bounding box center [419, 191] width 404 height 47
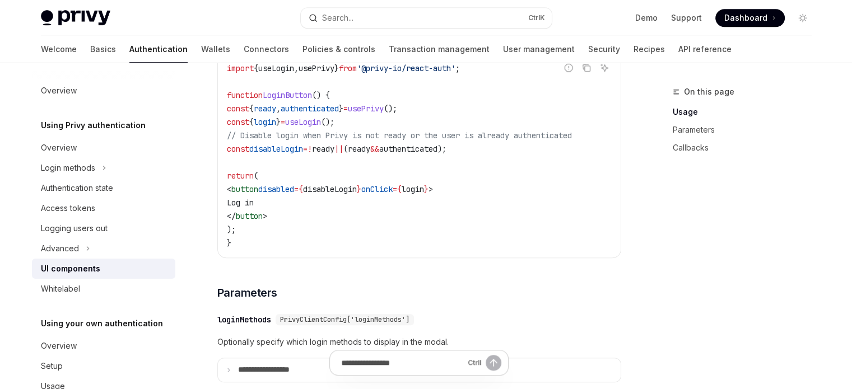
scroll to position [784, 0]
